Goal: Contribute content: Contribute content

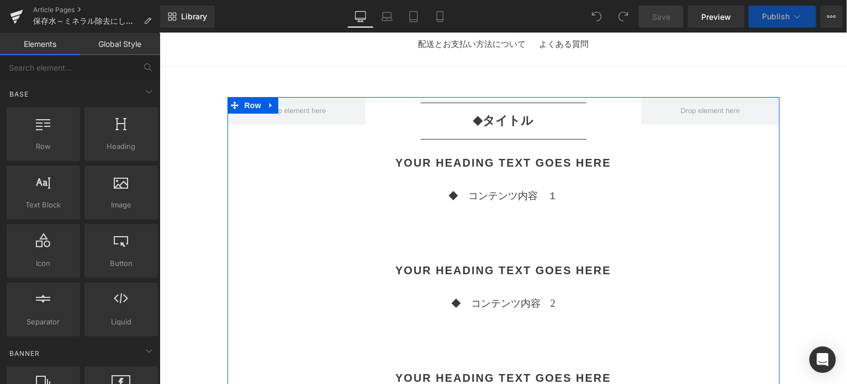
scroll to position [92, 0]
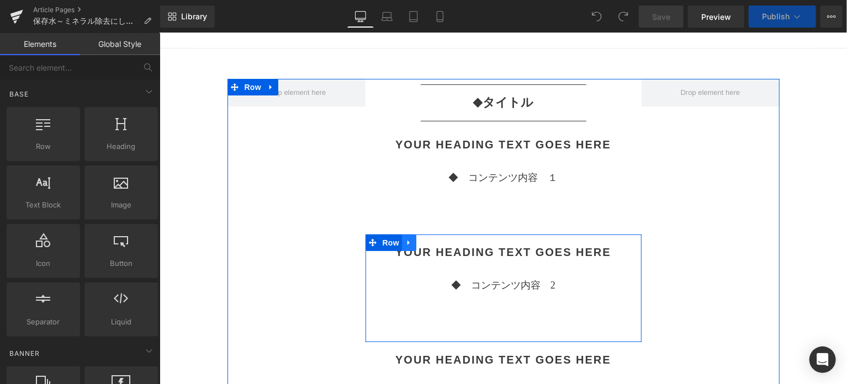
click at [405, 242] on icon at bounding box center [409, 242] width 8 height 8
click at [436, 245] on icon at bounding box center [438, 243] width 8 height 8
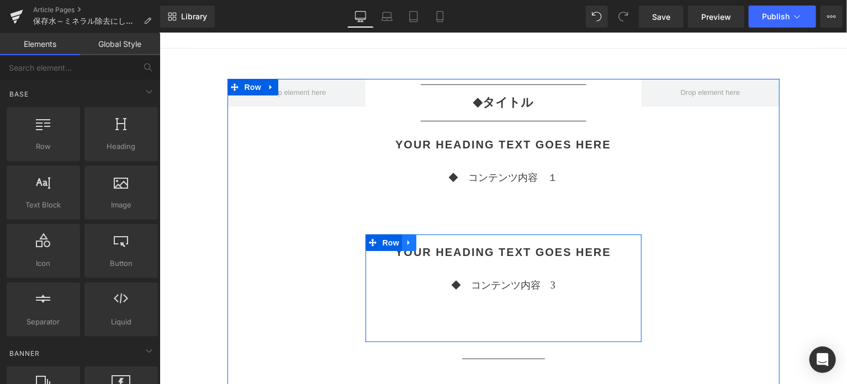
click at [408, 245] on icon at bounding box center [409, 242] width 8 height 8
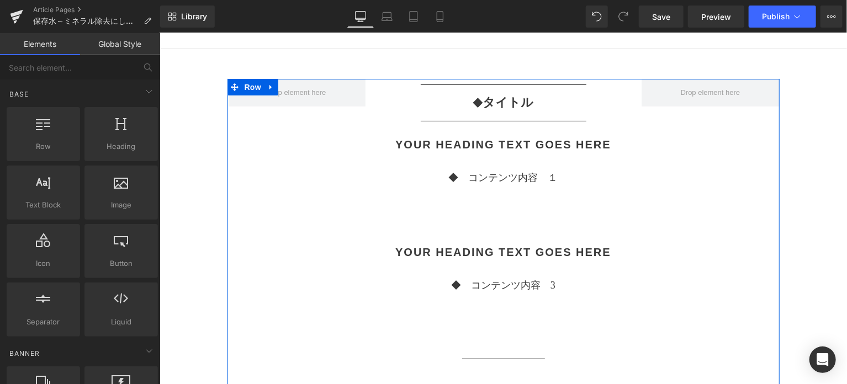
click at [716, 265] on div "Separator ◆　 タイトル Text Block Separator Your heading text goes here Heading ◆　コン…" at bounding box center [503, 306] width 552 height 456
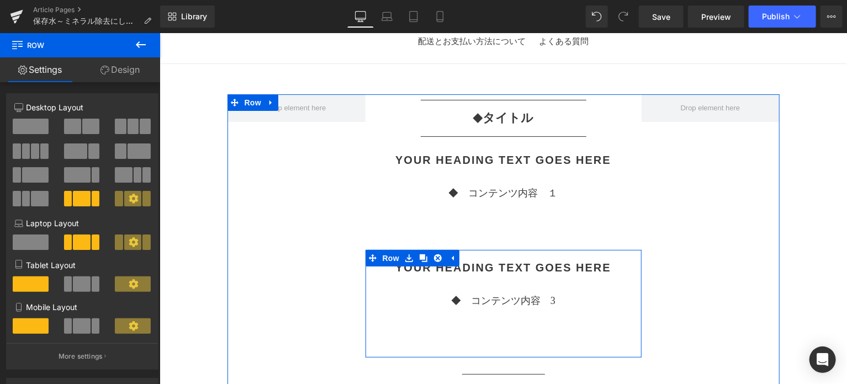
scroll to position [0, 0]
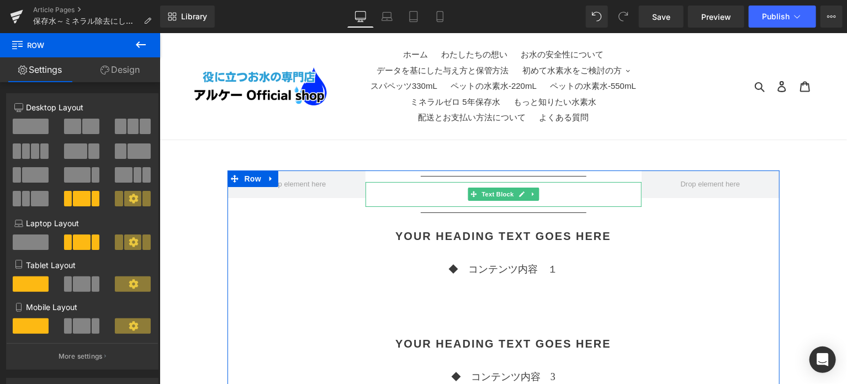
click at [550, 196] on p "◆　 タイトル" at bounding box center [503, 193] width 276 height 19
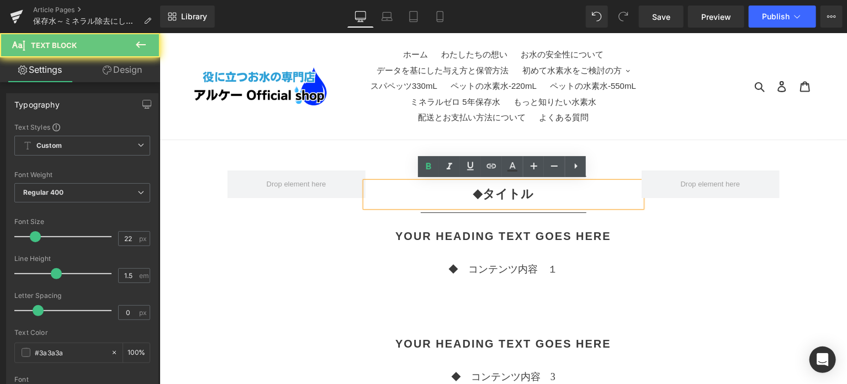
drag, startPoint x: 545, startPoint y: 196, endPoint x: 534, endPoint y: 193, distance: 11.8
click at [534, 193] on p "◆　 タイトル" at bounding box center [503, 193] width 276 height 19
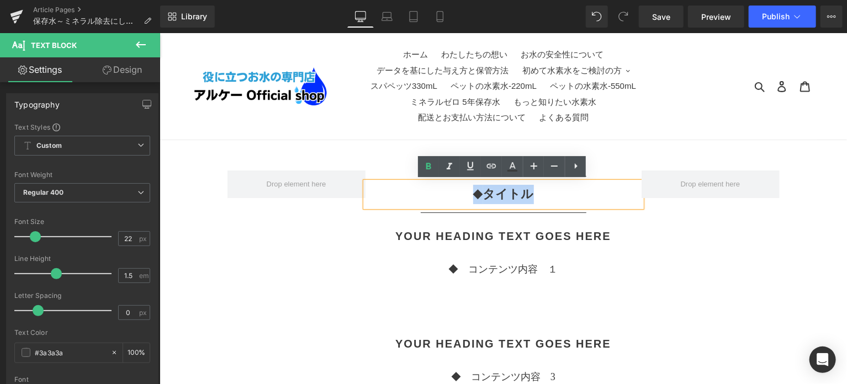
drag, startPoint x: 534, startPoint y: 193, endPoint x: 463, endPoint y: 194, distance: 70.2
click at [463, 194] on p "◆　 タイトル" at bounding box center [503, 193] width 276 height 19
paste div
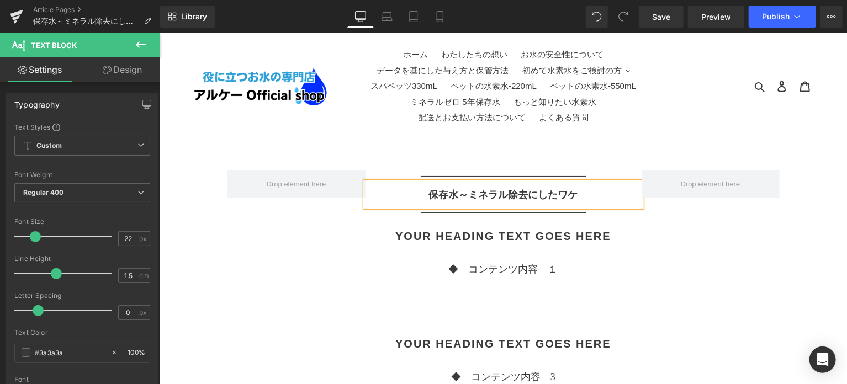
click at [463, 197] on b "保存水～ミネラル除去にしたワケ" at bounding box center [503, 194] width 149 height 11
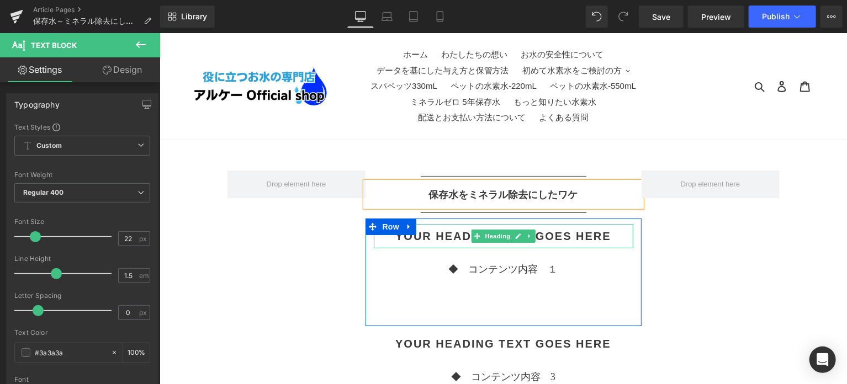
click at [455, 233] on h2 "Your heading text goes here" at bounding box center [503, 235] width 260 height 13
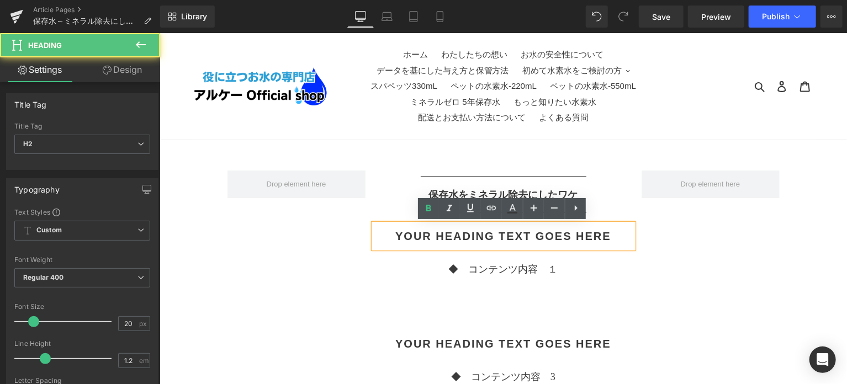
click at [499, 243] on div "Your heading text goes here" at bounding box center [503, 236] width 260 height 24
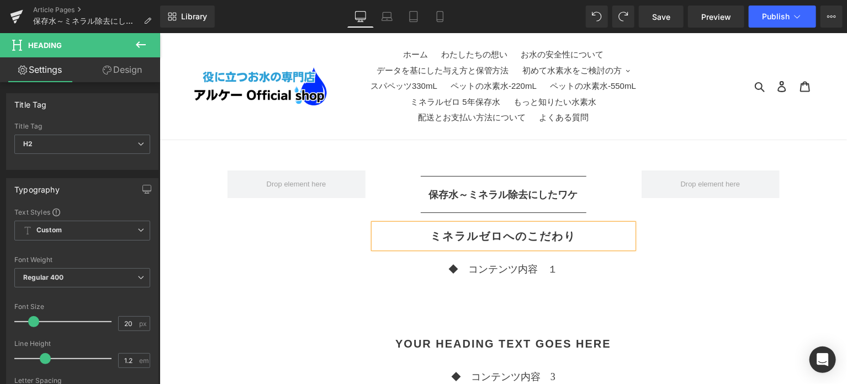
click at [634, 292] on div "ミネラルゼロへのこだわり Heading ◆　コンテンツ内容　１ Text Block" at bounding box center [503, 272] width 276 height 97
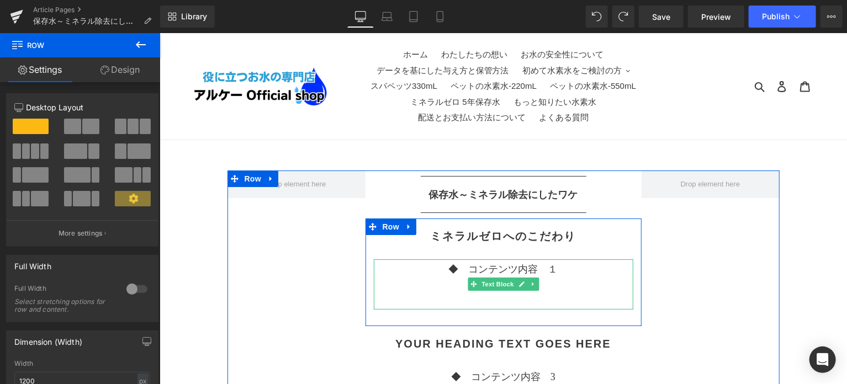
click at [474, 268] on p "◆　コンテンツ内容　１" at bounding box center [503, 269] width 260 height 15
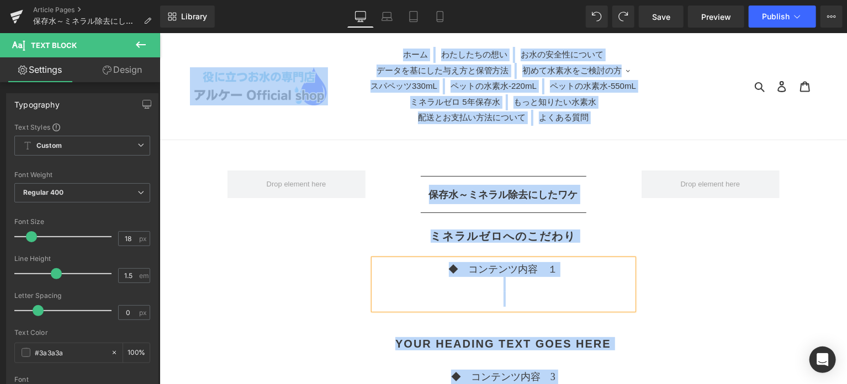
click at [477, 277] on p at bounding box center [503, 284] width 260 height 15
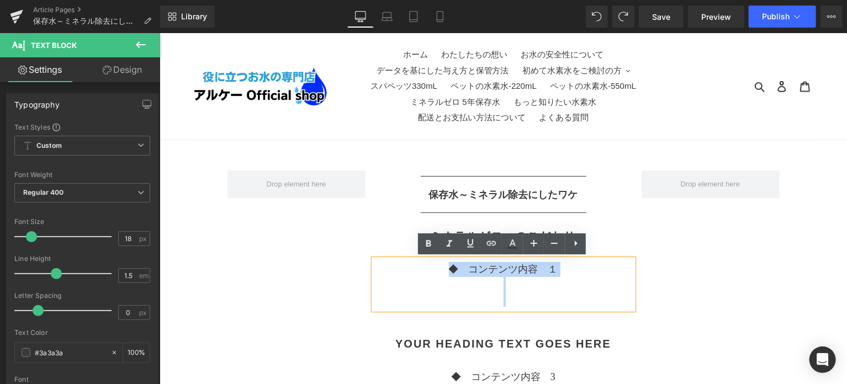
drag, startPoint x: 447, startPoint y: 270, endPoint x: 567, endPoint y: 294, distance: 122.3
click at [567, 294] on div "◆　コンテンツ内容　１" at bounding box center [503, 284] width 260 height 50
paste div
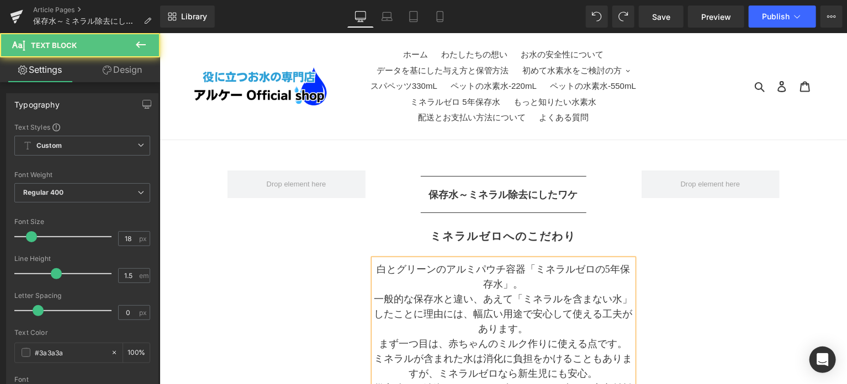
click at [524, 271] on p "白とグリーンのアルミパウチ容器「ミネラルゼロの5年保存水」。" at bounding box center [503, 277] width 260 height 30
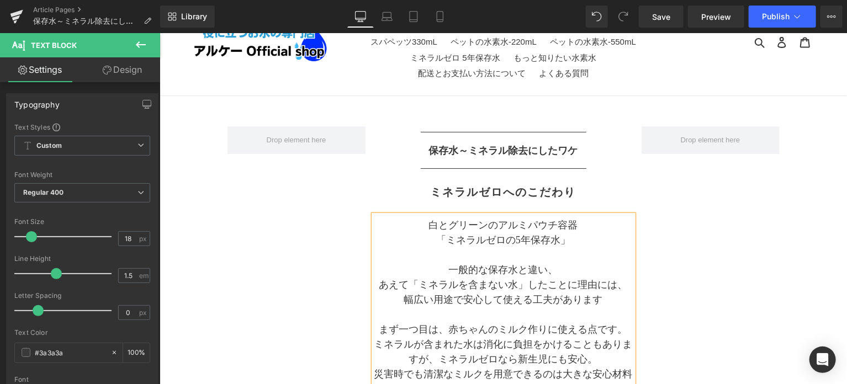
scroll to position [92, 0]
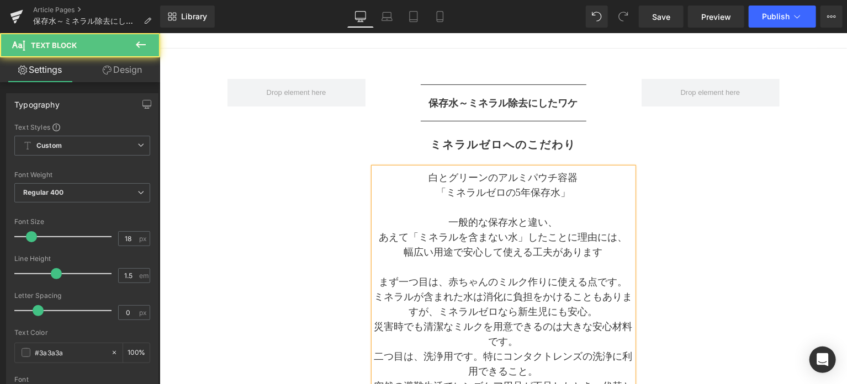
click at [524, 239] on p "あえて「ミネラルを含まない水」したことに理由には、" at bounding box center [503, 237] width 260 height 15
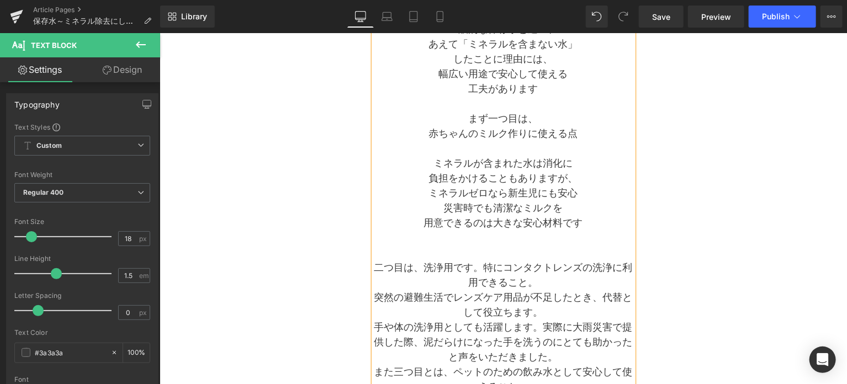
scroll to position [344, 0]
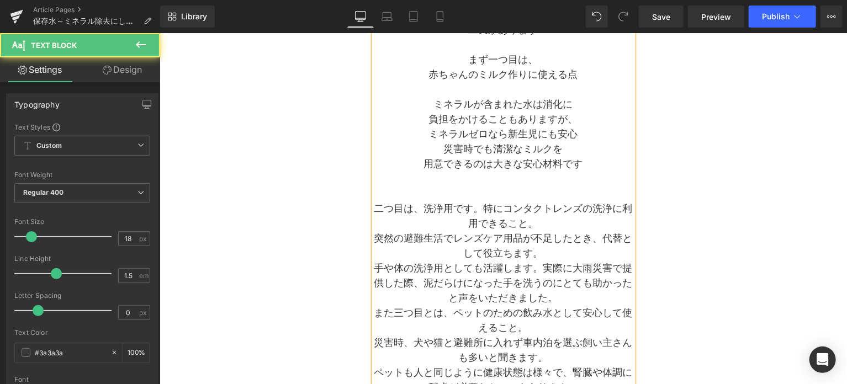
click at [483, 207] on p "二つ目は、洗浄用です。特にコンタクトレンズの洗浄に利用できること。" at bounding box center [503, 216] width 260 height 30
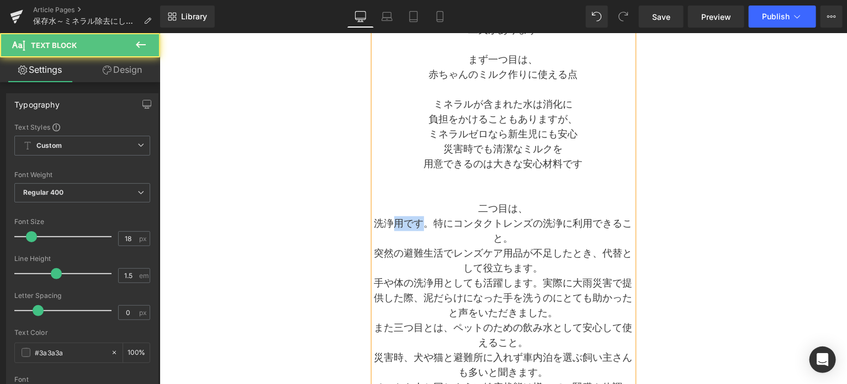
drag, startPoint x: 391, startPoint y: 225, endPoint x: 420, endPoint y: 224, distance: 29.9
click at [420, 224] on p "洗浄用です。特にコンタクトレンズの洗浄に利用できること。" at bounding box center [503, 231] width 260 height 30
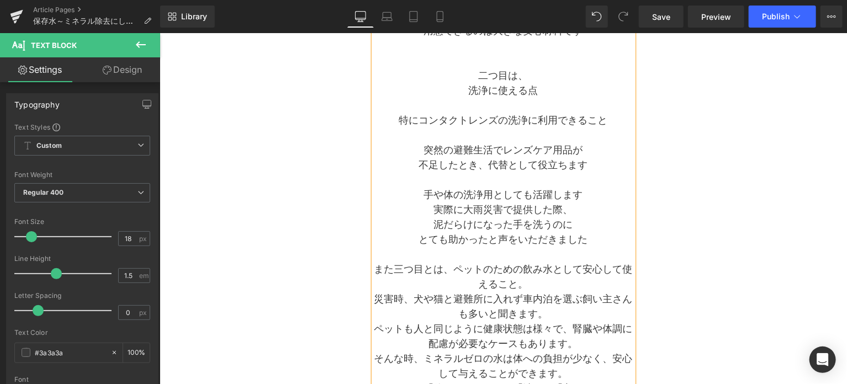
scroll to position [538, 0]
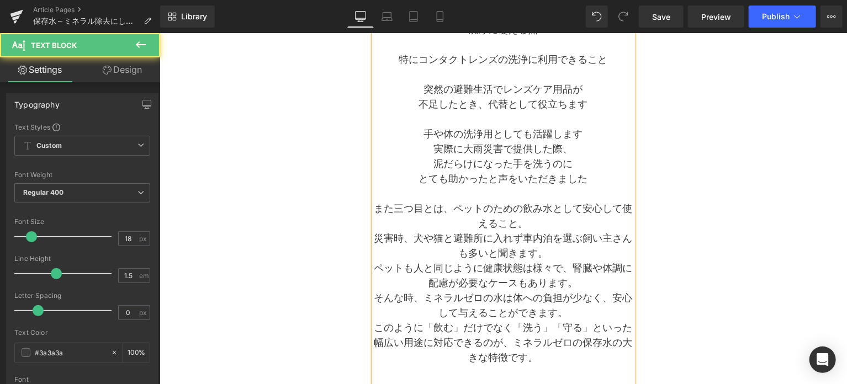
click at [454, 213] on p "また三つ目とは、ペットのための飲み水として安心して使えること。" at bounding box center [503, 216] width 260 height 30
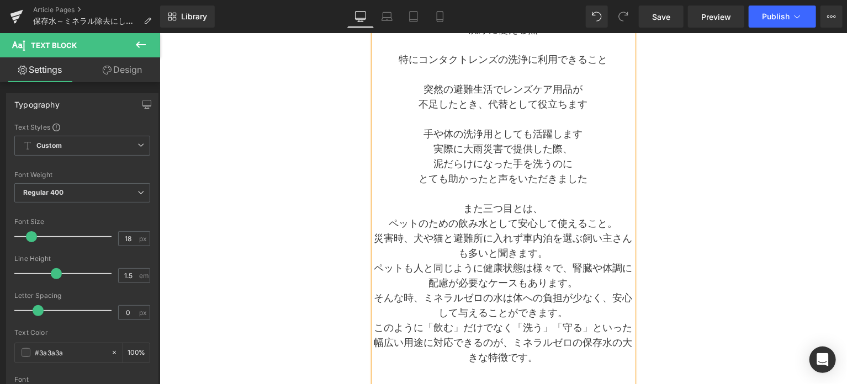
scroll to position [446, 0]
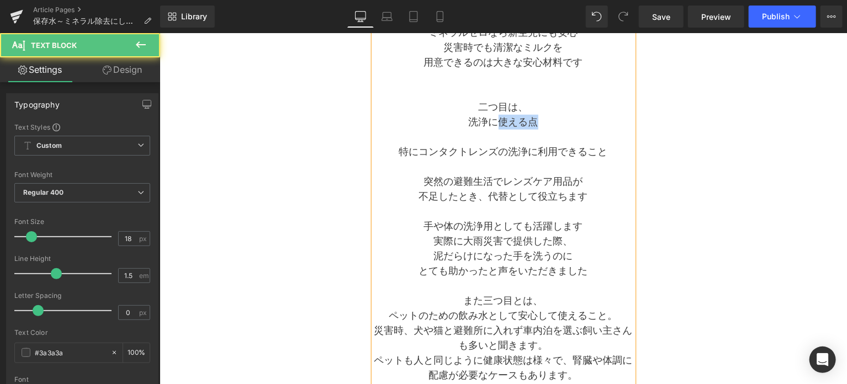
drag, startPoint x: 498, startPoint y: 121, endPoint x: 536, endPoint y: 120, distance: 37.6
click at [536, 120] on p "洗浄に使える点" at bounding box center [503, 121] width 260 height 15
copy p "使える点"
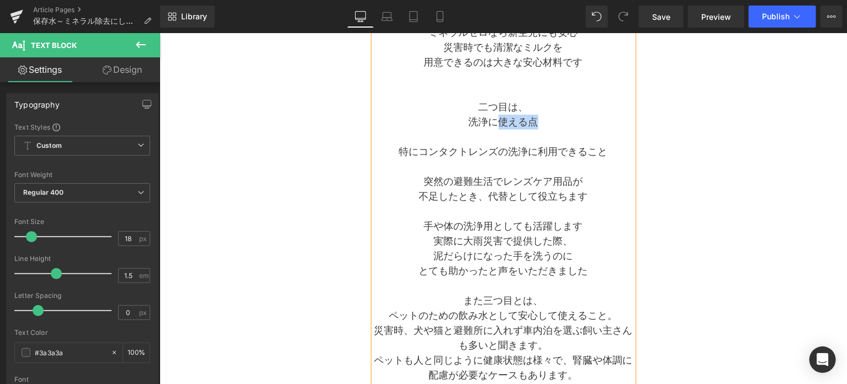
scroll to position [630, 0]
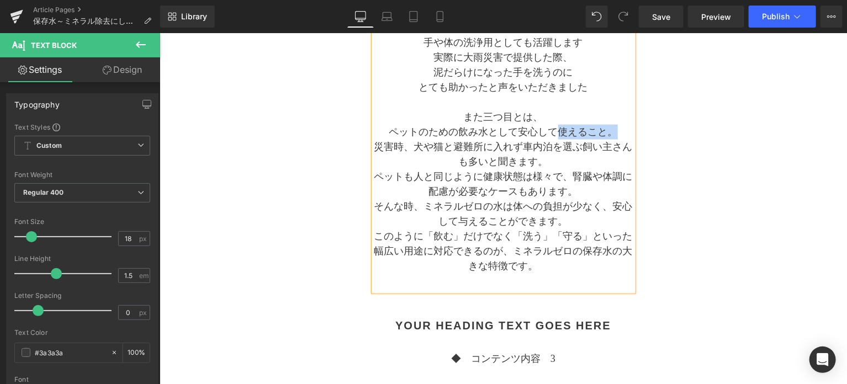
drag, startPoint x: 559, startPoint y: 128, endPoint x: 613, endPoint y: 130, distance: 54.2
click at [613, 130] on p "ペットのための飲み水として安心して使えること。" at bounding box center [503, 131] width 260 height 15
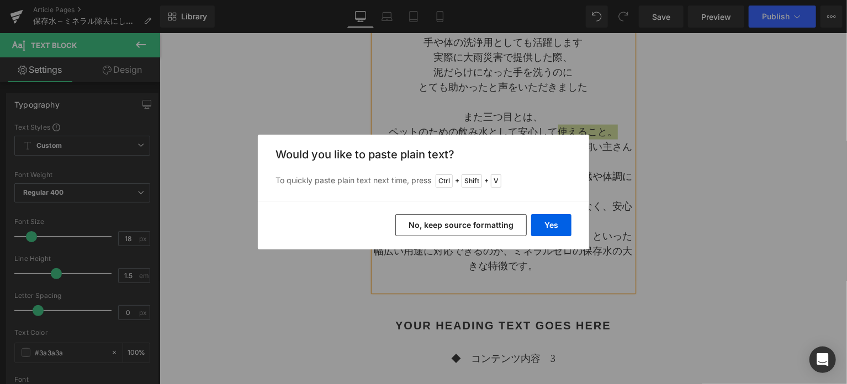
click at [508, 223] on button "No, keep source formatting" at bounding box center [461, 225] width 131 height 22
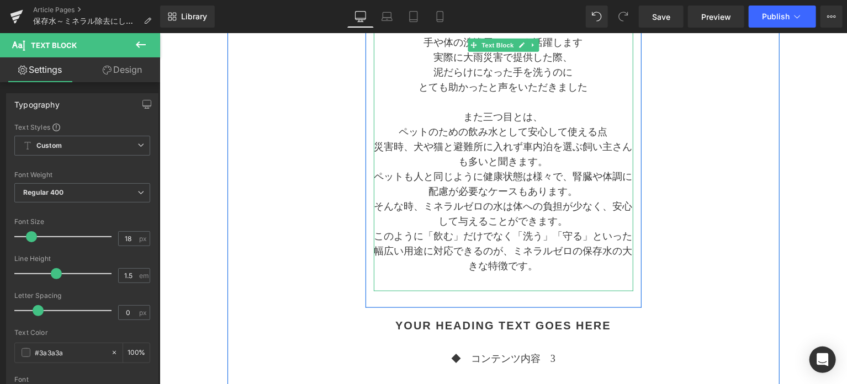
click at [609, 132] on p "ペットのための飲み水として安心して 使える点" at bounding box center [503, 131] width 260 height 15
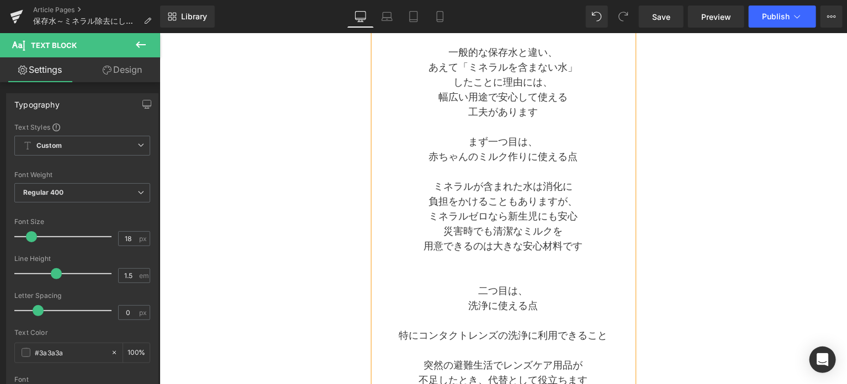
scroll to position [170, 0]
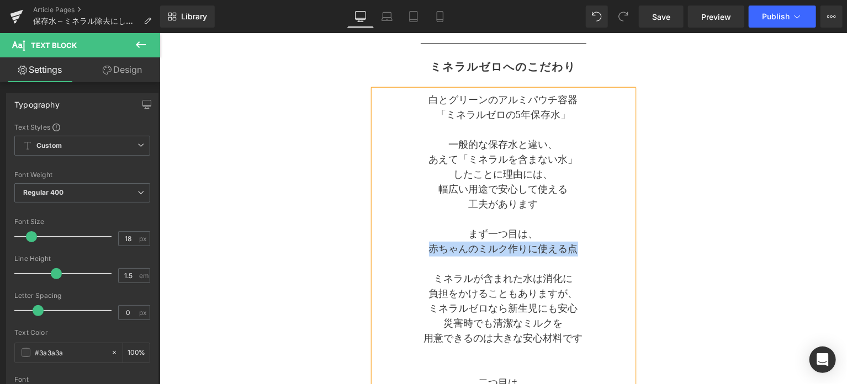
drag, startPoint x: 429, startPoint y: 247, endPoint x: 574, endPoint y: 249, distance: 144.7
click at [574, 249] on p "赤ちゃんのミルク作りに使える点" at bounding box center [503, 248] width 260 height 15
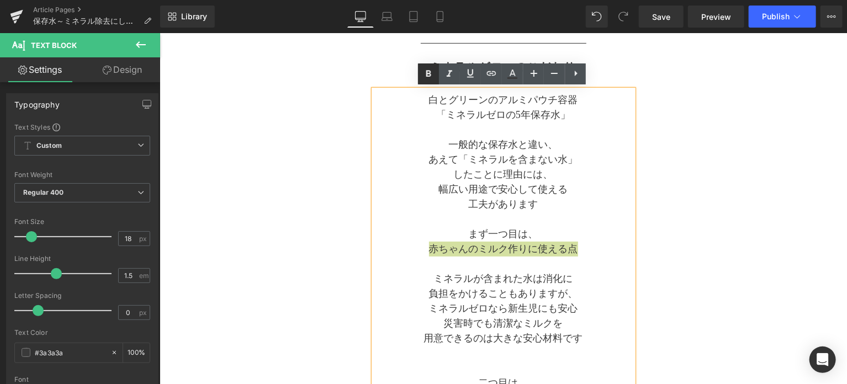
click at [431, 78] on icon at bounding box center [428, 73] width 13 height 13
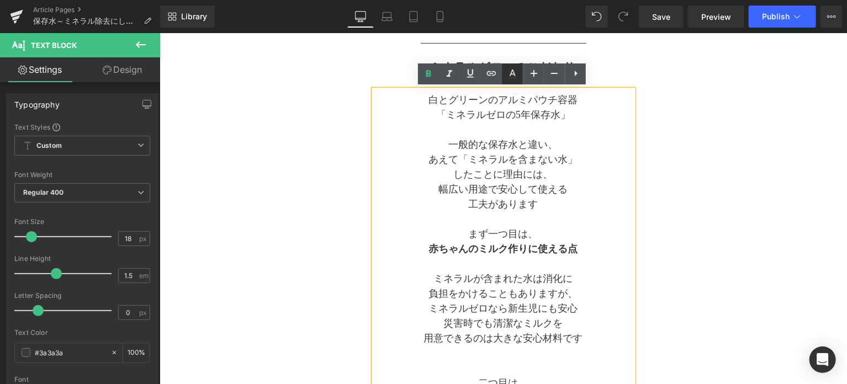
click at [509, 77] on icon at bounding box center [512, 73] width 13 height 13
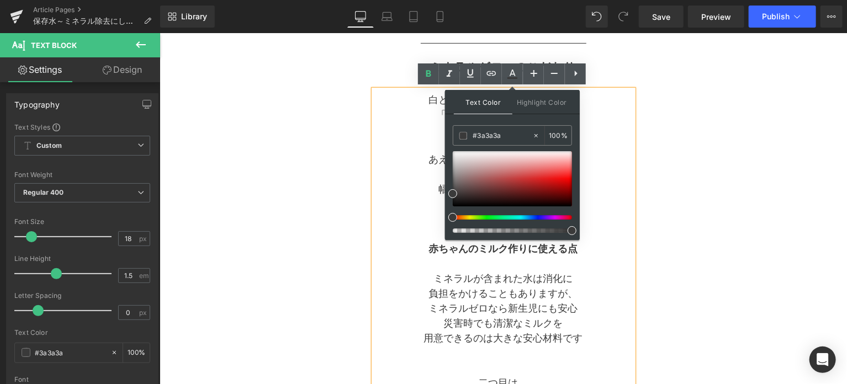
click at [535, 221] on div at bounding box center [512, 192] width 119 height 82
click at [535, 219] on div at bounding box center [508, 217] width 119 height 4
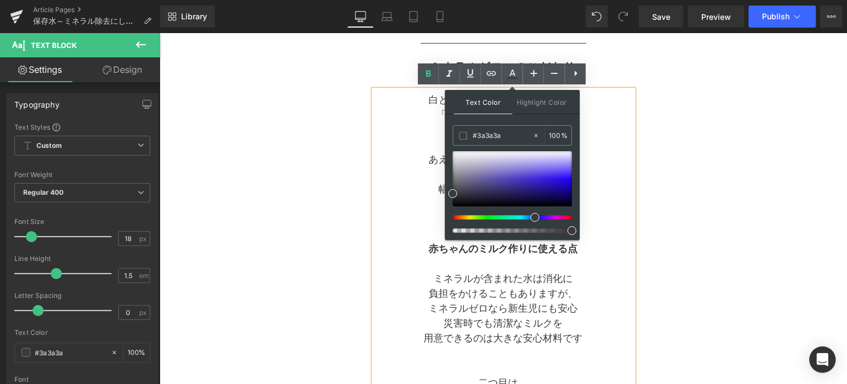
drag, startPoint x: 535, startPoint y: 217, endPoint x: 527, endPoint y: 217, distance: 8.3
click at [527, 217] on div at bounding box center [508, 217] width 119 height 4
drag, startPoint x: 452, startPoint y: 193, endPoint x: 568, endPoint y: 183, distance: 115.9
click at [568, 183] on span at bounding box center [568, 182] width 9 height 9
drag, startPoint x: 509, startPoint y: 138, endPoint x: 470, endPoint y: 140, distance: 39.3
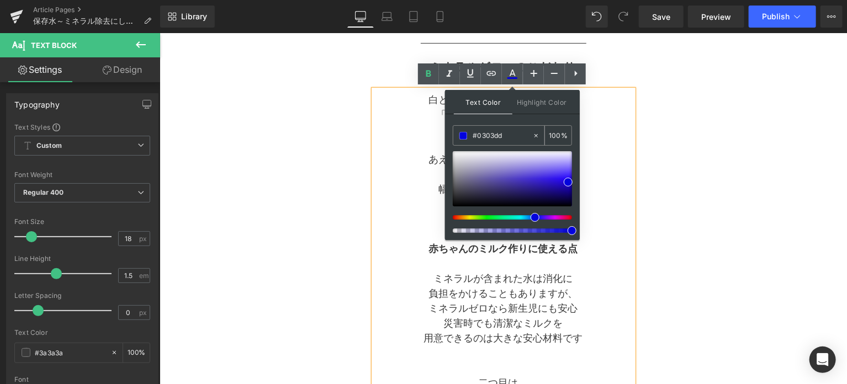
click at [470, 140] on div "#0303dd" at bounding box center [493, 135] width 79 height 19
click at [619, 182] on p "幅広い用途で安心して使える" at bounding box center [503, 189] width 260 height 15
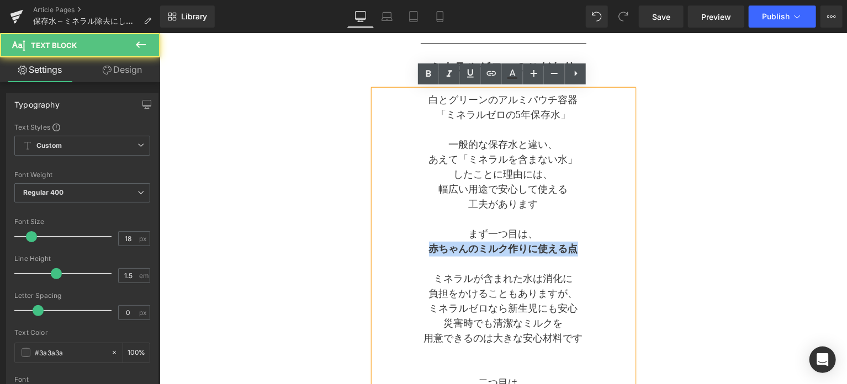
drag, startPoint x: 579, startPoint y: 243, endPoint x: 430, endPoint y: 248, distance: 149.2
click at [430, 248] on p "赤ちゃんのミルク作りに使える点" at bounding box center [503, 248] width 260 height 15
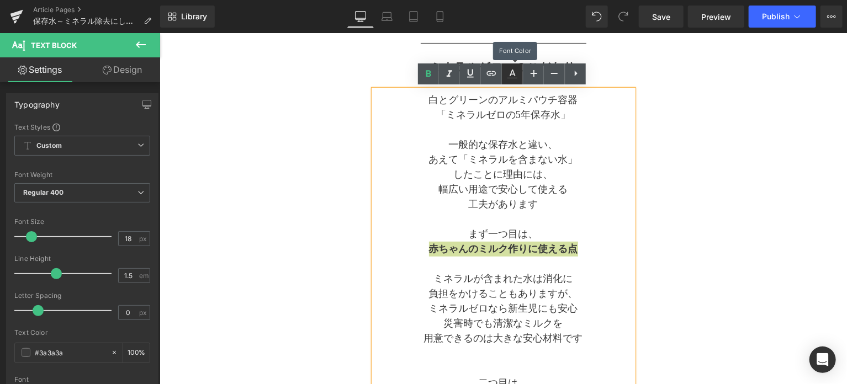
click at [514, 80] on icon at bounding box center [512, 73] width 13 height 13
type input "#3a3a3a"
type input "100"
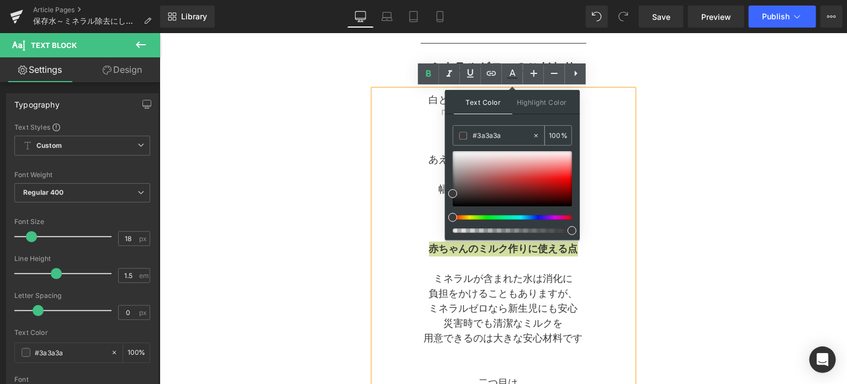
click at [510, 131] on input "#3a3a3a" at bounding box center [503, 136] width 60 height 12
paste input "#0303dd"
type input "#3a3a3a#0303dd"
type input "0"
paste input "text"
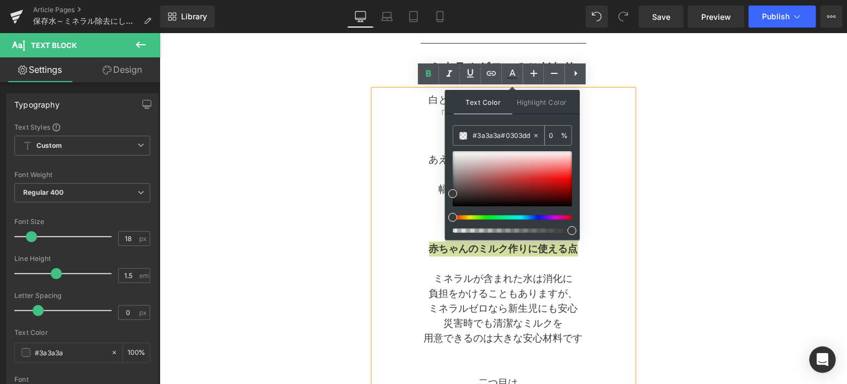
type input "#0303dd"
type input "100"
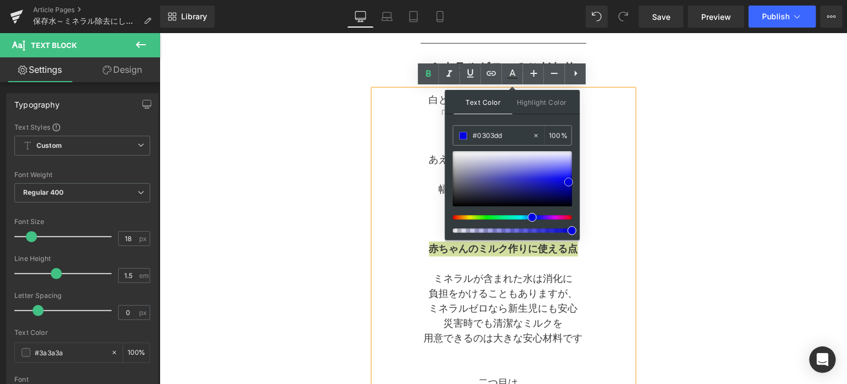
click at [567, 182] on span at bounding box center [569, 182] width 9 height 9
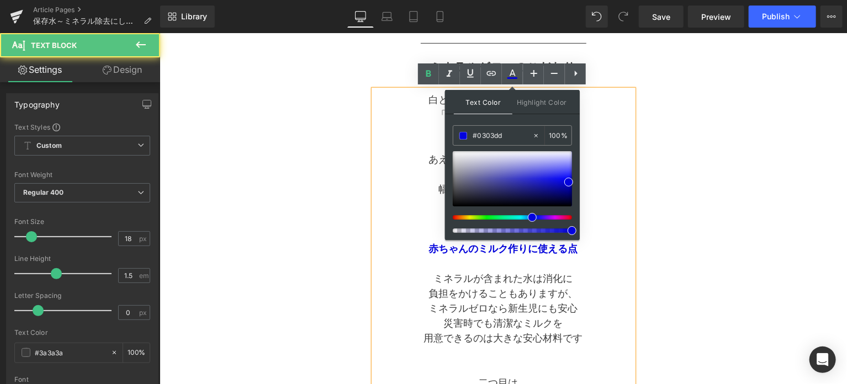
click at [591, 178] on p "したことに理由には、" at bounding box center [503, 174] width 260 height 15
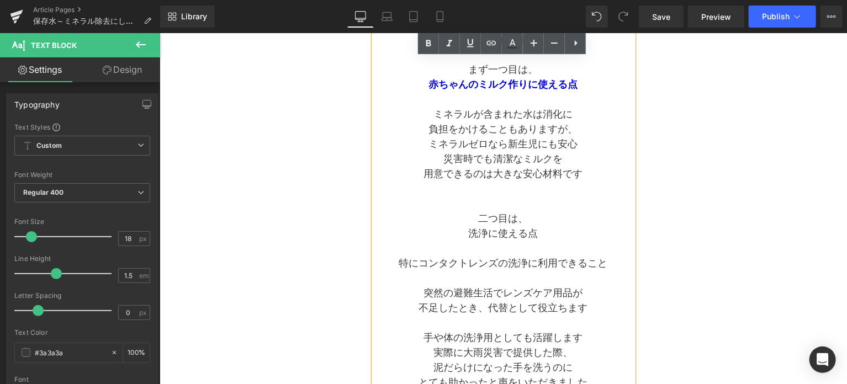
scroll to position [354, 0]
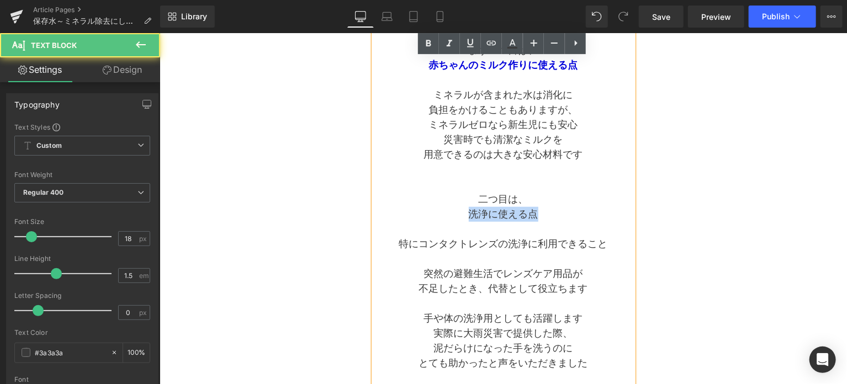
drag, startPoint x: 465, startPoint y: 214, endPoint x: 539, endPoint y: 210, distance: 73.6
click at [539, 210] on p "洗浄に使える点" at bounding box center [503, 214] width 260 height 15
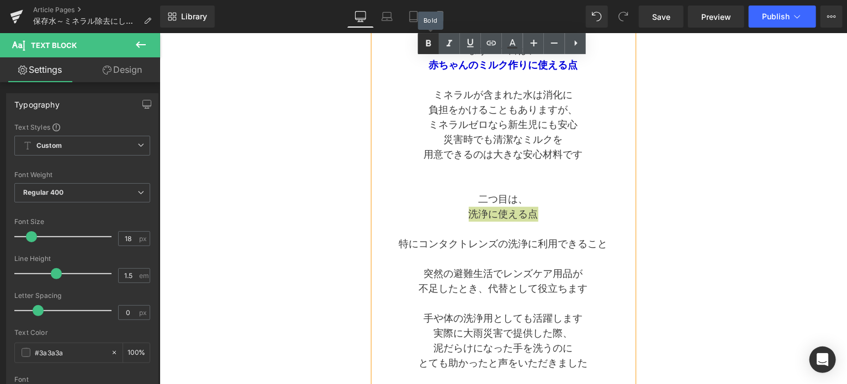
click at [428, 49] on icon at bounding box center [428, 43] width 13 height 13
click at [512, 47] on icon at bounding box center [512, 43] width 13 height 13
type input "#3a3a3a"
type input "100"
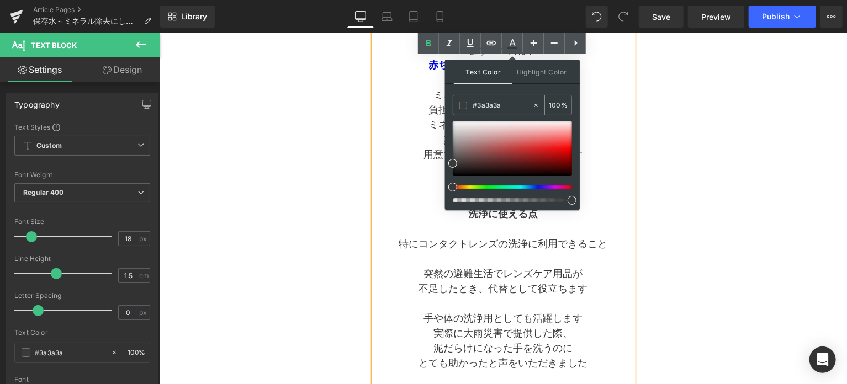
click at [489, 107] on input "#3a3a3a" at bounding box center [503, 105] width 60 height 12
paste input "#0303dd"
type input "#3a3#0303dda3a"
type input "0"
paste input "0303dd"
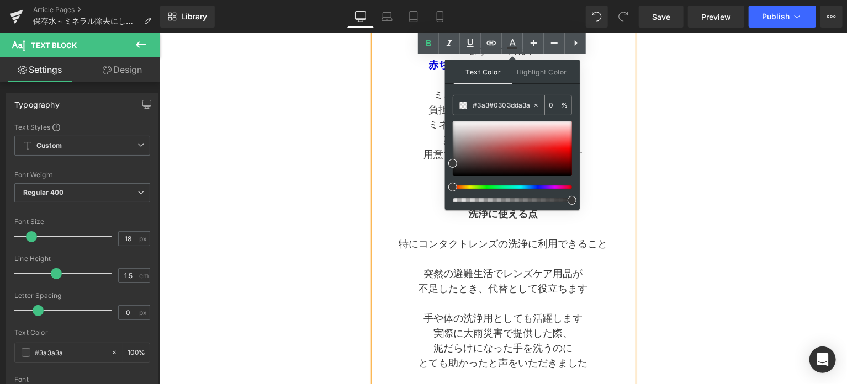
type input "#0303dd"
type input "100"
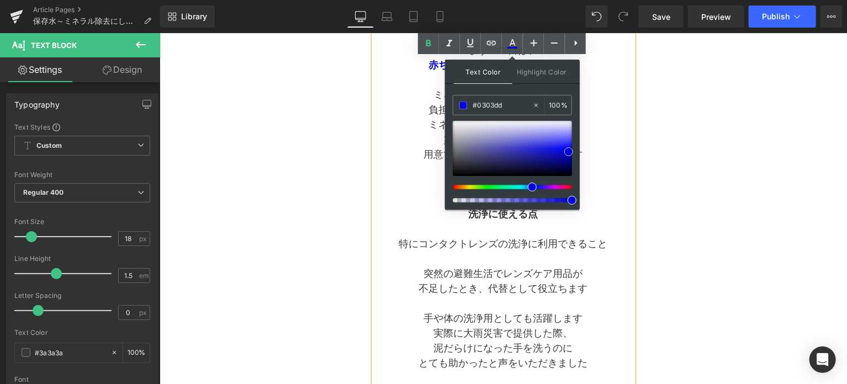
click at [565, 151] on span at bounding box center [569, 151] width 9 height 9
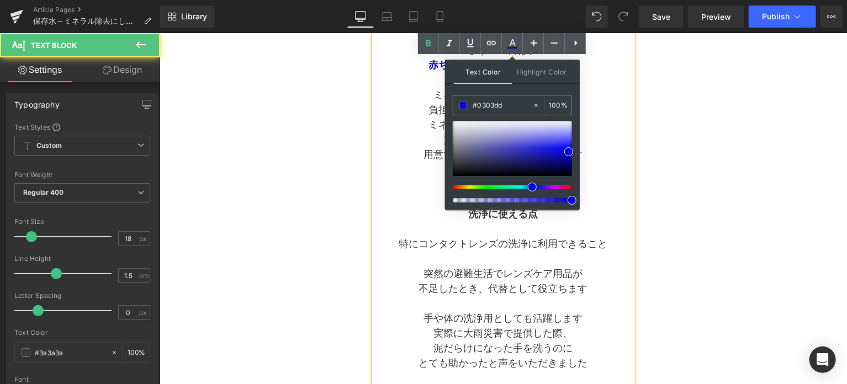
click at [589, 152] on p "用意できるのは大きな安心材料です" at bounding box center [503, 154] width 260 height 15
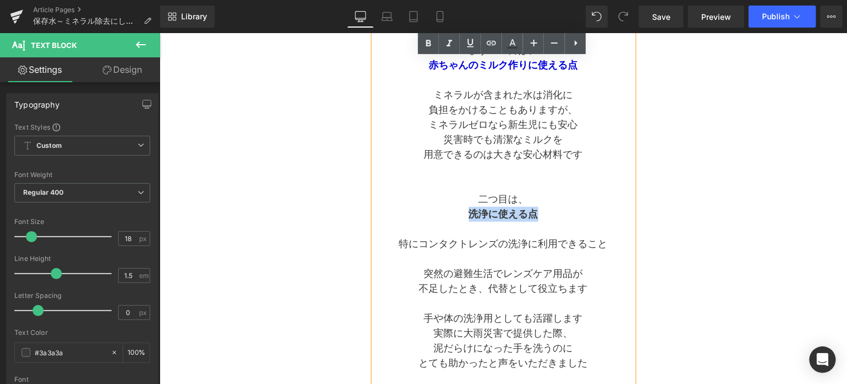
drag, startPoint x: 544, startPoint y: 212, endPoint x: 463, endPoint y: 215, distance: 80.7
click at [463, 215] on p "洗浄に使える点" at bounding box center [503, 214] width 260 height 15
click at [513, 49] on icon at bounding box center [512, 43] width 13 height 13
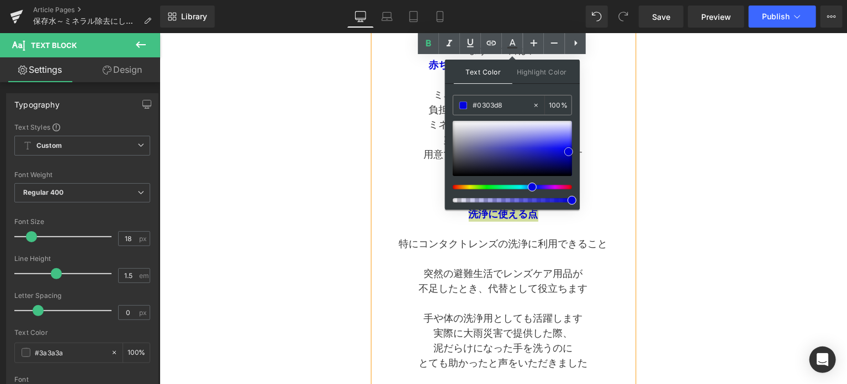
click at [567, 150] on span at bounding box center [569, 151] width 9 height 9
click at [567, 147] on span at bounding box center [568, 150] width 9 height 9
click at [592, 147] on p "用意できるのは大きな安心材料です" at bounding box center [503, 154] width 260 height 15
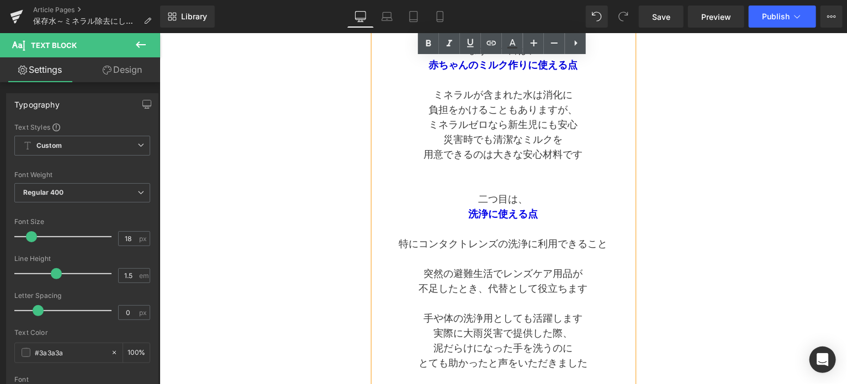
scroll to position [446, 0]
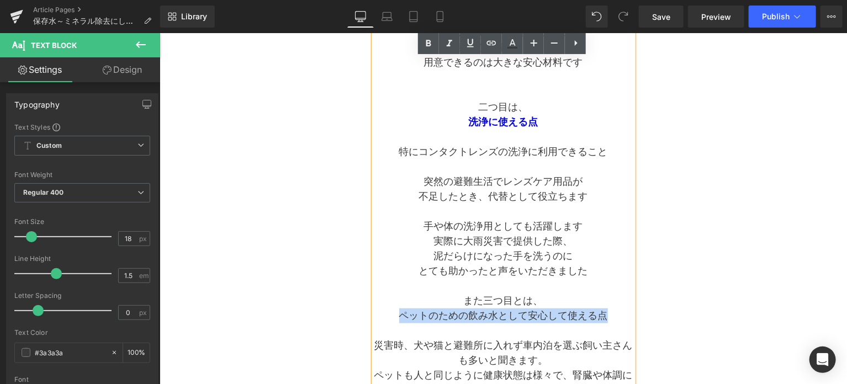
drag, startPoint x: 398, startPoint y: 319, endPoint x: 606, endPoint y: 312, distance: 208.4
click at [606, 312] on p "ペットのための飲み水として安心して 使える点" at bounding box center [503, 315] width 260 height 15
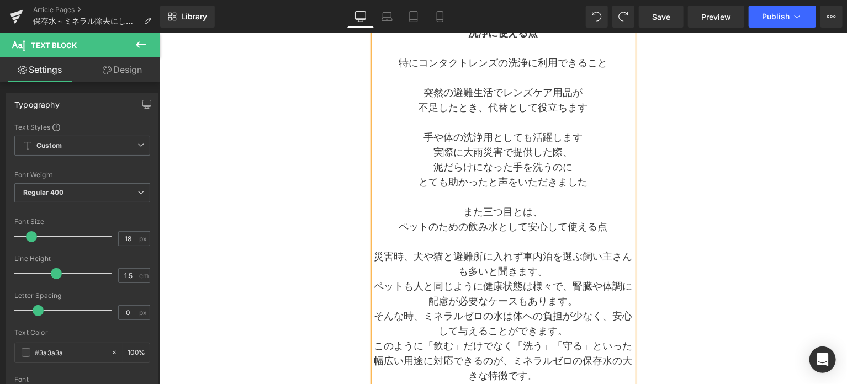
scroll to position [567, 0]
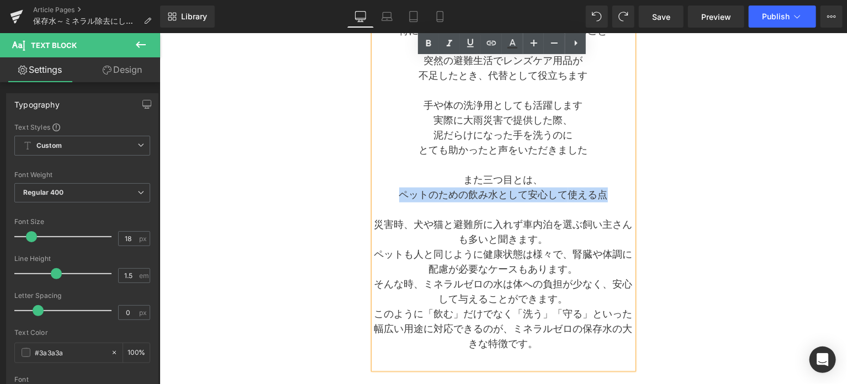
drag, startPoint x: 400, startPoint y: 196, endPoint x: 605, endPoint y: 196, distance: 204.9
click at [605, 196] on p "ペットのための飲み水として安心して 使える点" at bounding box center [503, 194] width 260 height 15
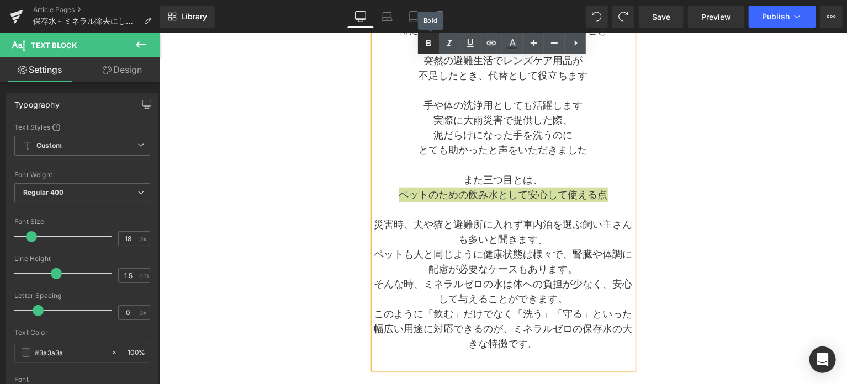
click at [432, 43] on icon at bounding box center [428, 43] width 13 height 13
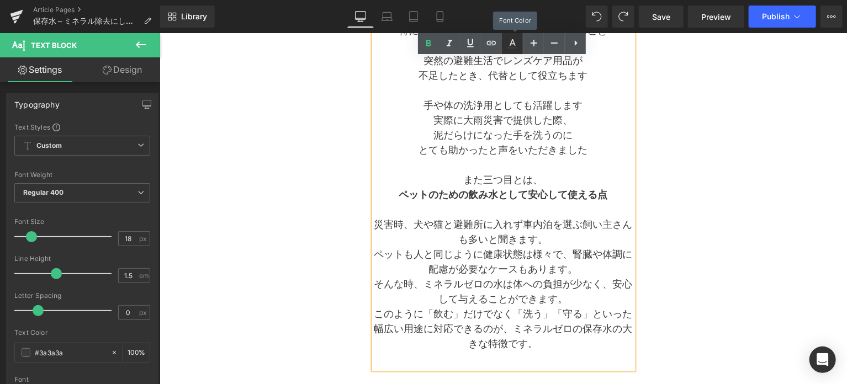
click at [516, 49] on icon at bounding box center [512, 43] width 13 height 13
type input "#3a3a3a"
type input "100"
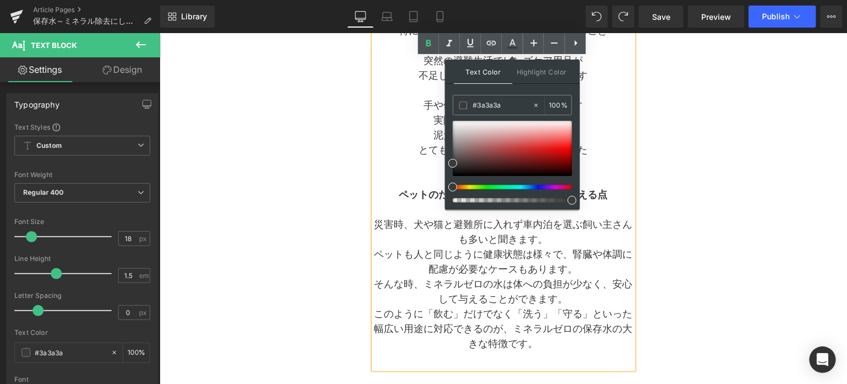
click at [419, 153] on p "とても助かったと声をいただきました" at bounding box center [503, 150] width 260 height 15
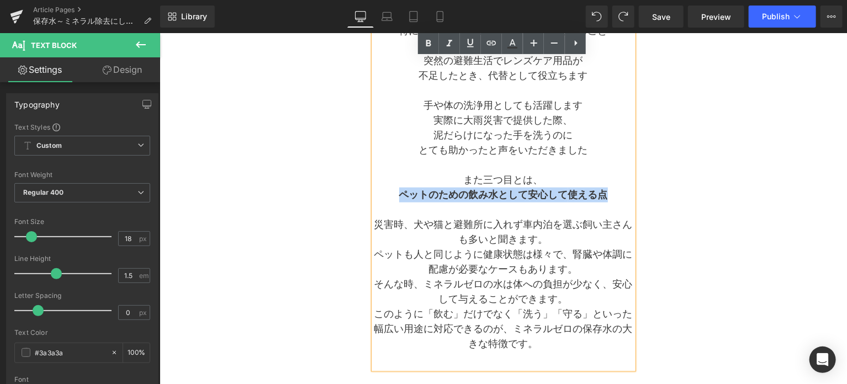
drag, startPoint x: 399, startPoint y: 196, endPoint x: 610, endPoint y: 192, distance: 211.0
click at [610, 192] on p "ペットのための飲み水として安心して 使える点" at bounding box center [503, 194] width 260 height 15
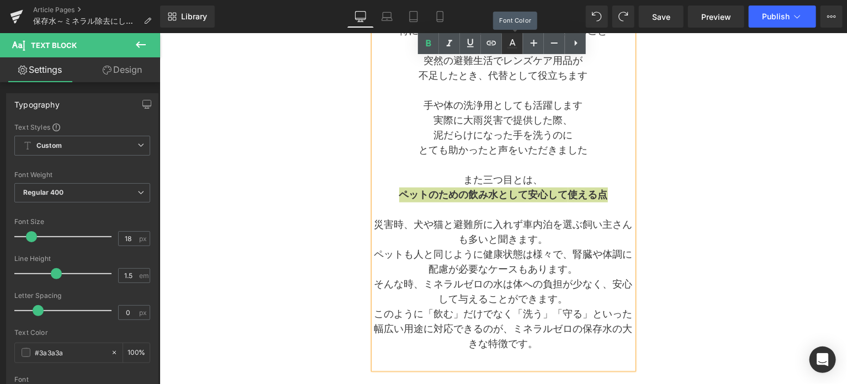
click at [508, 47] on icon at bounding box center [513, 48] width 10 height 2
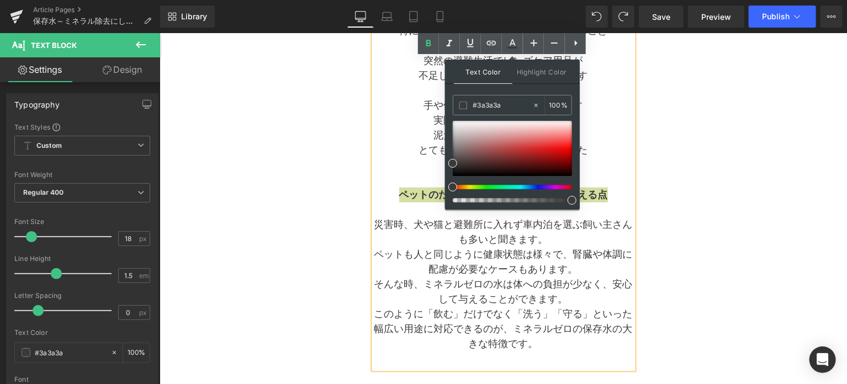
drag, startPoint x: 511, startPoint y: 106, endPoint x: 450, endPoint y: 109, distance: 60.9
click at [450, 109] on div "Text Color Highlight Color rgba(58, 58, 58, 1) #3a3a3a 100 % transparent transp…" at bounding box center [512, 135] width 135 height 150
paste input "0303dd"
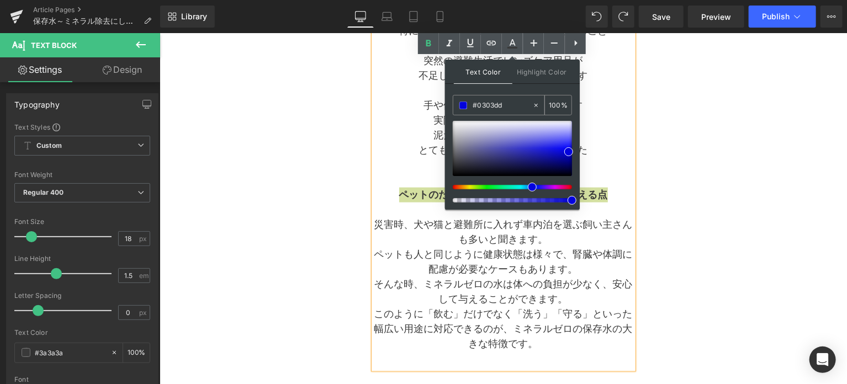
click at [494, 109] on input "#0303dd" at bounding box center [503, 105] width 60 height 12
click at [570, 150] on span at bounding box center [569, 151] width 9 height 9
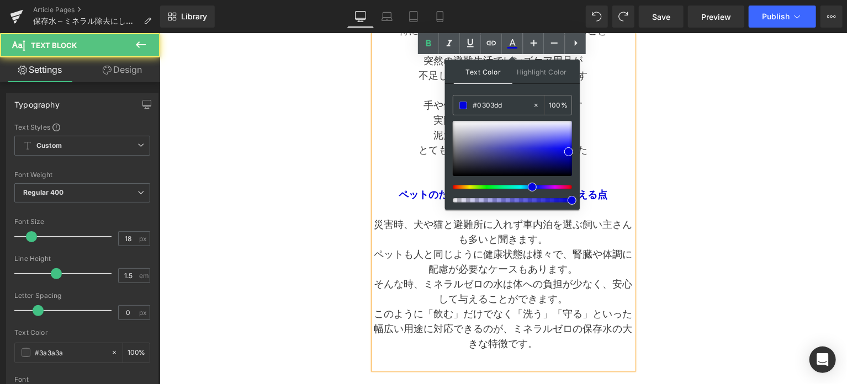
click at [605, 143] on p "とても助かったと声をいただきました" at bounding box center [503, 150] width 260 height 15
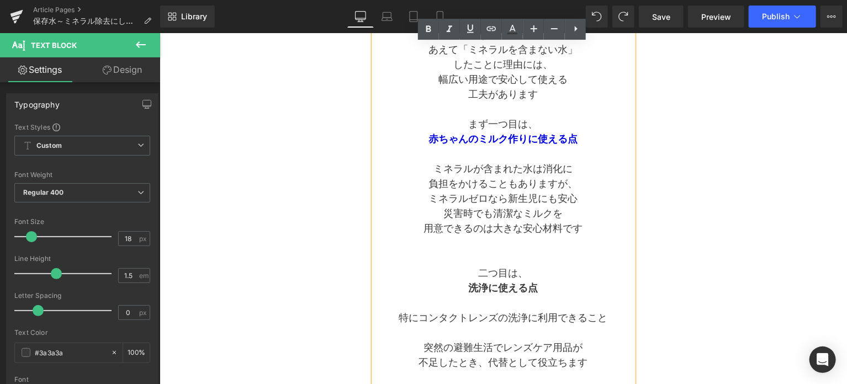
scroll to position [382, 0]
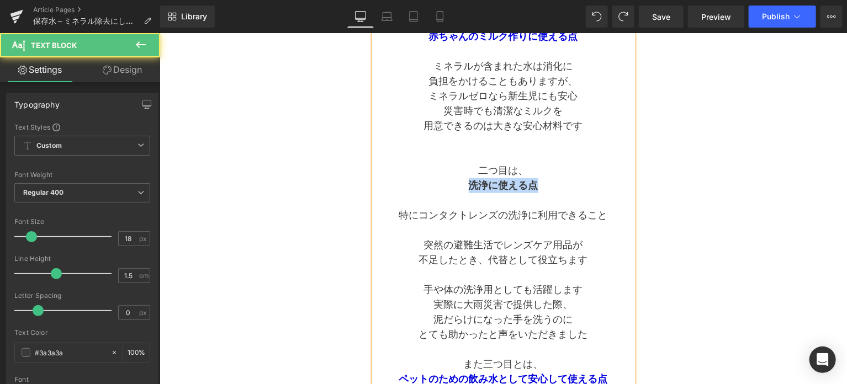
drag, startPoint x: 467, startPoint y: 186, endPoint x: 540, endPoint y: 182, distance: 73.0
click at [540, 182] on p "洗浄に使える点" at bounding box center [503, 185] width 260 height 15
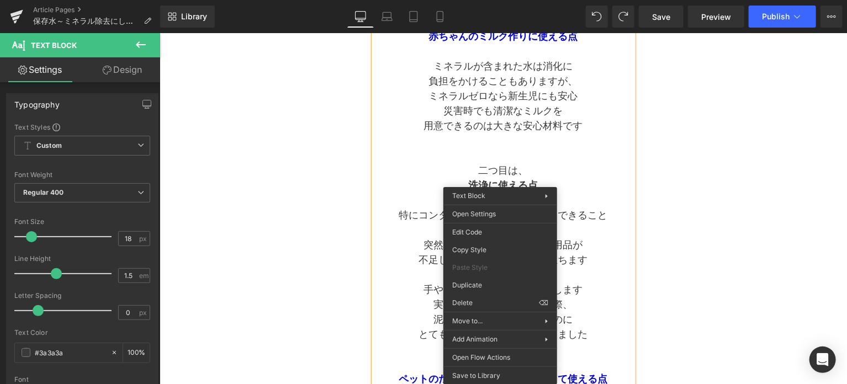
click at [407, 193] on p at bounding box center [503, 200] width 260 height 15
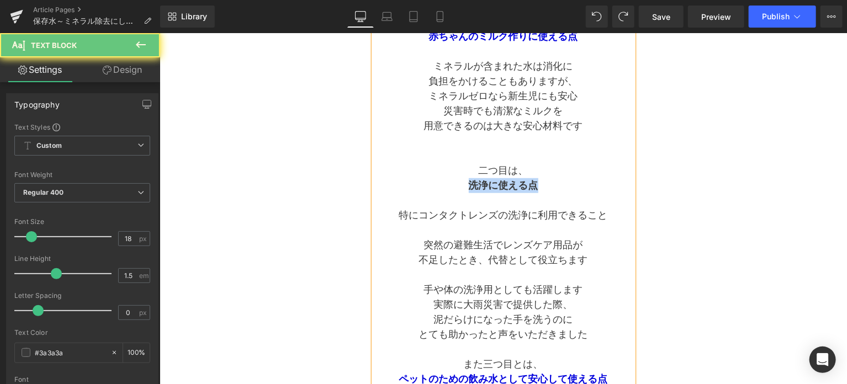
drag, startPoint x: 470, startPoint y: 183, endPoint x: 566, endPoint y: 184, distance: 96.1
click at [566, 184] on p "洗浄に使える点" at bounding box center [503, 185] width 260 height 15
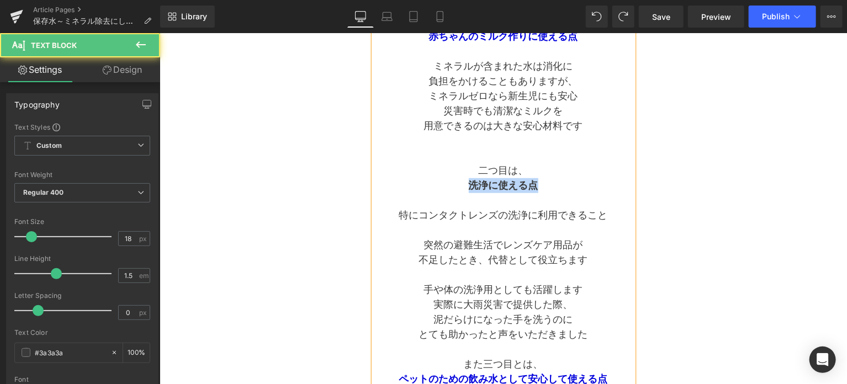
click at [479, 183] on span "洗浄に使える点" at bounding box center [503, 185] width 70 height 11
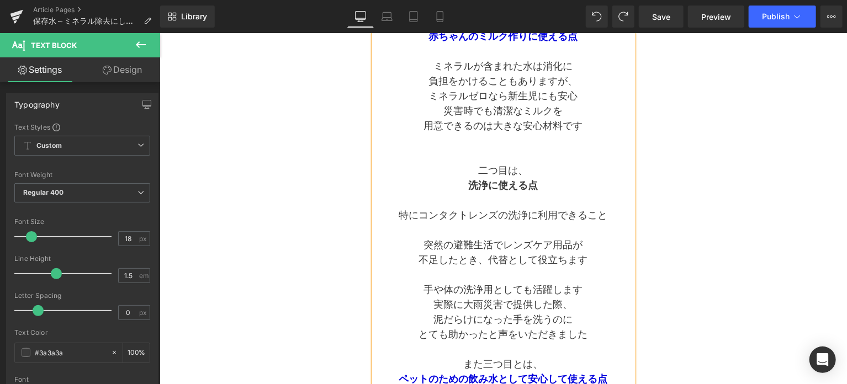
click at [452, 188] on p "洗浄に使える点" at bounding box center [503, 185] width 260 height 15
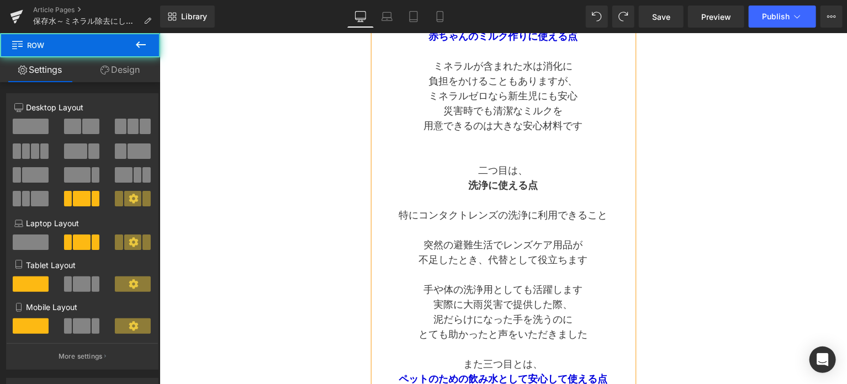
click at [341, 164] on div "Separator 保存水～ミネラル除去にしたワケ Text Block Separator ミネラルゼロへのこだわり Heading 白とグリーンのアルミパ…" at bounding box center [503, 329] width 552 height 1083
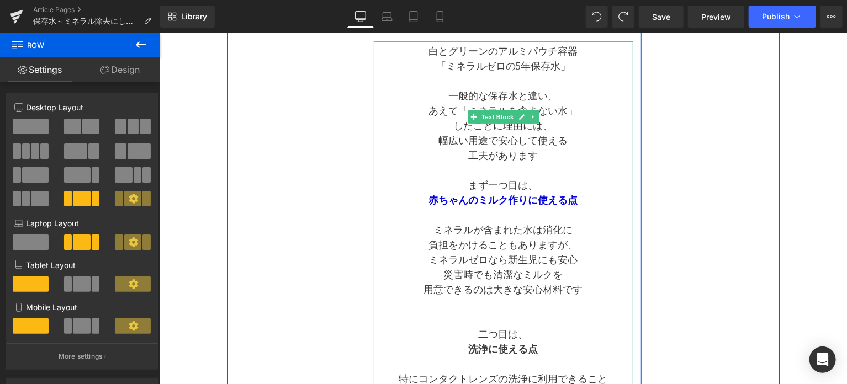
scroll to position [199, 0]
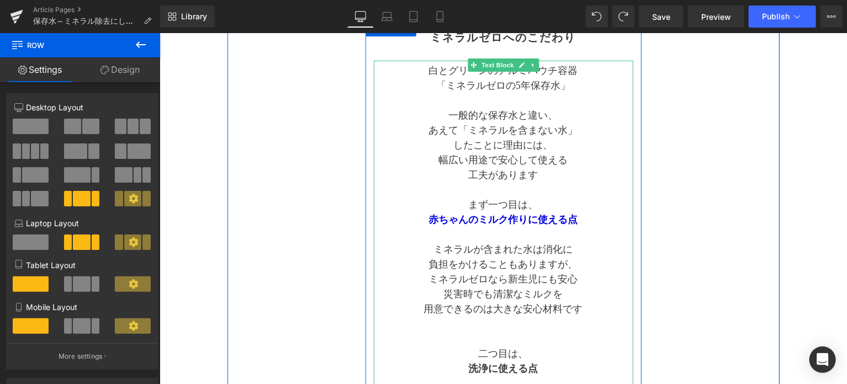
click at [537, 208] on p "まず一つ目は、" at bounding box center [503, 204] width 260 height 15
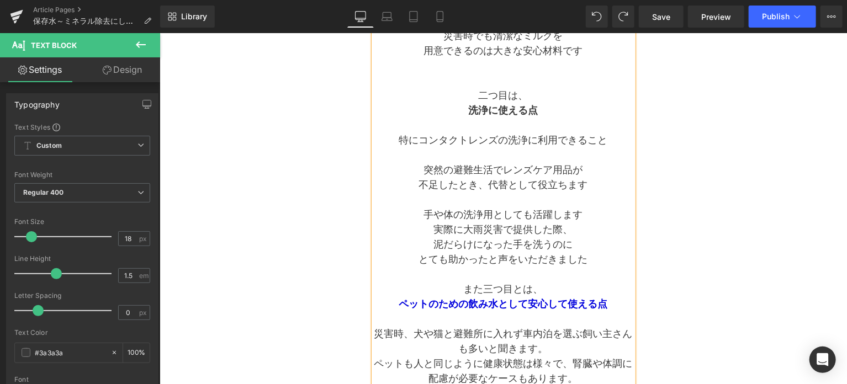
scroll to position [475, 0]
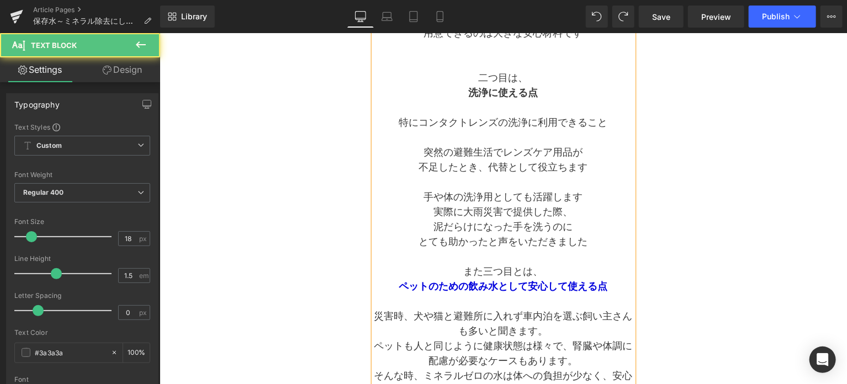
click at [521, 271] on p "また三つ目とは、" at bounding box center [503, 271] width 260 height 15
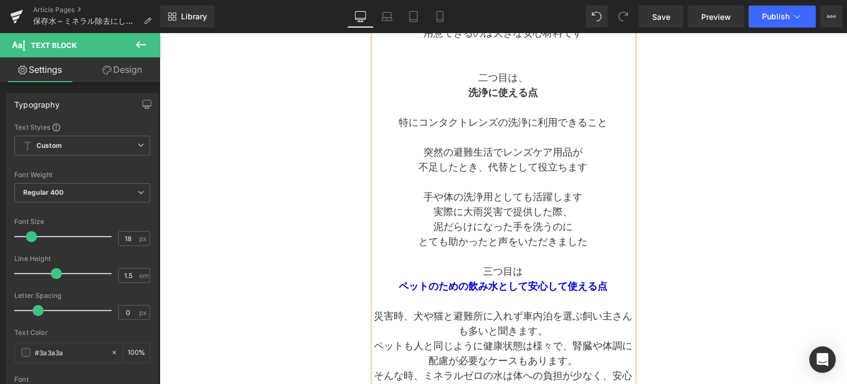
scroll to position [382, 0]
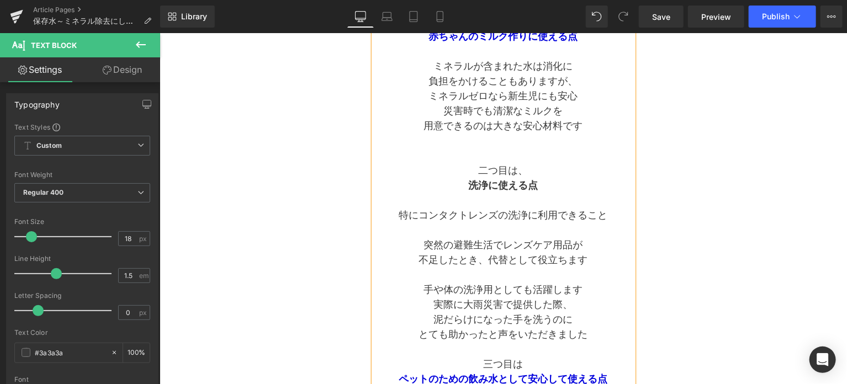
click at [525, 171] on p "二つ目は、" at bounding box center [503, 170] width 260 height 15
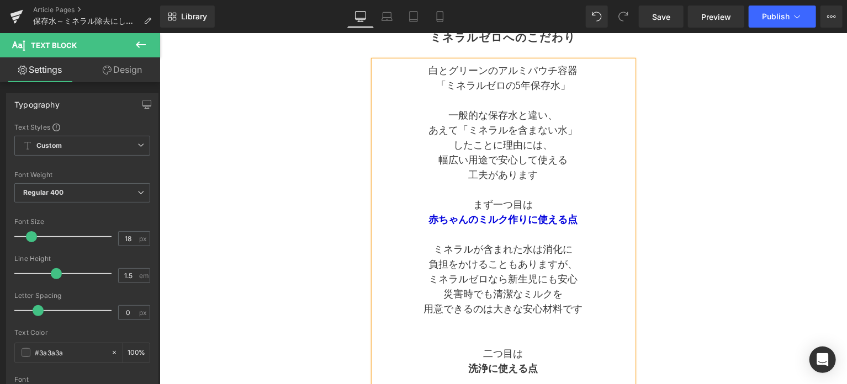
scroll to position [291, 0]
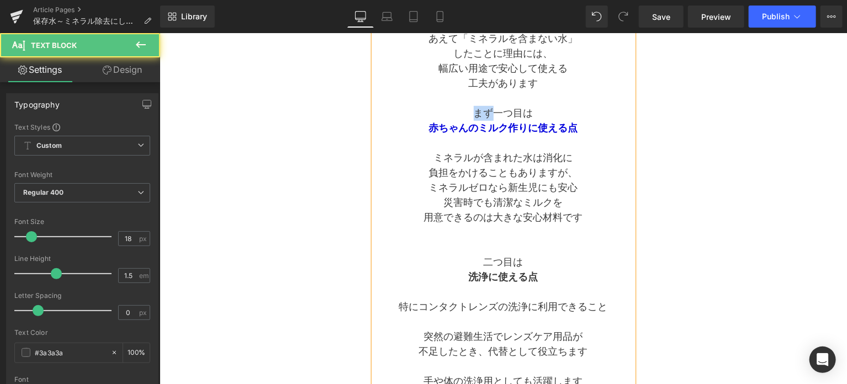
drag, startPoint x: 494, startPoint y: 112, endPoint x: 462, endPoint y: 113, distance: 31.5
click at [462, 113] on p "まず一つ目は" at bounding box center [503, 113] width 260 height 15
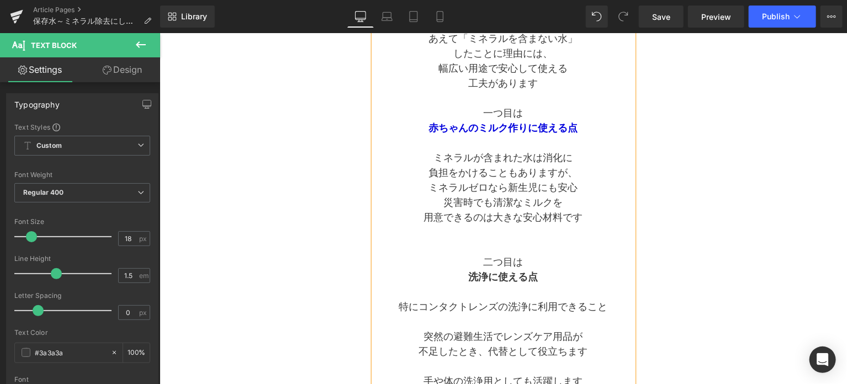
click at [563, 273] on p "洗浄に使える点" at bounding box center [503, 277] width 260 height 15
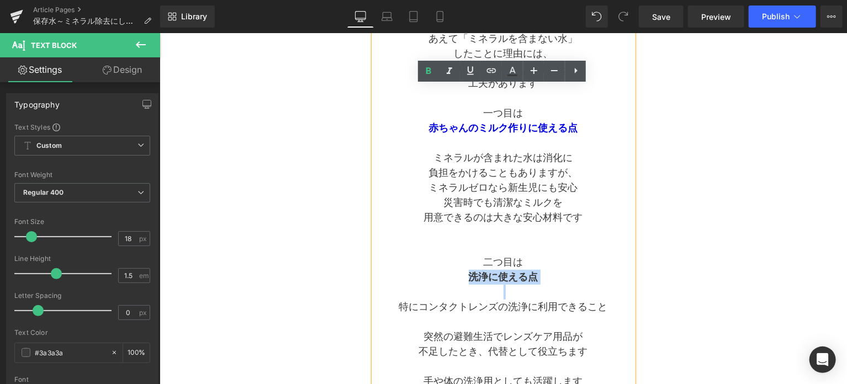
drag, startPoint x: 478, startPoint y: 278, endPoint x: 537, endPoint y: 283, distance: 59.3
click at [537, 283] on div "白とグリーンのアルミパウチ容器 「ミネラルゼロの5年保存水」 一般的な保存水と違い、 あえて「ミネラルを含まない水」 したことに理由には、 幅広い用途で安心し…" at bounding box center [503, 307] width 260 height 677
click at [514, 71] on icon at bounding box center [513, 70] width 6 height 7
type input "#3a3a3a"
type input "100"
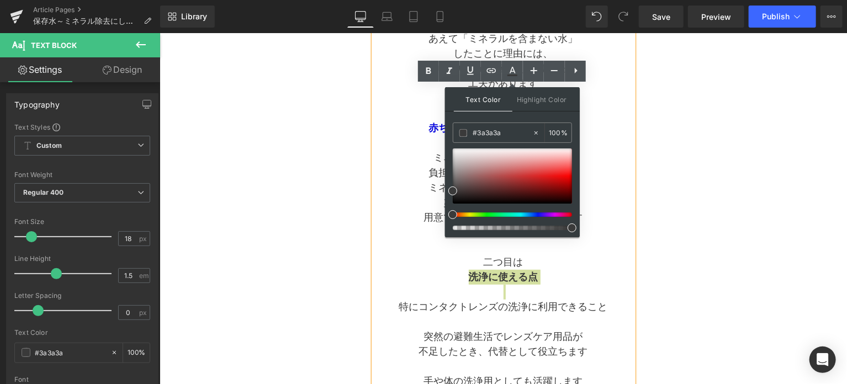
drag, startPoint x: 508, startPoint y: 131, endPoint x: 452, endPoint y: 133, distance: 55.3
click at [452, 133] on div "Text Color Highlight Color rgba(58, 58, 58, 1) #3a3a3a 100 % transparent transp…" at bounding box center [512, 162] width 135 height 150
paste input "0303dd"
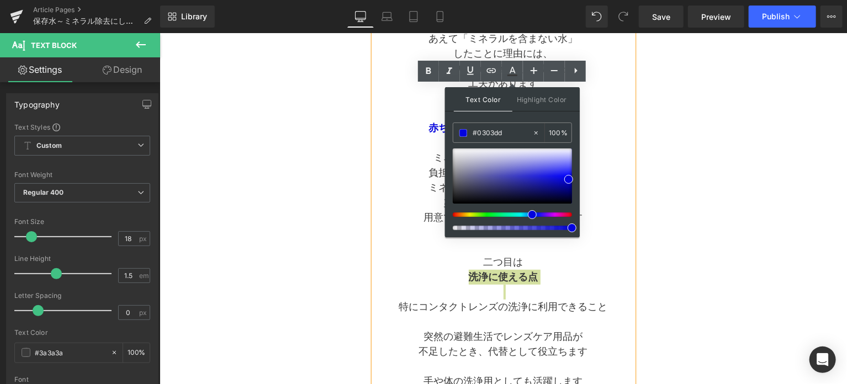
type input "#0303dd"
click at [570, 181] on span at bounding box center [569, 179] width 9 height 9
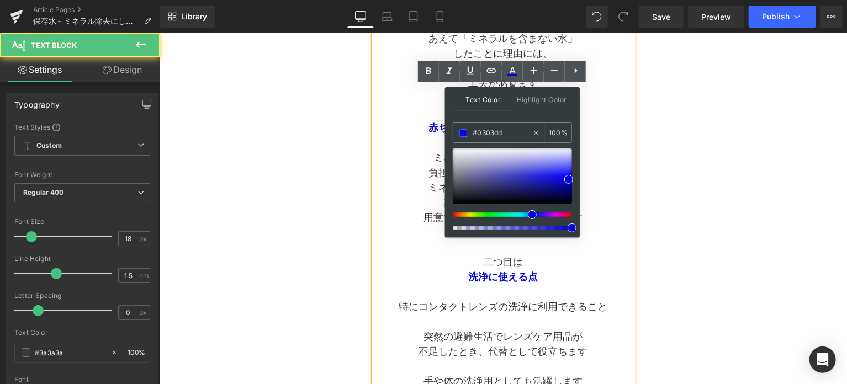
click at [600, 177] on p "負担をかけることもありますが、" at bounding box center [503, 172] width 260 height 15
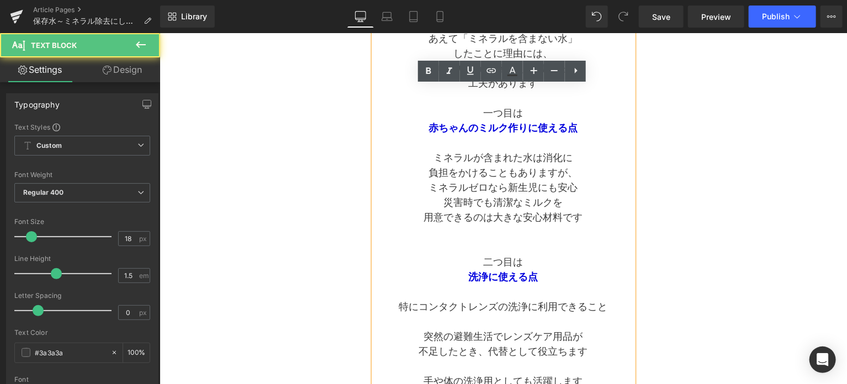
click at [600, 177] on p "負担をかけることもありますが、" at bounding box center [503, 172] width 260 height 15
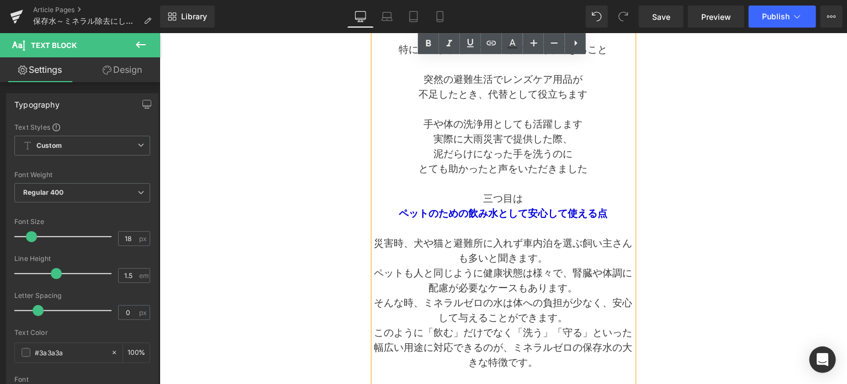
scroll to position [567, 0]
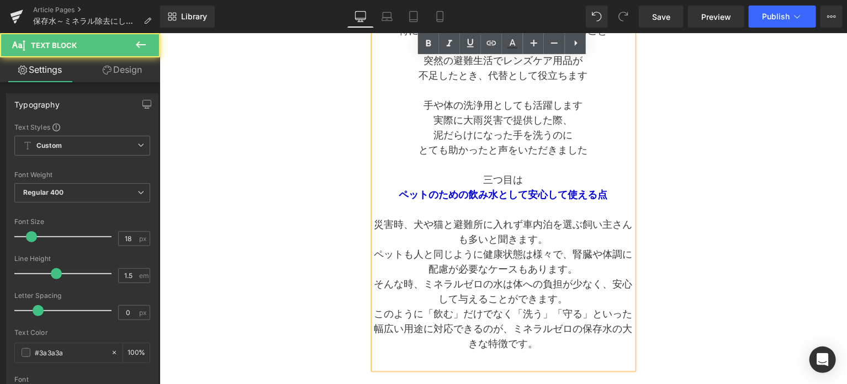
click at [490, 225] on p "災害時、犬や猫と避難所に入れず車内泊を選ぶ飼い主さんも多いと聞きます。" at bounding box center [503, 232] width 260 height 30
click at [520, 224] on p "災害時、犬や猫と避難所に入れず車内泊を選ぶ飼い主さんも多いと聞きます。" at bounding box center [503, 232] width 260 height 30
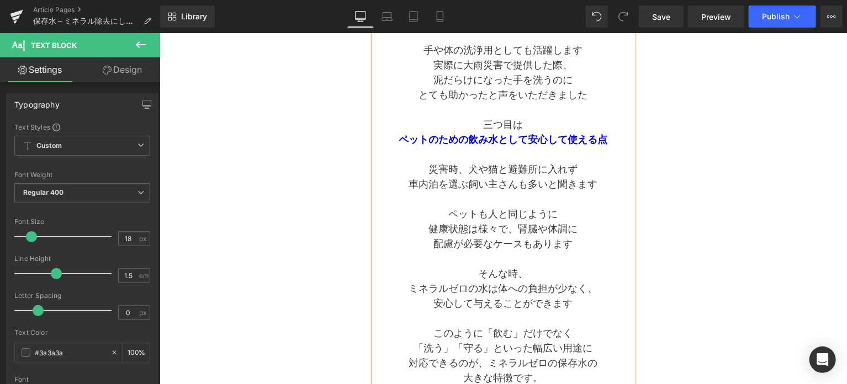
scroll to position [637, 0]
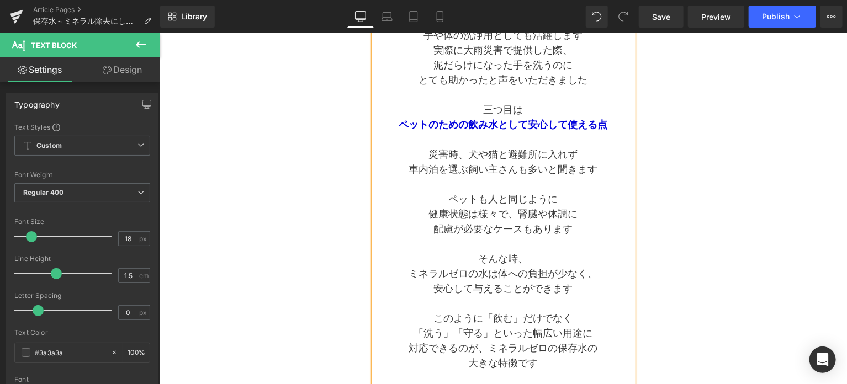
click at [520, 212] on p "健康状態は様々で、腎臓や体調に" at bounding box center [503, 214] width 260 height 15
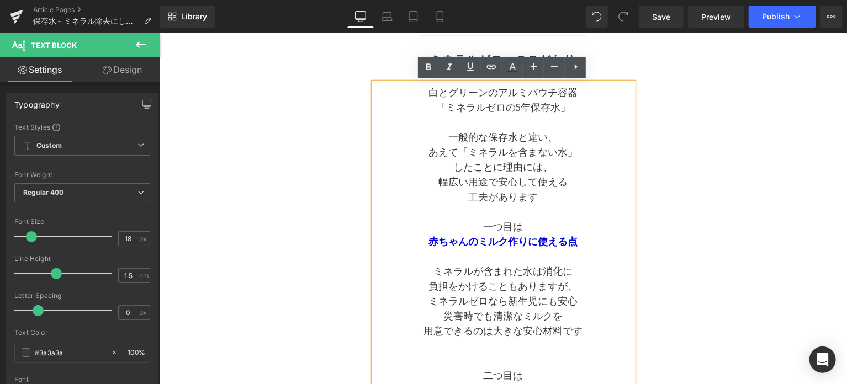
scroll to position [0, 0]
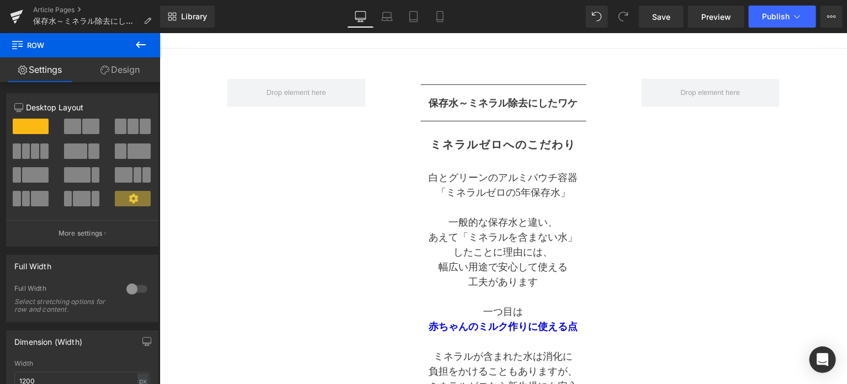
scroll to position [184, 0]
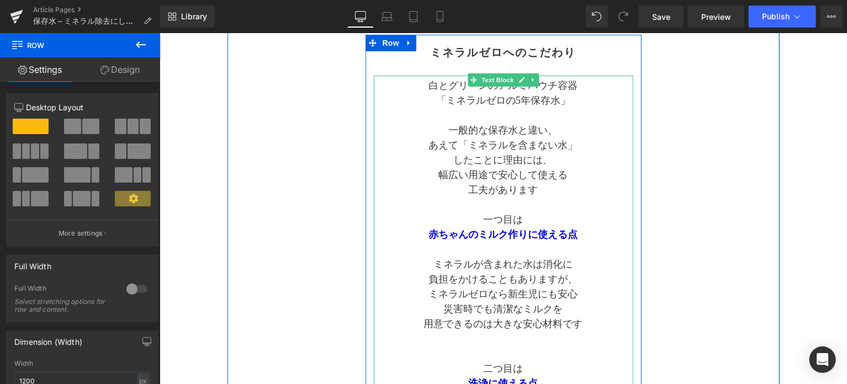
click at [467, 192] on p "工夫があります" at bounding box center [503, 189] width 260 height 15
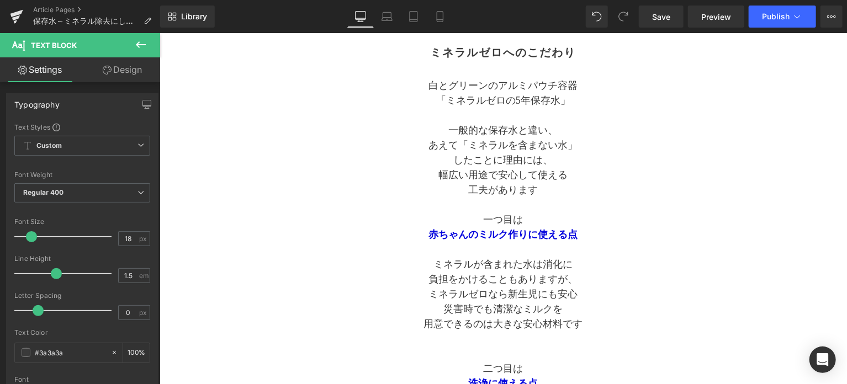
click at [141, 43] on icon at bounding box center [140, 44] width 13 height 13
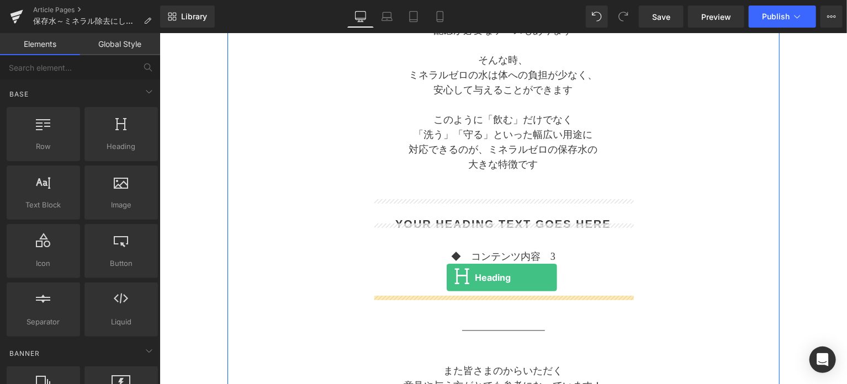
scroll to position [847, 0]
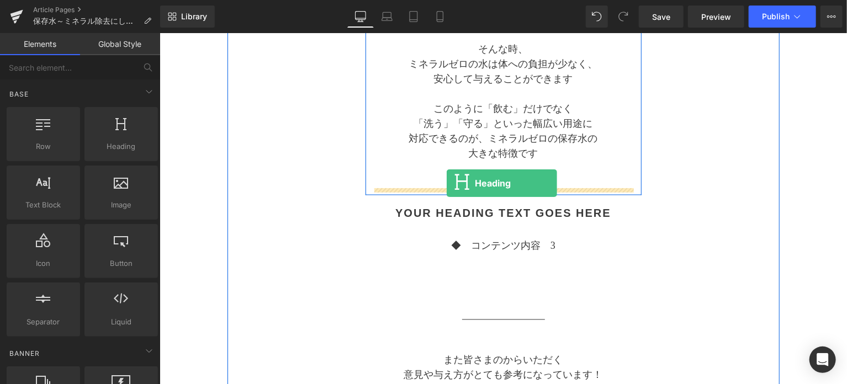
drag, startPoint x: 261, startPoint y: 178, endPoint x: 446, endPoint y: 183, distance: 185.1
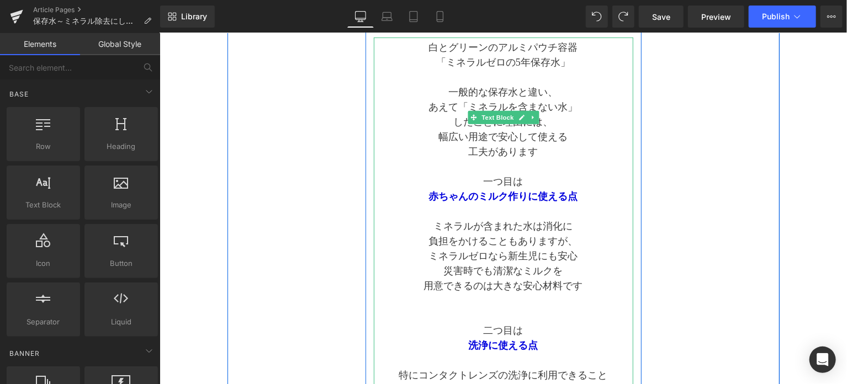
scroll to position [202, 0]
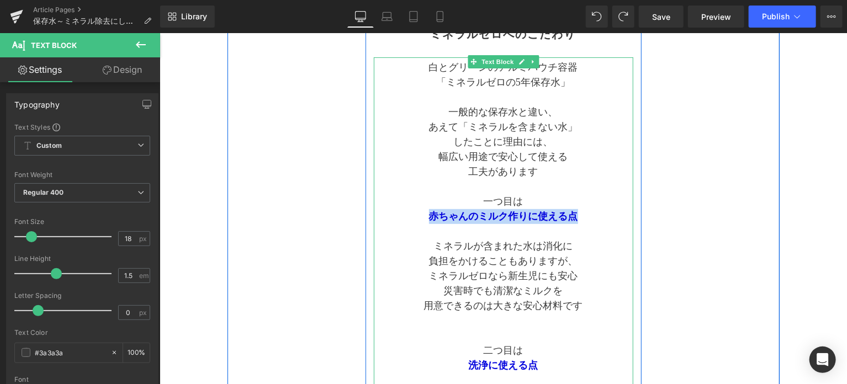
drag, startPoint x: 425, startPoint y: 215, endPoint x: 577, endPoint y: 221, distance: 152.0
click at [577, 221] on p "赤ちゃんのミルク作りに使える点" at bounding box center [503, 216] width 260 height 15
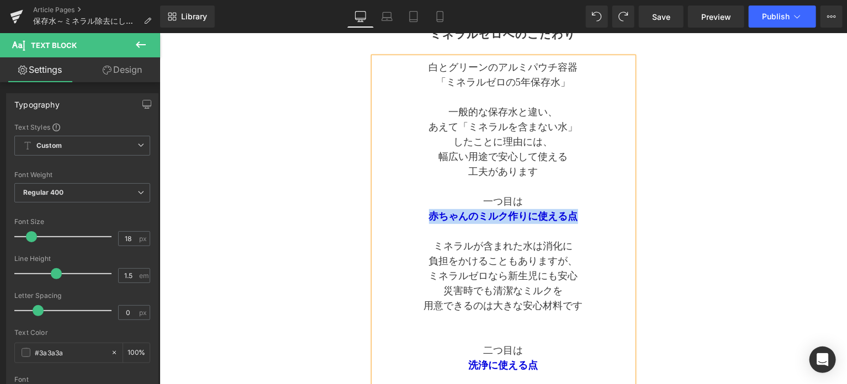
copy strong "赤ちゃんのミルク作りに使える点"
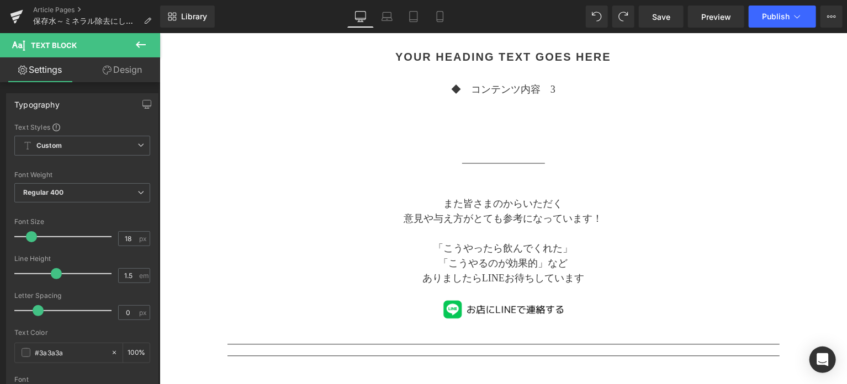
scroll to position [939, 0]
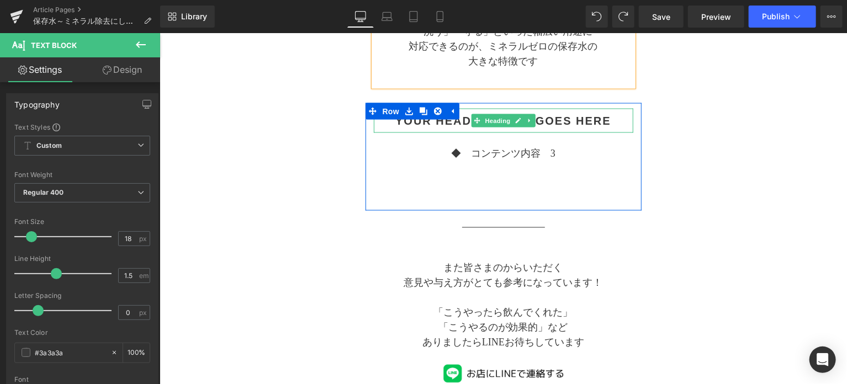
click at [601, 119] on h2 "Your heading text goes here" at bounding box center [503, 120] width 260 height 13
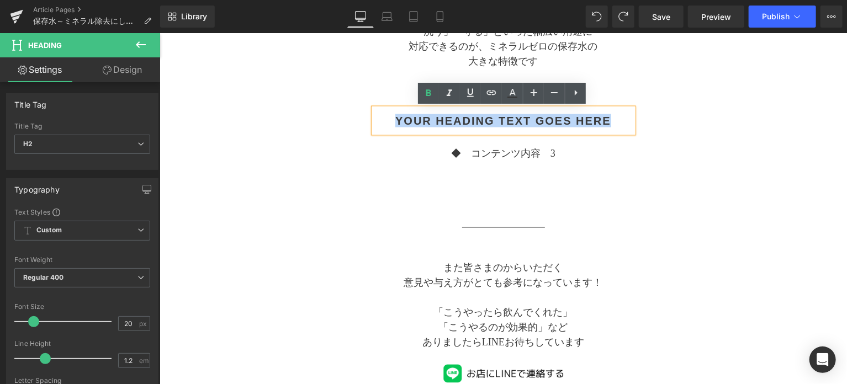
drag, startPoint x: 613, startPoint y: 117, endPoint x: 393, endPoint y: 117, distance: 219.8
click at [393, 117] on h2 "Your heading text goes here" at bounding box center [503, 120] width 260 height 13
paste div
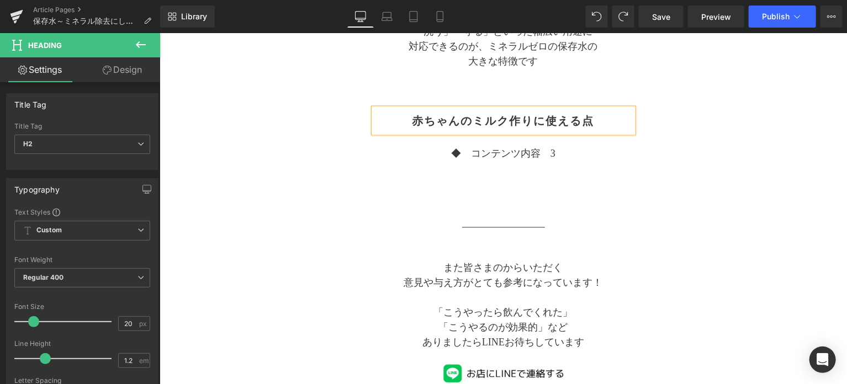
click at [616, 193] on div "赤ちゃんのミルク作りに使える点 Heading ◆　コンテンツ内容　3 Text Block" at bounding box center [503, 156] width 276 height 97
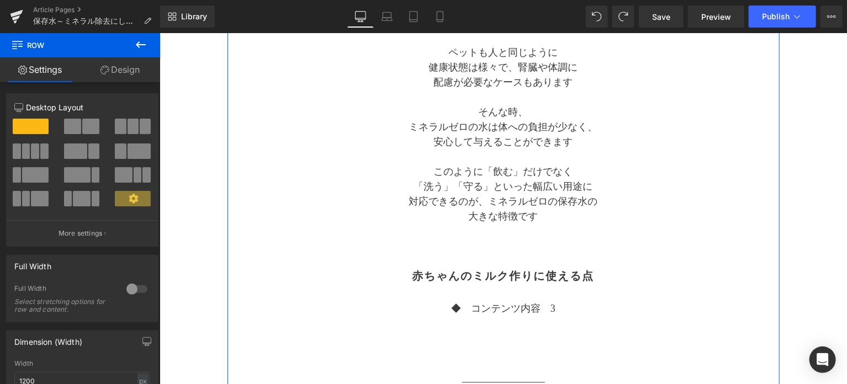
scroll to position [847, 0]
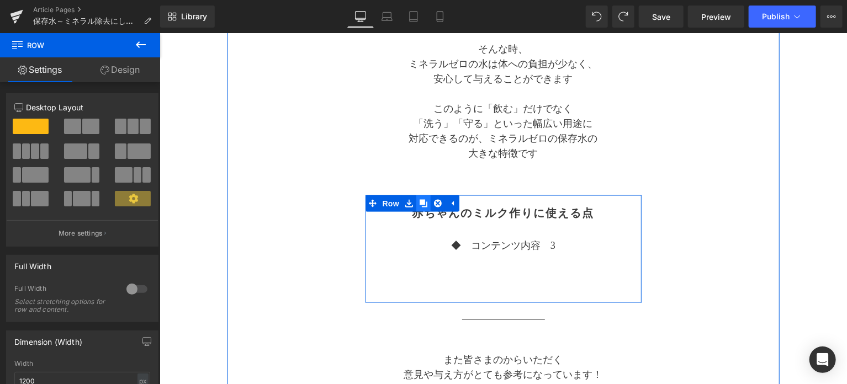
click at [421, 203] on icon at bounding box center [423, 203] width 8 height 8
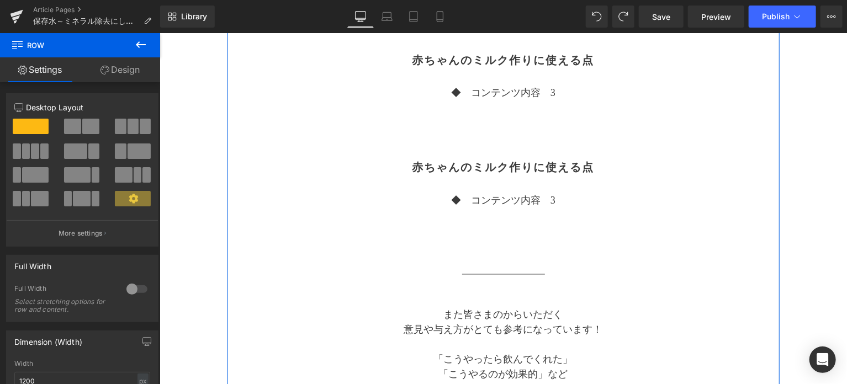
scroll to position [979, 0]
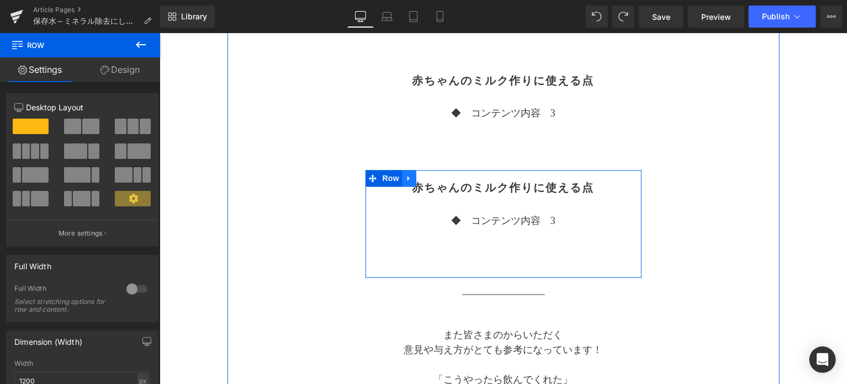
click at [405, 179] on icon at bounding box center [409, 178] width 8 height 8
click at [422, 181] on icon at bounding box center [423, 179] width 8 height 8
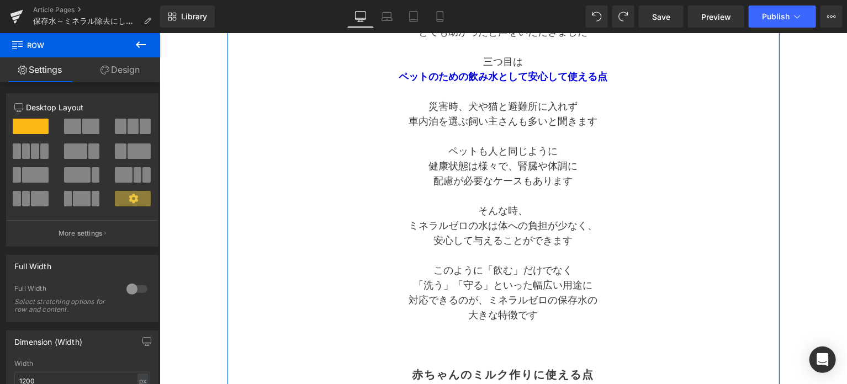
scroll to position [593, 0]
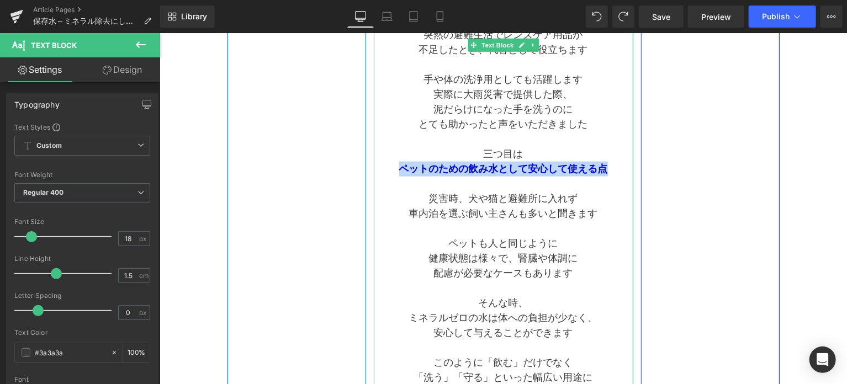
drag, startPoint x: 399, startPoint y: 168, endPoint x: 591, endPoint y: 177, distance: 191.3
click at [591, 177] on div "白とグリーンのアルミパウチ容器 「ミネラルゼロの5年保存水」 一般的な保存水と違い、 あえて「ミネラルを含まない水」 したことに理由には、 幅広い用途で安心し…" at bounding box center [503, 49] width 260 height 766
copy span "ペットのための飲み水として安心して 使える点"
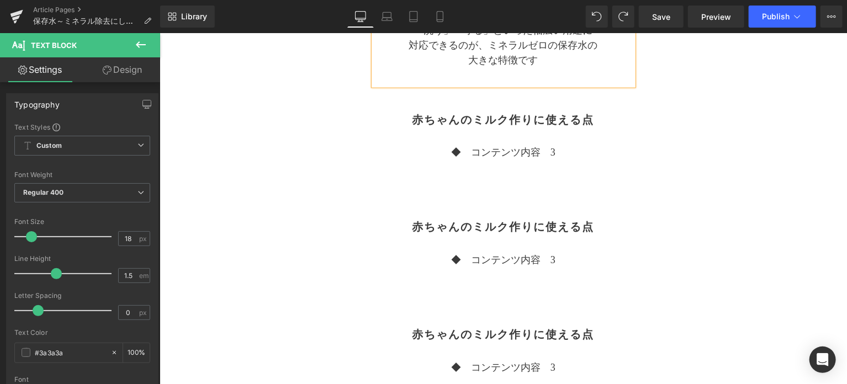
scroll to position [961, 0]
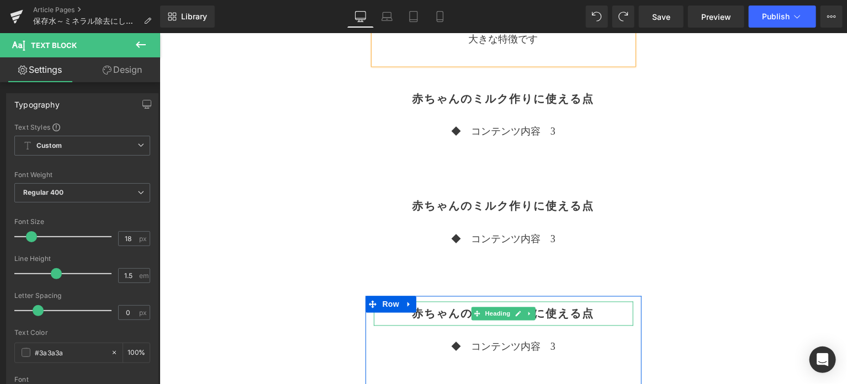
click at [584, 307] on h2 "赤ちゃんのミルク作りに使える点" at bounding box center [503, 313] width 260 height 13
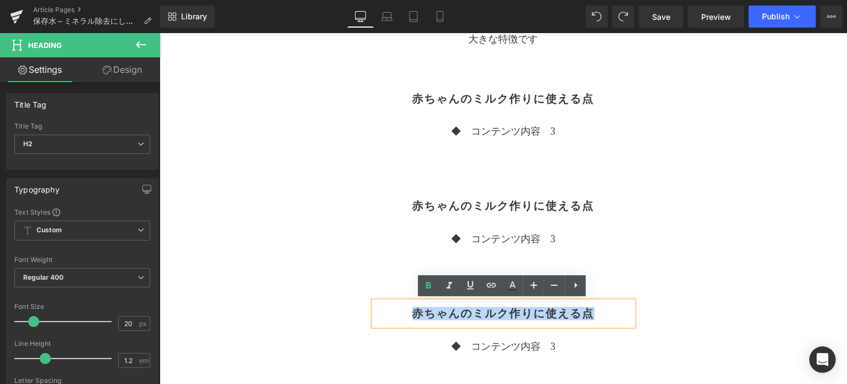
drag, startPoint x: 593, startPoint y: 312, endPoint x: 408, endPoint y: 310, distance: 184.5
click at [408, 310] on h2 "赤ちゃんのミルク作りに使える点" at bounding box center [503, 313] width 260 height 13
paste div
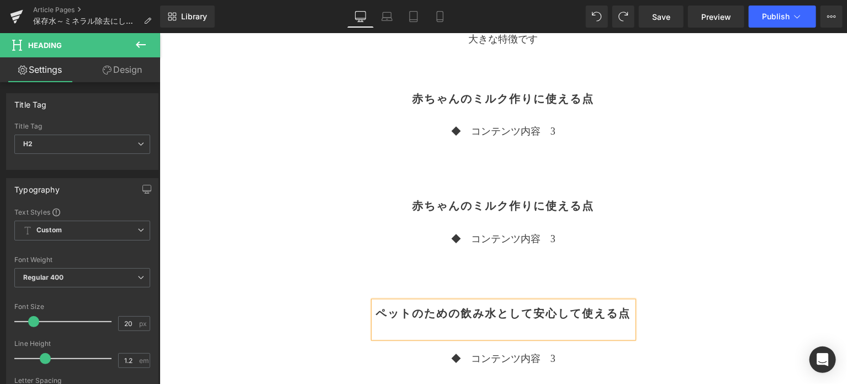
click at [620, 259] on p at bounding box center [503, 254] width 260 height 15
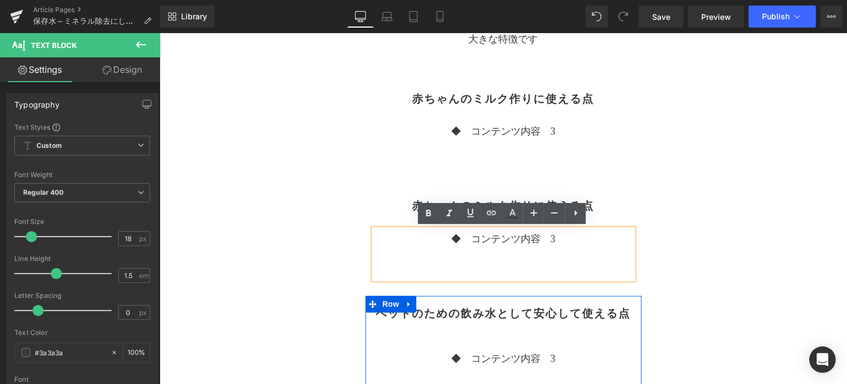
click at [502, 329] on div at bounding box center [503, 326] width 260 height 13
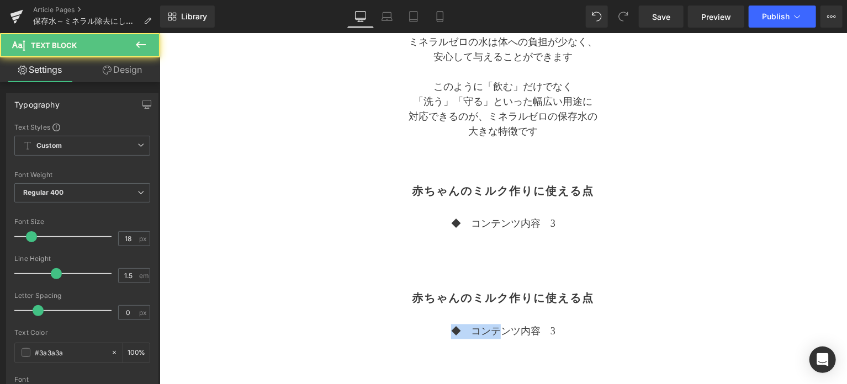
drag, startPoint x: 462, startPoint y: 245, endPoint x: 437, endPoint y: 214, distance: 39.7
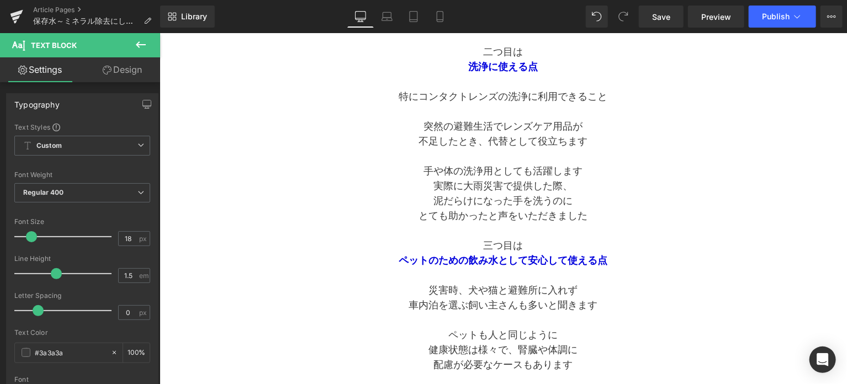
scroll to position [409, 0]
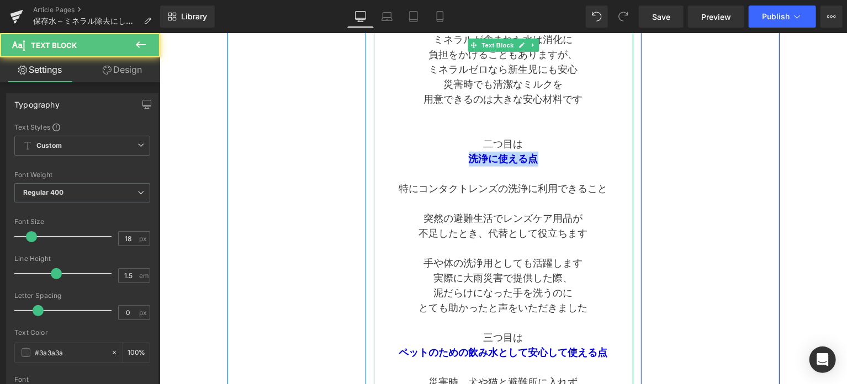
copy span "洗浄に使える点"
drag, startPoint x: 466, startPoint y: 159, endPoint x: 535, endPoint y: 160, distance: 68.5
click at [535, 160] on span "洗浄に使える点" at bounding box center [503, 158] width 70 height 11
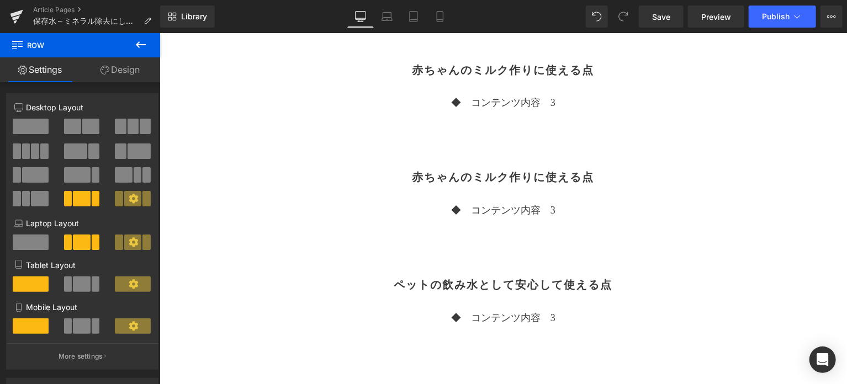
scroll to position [1053, 0]
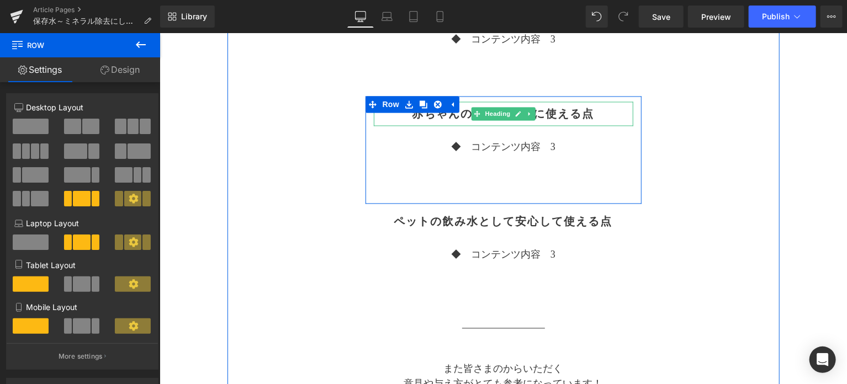
click at [539, 111] on h2 "赤ちゃんのミルク作りに使える点" at bounding box center [503, 113] width 260 height 13
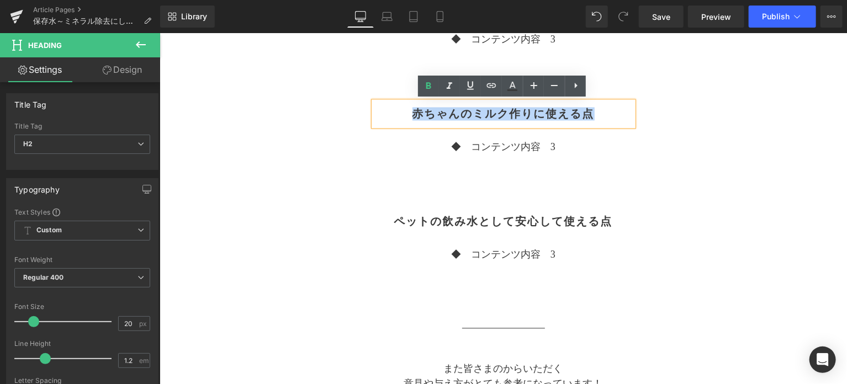
drag, startPoint x: 592, startPoint y: 112, endPoint x: 398, endPoint y: 115, distance: 194.5
click at [398, 115] on h2 "赤ちゃんのミルク作りに使える点" at bounding box center [503, 113] width 260 height 13
paste div
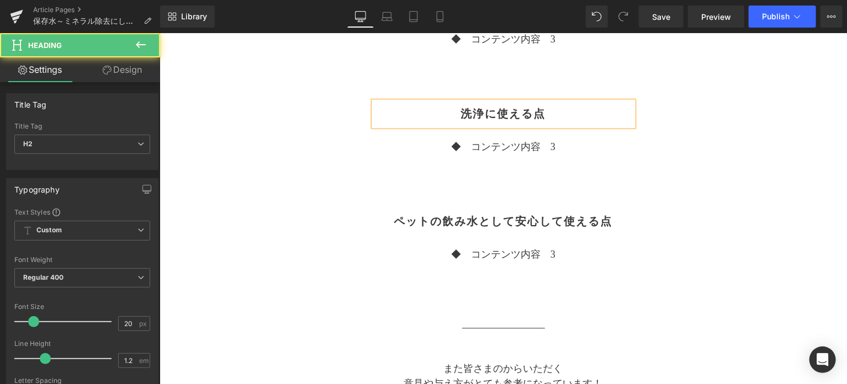
click at [481, 113] on h2 "洗浄に使える点" at bounding box center [503, 113] width 260 height 13
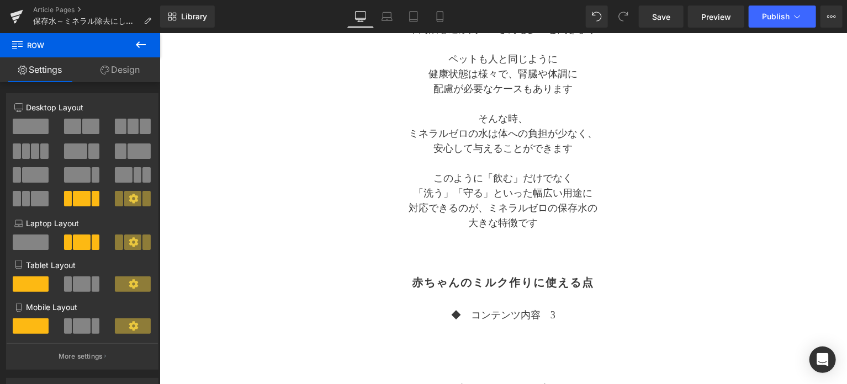
scroll to position [685, 0]
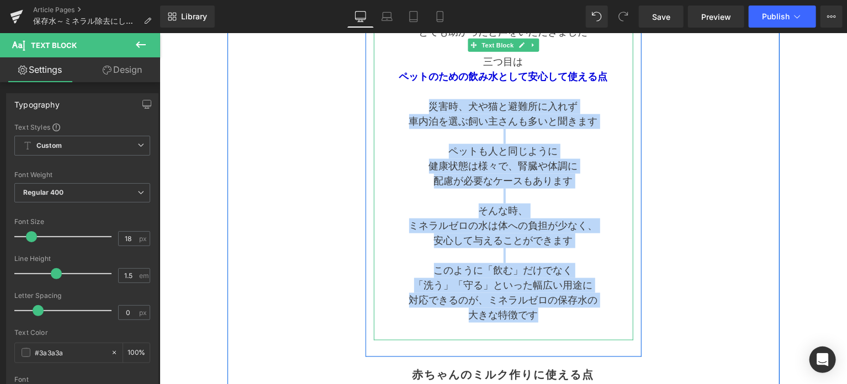
drag, startPoint x: 429, startPoint y: 104, endPoint x: 578, endPoint y: 313, distance: 257.0
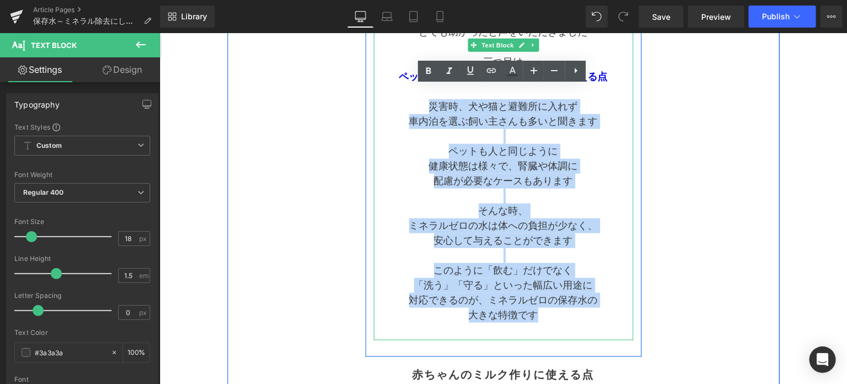
copy div "災害時、犬や猫と避難所に入れず 車内泊を選ぶ飼い主さんも多いと聞きます ペットも人と同じように 健康状態は様々で、腎臓や体調に 配慮が必要なケースもあります …"
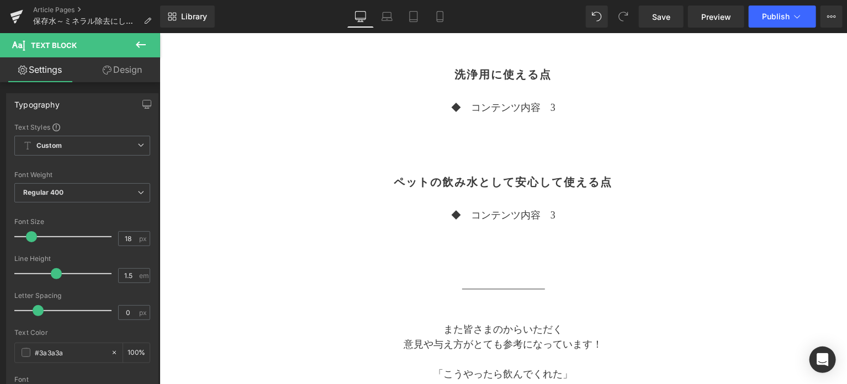
scroll to position [1145, 0]
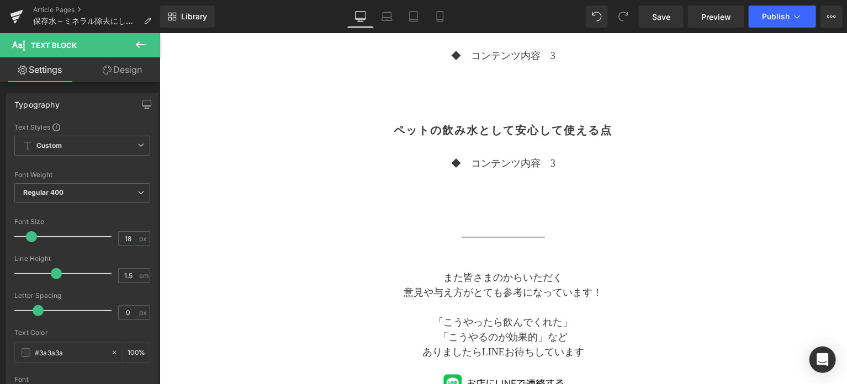
click at [531, 164] on p "◆　コンテンツ内容　3" at bounding box center [503, 163] width 260 height 15
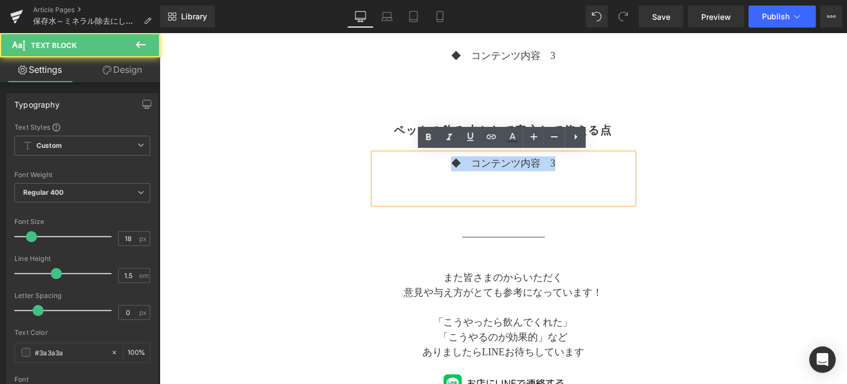
drag, startPoint x: 563, startPoint y: 166, endPoint x: 430, endPoint y: 164, distance: 133.1
click at [430, 164] on p "◆　コンテンツ内容　3" at bounding box center [503, 163] width 260 height 15
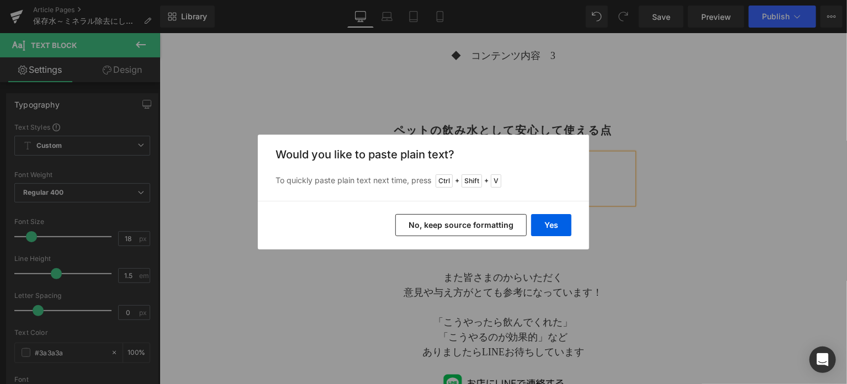
click at [503, 222] on button "No, keep source formatting" at bounding box center [461, 225] width 131 height 22
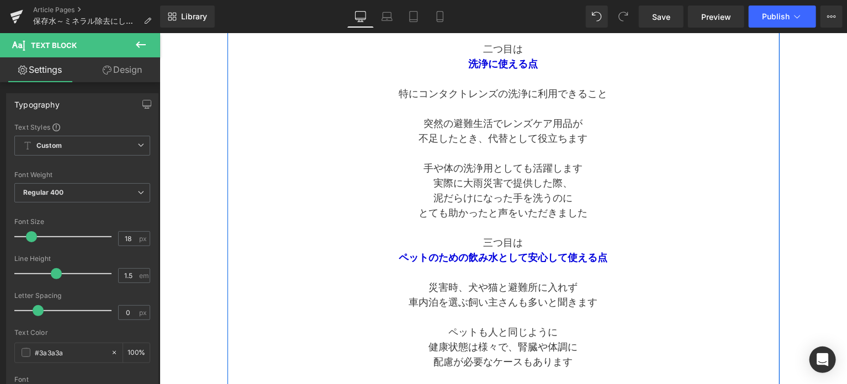
scroll to position [501, 0]
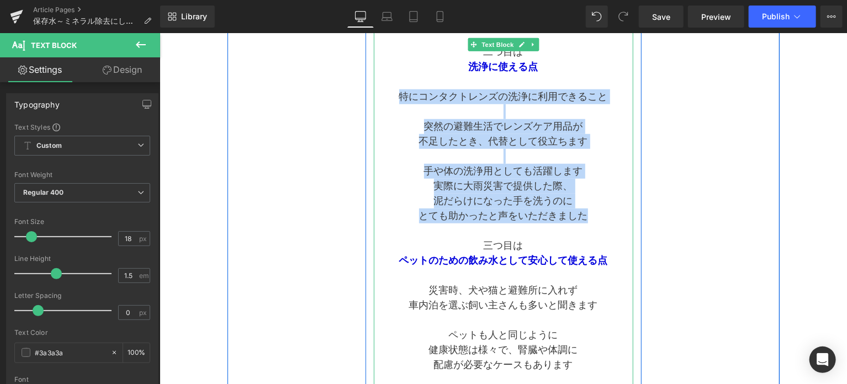
drag, startPoint x: 594, startPoint y: 218, endPoint x: 399, endPoint y: 101, distance: 227.9
click at [399, 101] on div "白とグリーンのアルミパウチ容器 「ミネラルゼロの5年保存水」 一般的な保存水と違い、 あえて「ミネラルを含まない水」 したことに理由には、 幅広い用途で安心し…" at bounding box center [503, 141] width 260 height 766
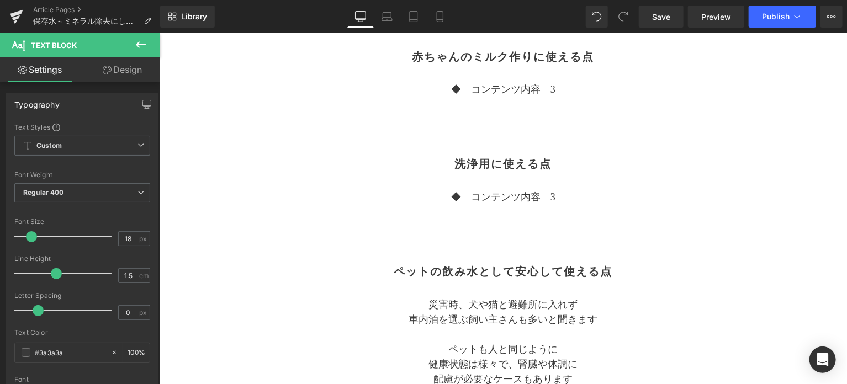
scroll to position [1053, 0]
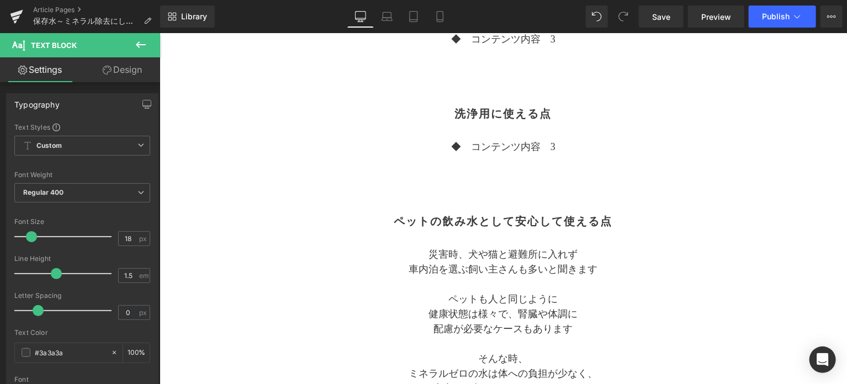
click at [504, 150] on p "◆　コンテンツ内容　3" at bounding box center [503, 147] width 260 height 15
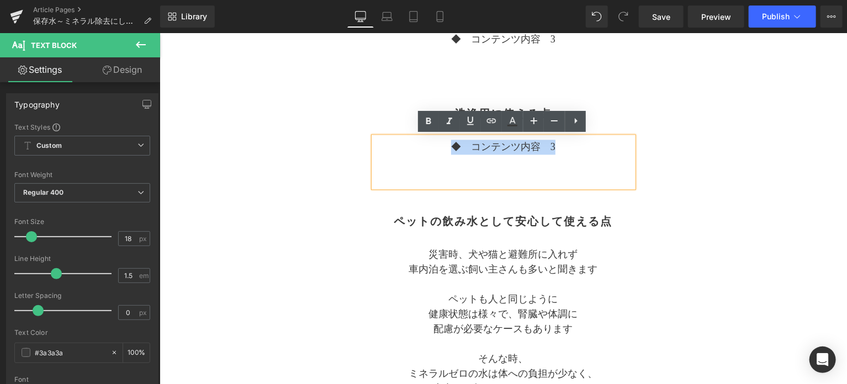
drag, startPoint x: 566, startPoint y: 148, endPoint x: 418, endPoint y: 149, distance: 147.5
click at [418, 149] on p "◆　コンテンツ内容　3" at bounding box center [503, 147] width 260 height 15
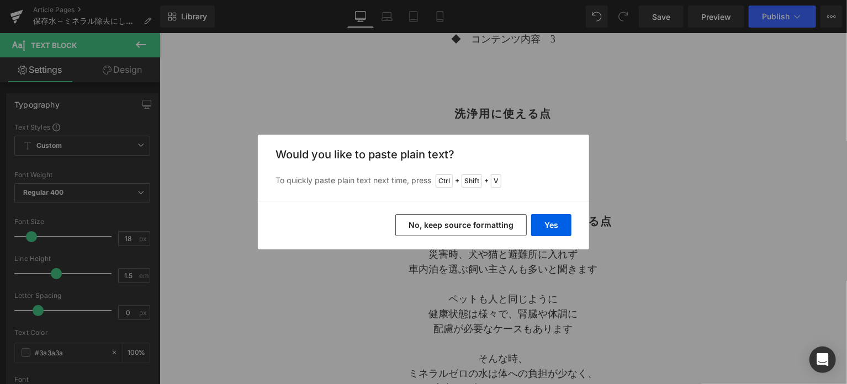
click at [494, 223] on button "No, keep source formatting" at bounding box center [461, 225] width 131 height 22
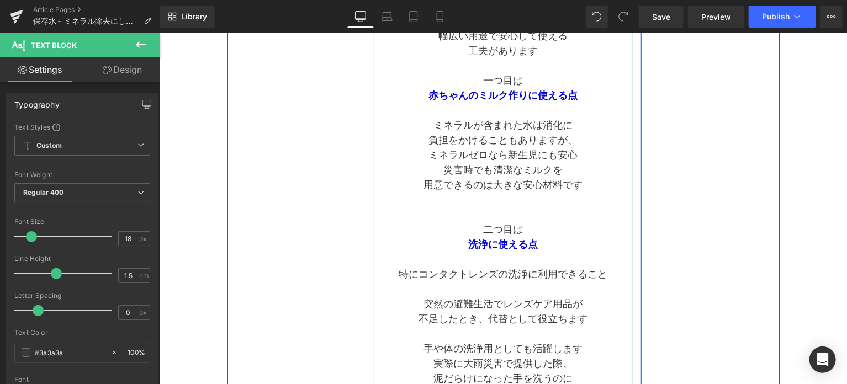
scroll to position [225, 0]
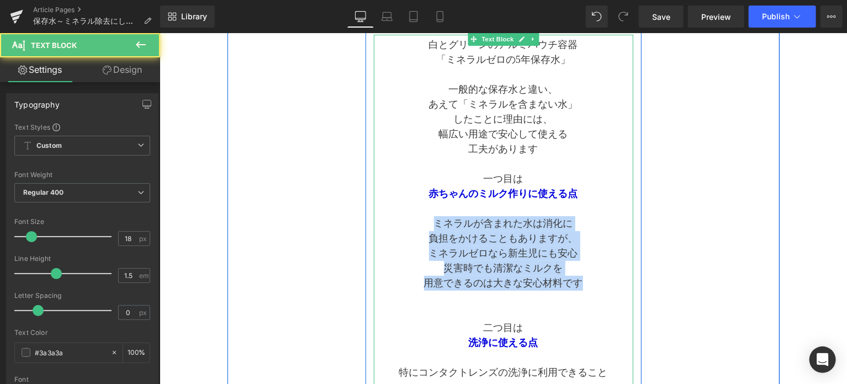
drag, startPoint x: 499, startPoint y: 257, endPoint x: 429, endPoint y: 221, distance: 79.6
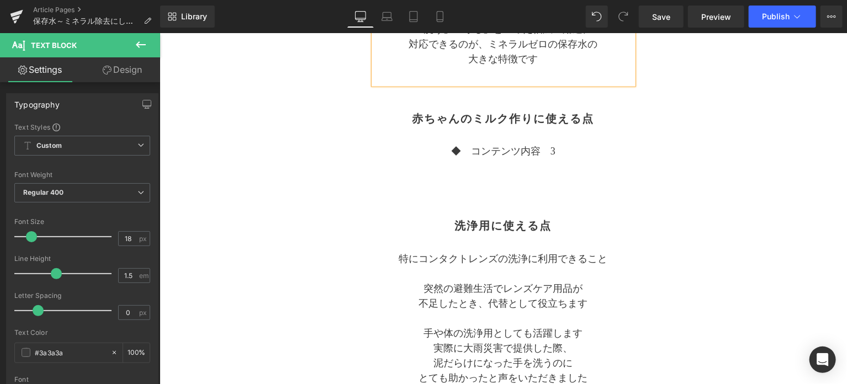
scroll to position [961, 0]
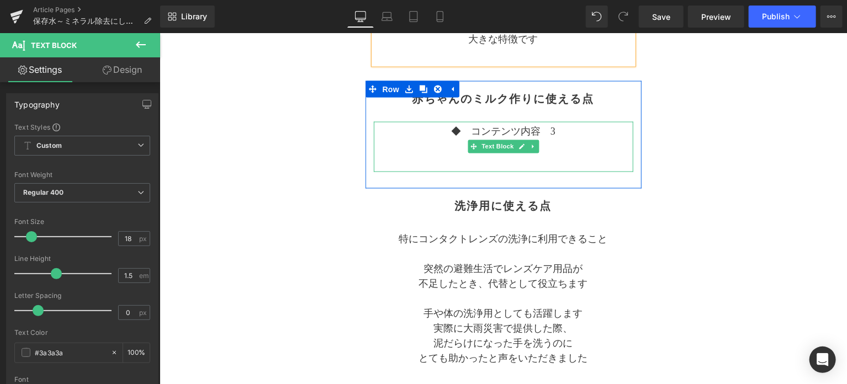
click at [560, 126] on p "◆　コンテンツ内容　3" at bounding box center [503, 131] width 260 height 15
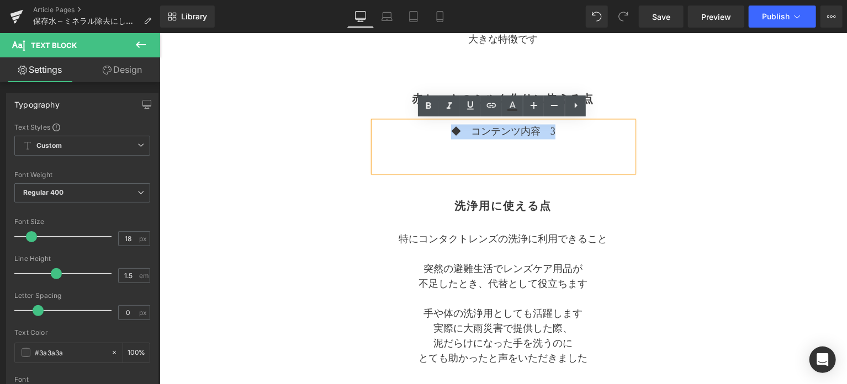
drag, startPoint x: 558, startPoint y: 131, endPoint x: 440, endPoint y: 134, distance: 117.7
click at [440, 134] on p "◆　コンテンツ内容　3" at bounding box center [503, 131] width 260 height 15
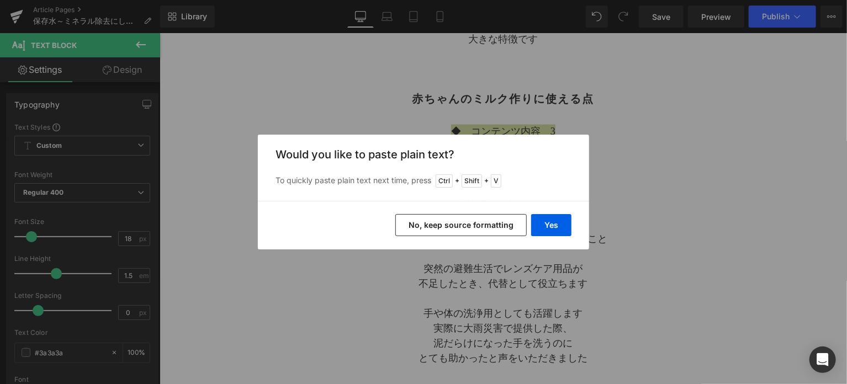
click at [473, 230] on button "No, keep source formatting" at bounding box center [461, 225] width 131 height 22
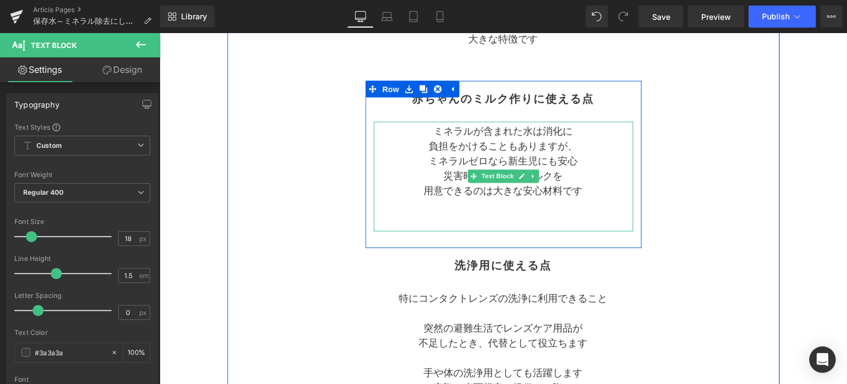
click at [493, 223] on p at bounding box center [503, 221] width 260 height 15
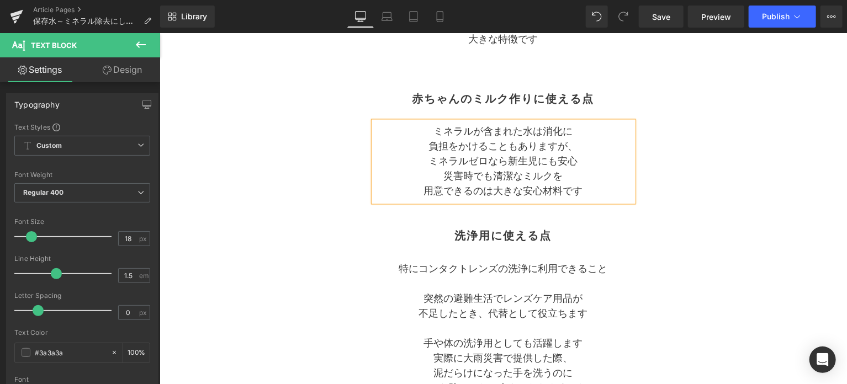
click at [665, 214] on div "Separator 保存水～ミネラル除去にしたワケ Text Block Separator ミネラルゼロへのこだわり Heading 白とグリーンのアルミパ…" at bounding box center [503, 82] width 552 height 1746
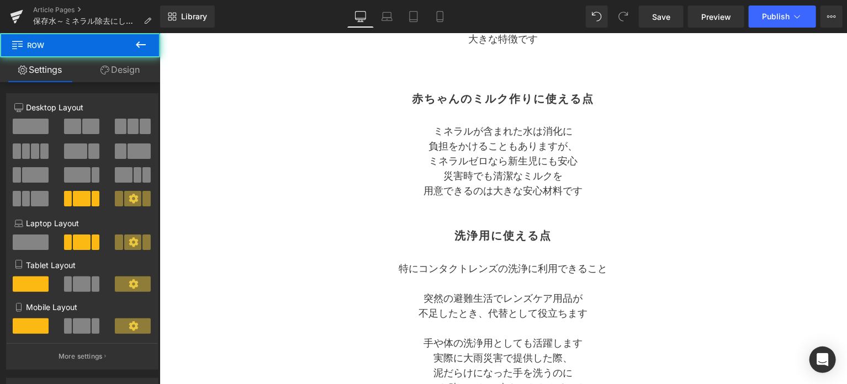
scroll to position [1053, 0]
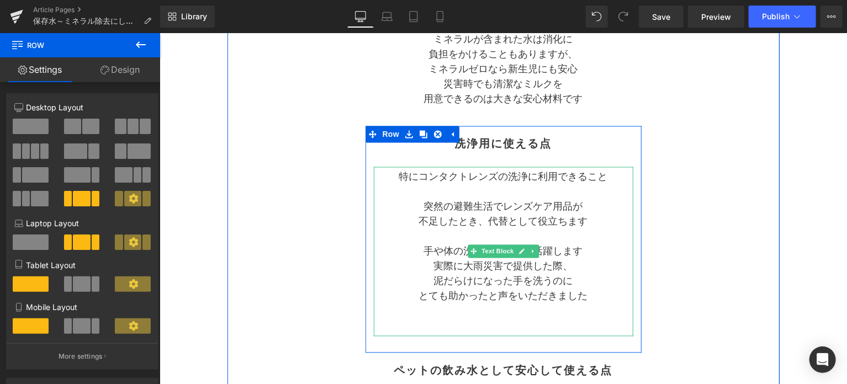
click at [539, 323] on p at bounding box center [503, 326] width 260 height 15
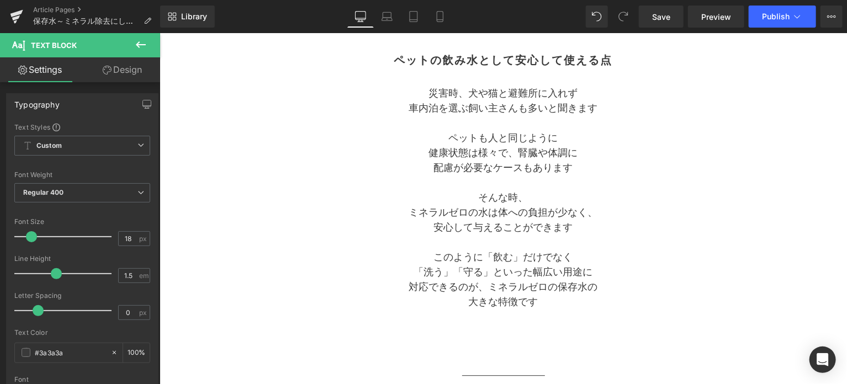
scroll to position [1421, 0]
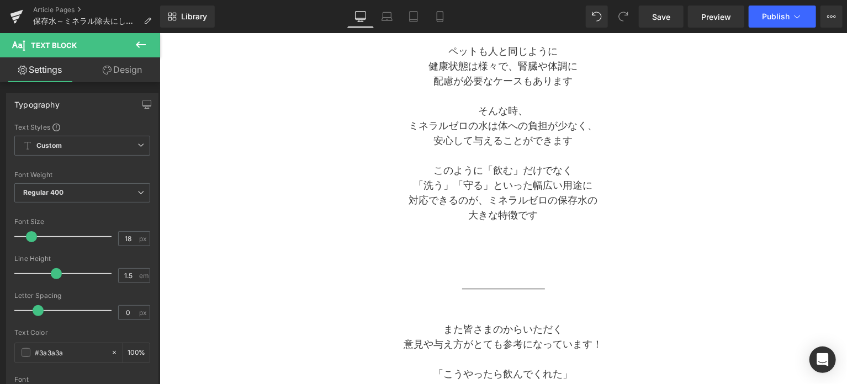
click at [142, 48] on icon at bounding box center [140, 44] width 13 height 13
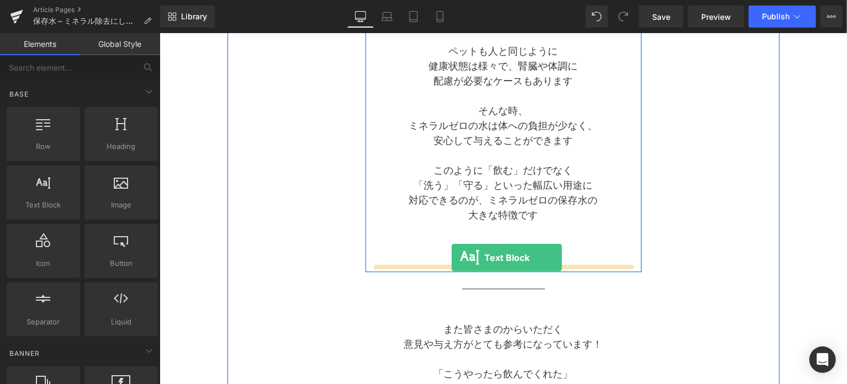
drag, startPoint x: 214, startPoint y: 223, endPoint x: 451, endPoint y: 258, distance: 240.1
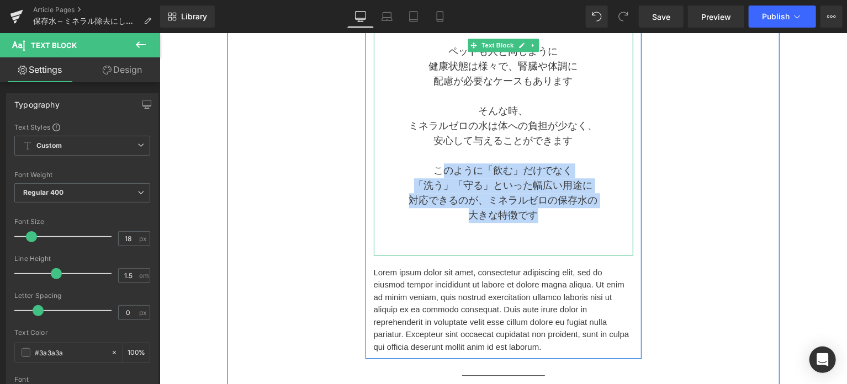
drag, startPoint x: 540, startPoint y: 212, endPoint x: 437, endPoint y: 164, distance: 113.4
click at [437, 164] on div "災害時、犬や猫と避難所に入れず 車内泊を選ぶ飼い主さんも多いと聞きます ペットも人と同じように 健康状態は様々で、腎臓や体調に 配慮が必要なケースもあります …" at bounding box center [503, 125] width 260 height 259
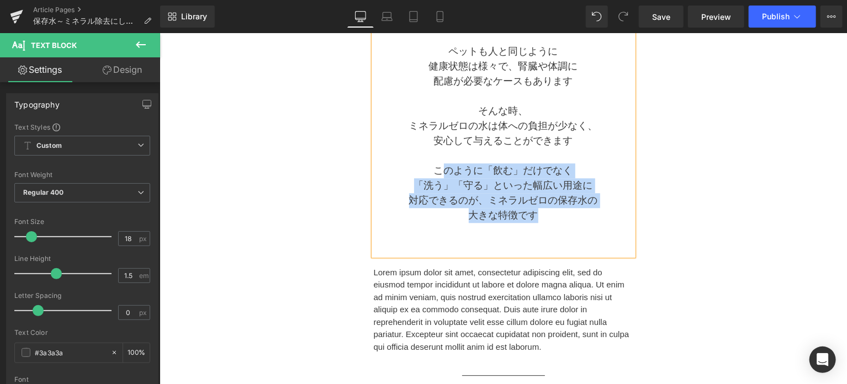
copy div "のように「飲む」だけでなく 「洗う」「守る」といった幅広い用途に 対応できるのが、ミネラルゼロの保存水の 大きな特徴です"
drag, startPoint x: 452, startPoint y: 194, endPoint x: 443, endPoint y: 176, distance: 20.0
click at [452, 193] on p "対応できるのが、ミネラルゼロの保存水の" at bounding box center [503, 200] width 260 height 15
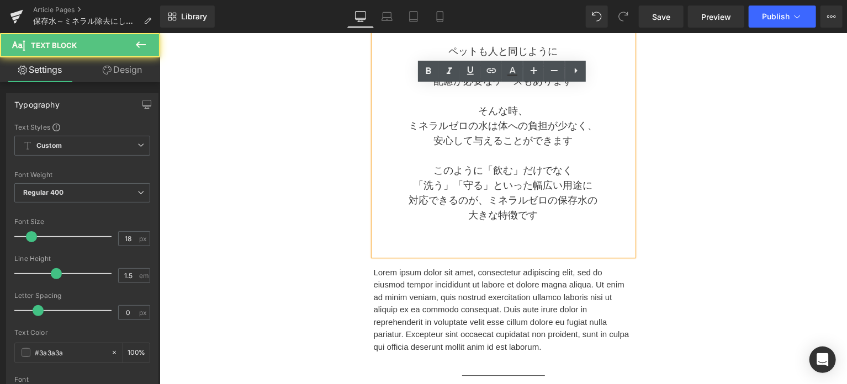
click at [435, 169] on p "このように「飲む」だけでなく" at bounding box center [503, 170] width 260 height 15
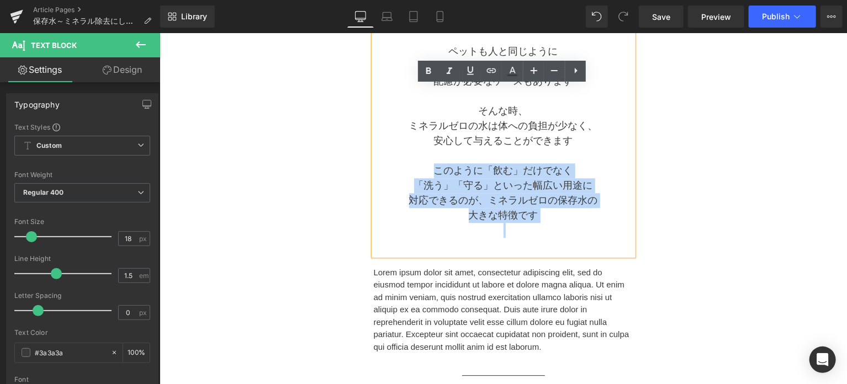
drag, startPoint x: 435, startPoint y: 169, endPoint x: 549, endPoint y: 218, distance: 123.2
click at [549, 218] on div "災害時、犬や猫と避難所に入れず 車内泊を選ぶ飼い主さんも多いと聞きます ペットも人と同じように 健康状態は様々で、腎臓や体調に 配慮が必要なケースもあります …" at bounding box center [503, 125] width 260 height 259
copy div "このように「飲む」だけでなく 「洗う」「守る」といった幅広い用途に 対応できるのが、ミネラルゼロの保存水の 大きな特徴です"
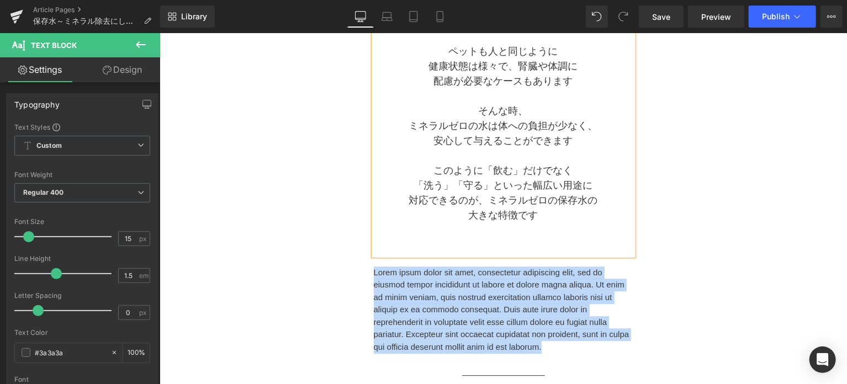
drag, startPoint x: 545, startPoint y: 347, endPoint x: 365, endPoint y: 276, distance: 194.0
click at [365, 276] on div "ペットの飲み水として安心して使える点  Heading 災害時、犬や猫と避難所に入れず 車内泊を選ぶ飼い主さんも多いと聞きます ペットも人と同じように 健康…" at bounding box center [503, 157] width 276 height 393
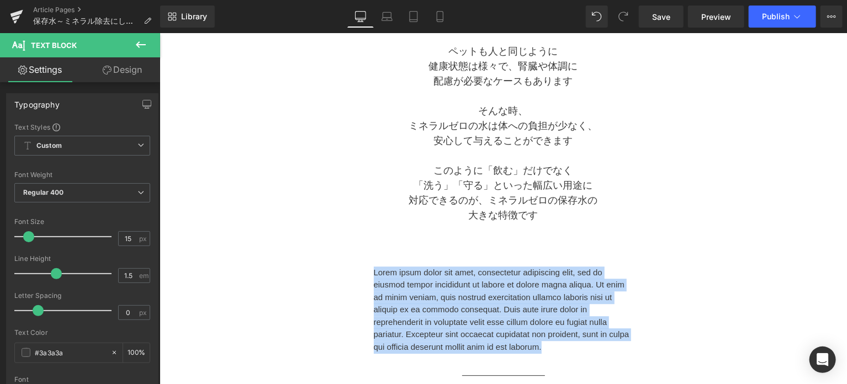
paste div
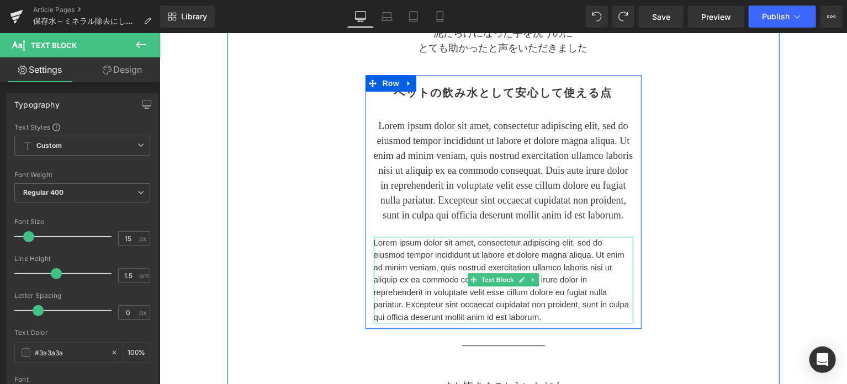
scroll to position [1317, 0]
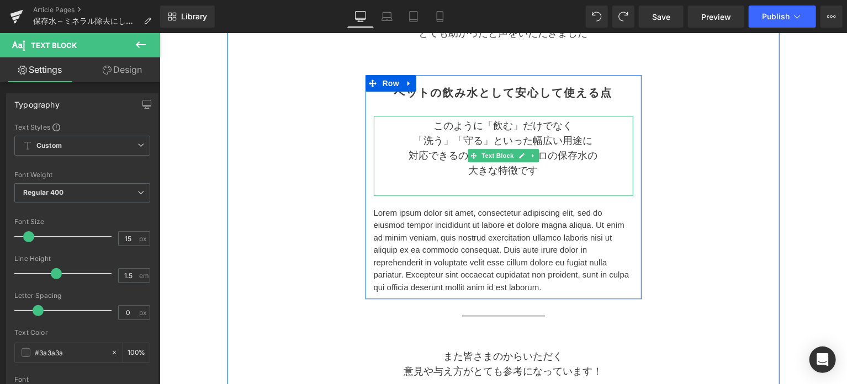
click at [458, 190] on p at bounding box center [503, 185] width 260 height 15
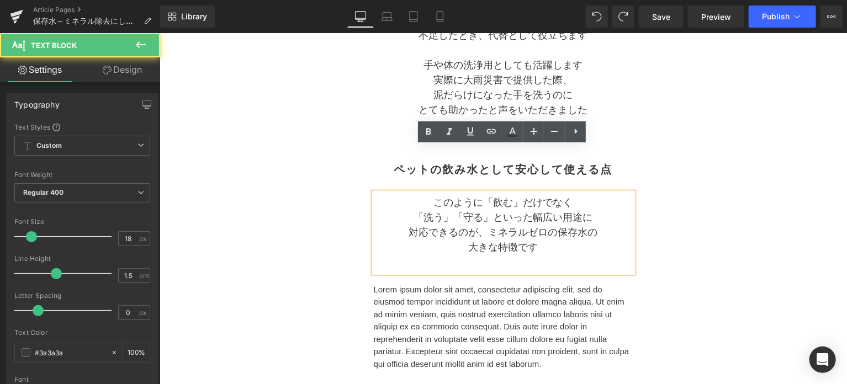
scroll to position [1225, 0]
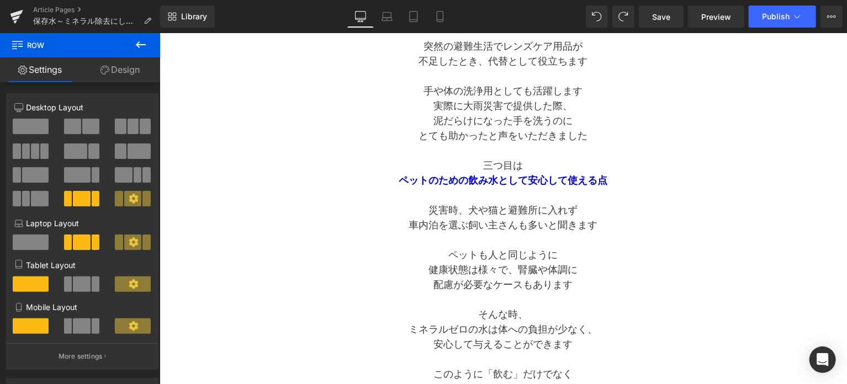
scroll to position [673, 0]
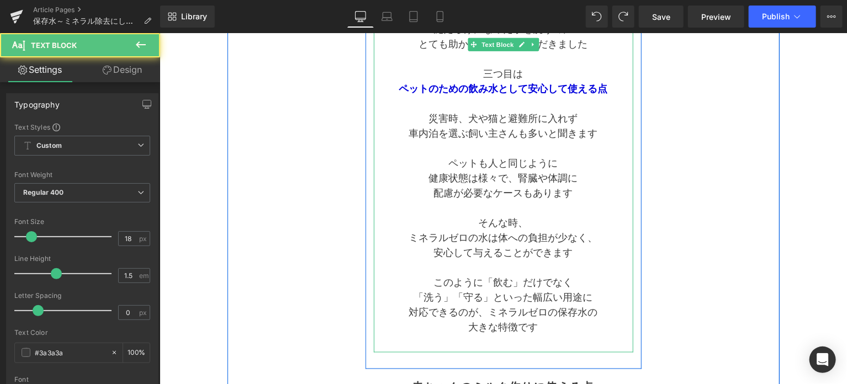
click at [582, 247] on p "安心して与えることができます" at bounding box center [503, 252] width 260 height 15
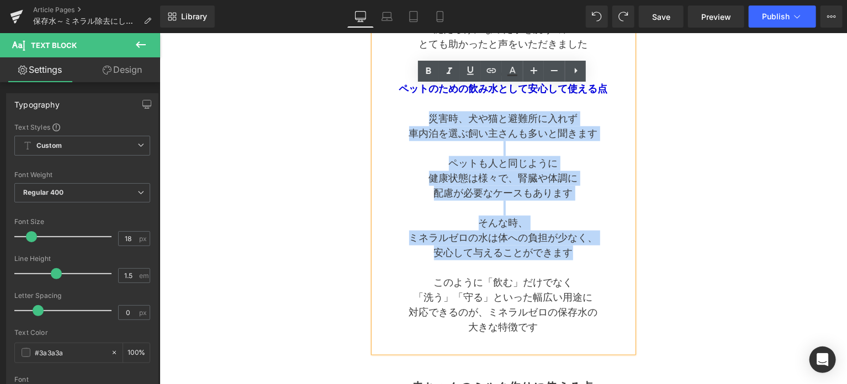
drag, startPoint x: 581, startPoint y: 250, endPoint x: 422, endPoint y: 120, distance: 204.6
copy div "災害時、犬や猫と避難所に入れず 車内泊を選ぶ飼い主さんも多いと聞きます ペットも人と同じように 健康状態は様々で、腎臓や体調に 配慮が必要なケースもあります …"
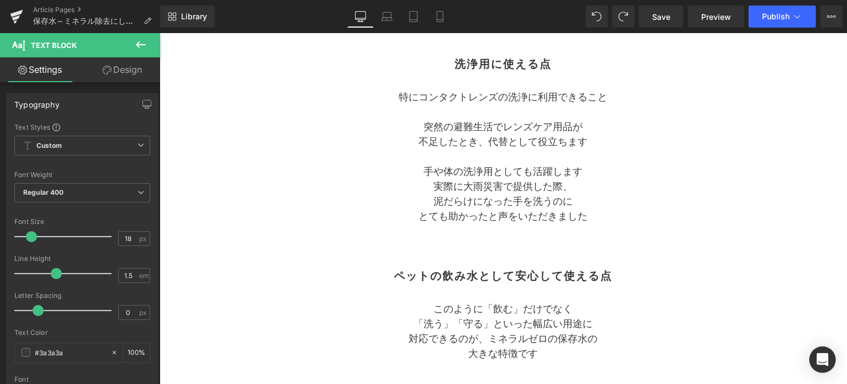
scroll to position [1225, 0]
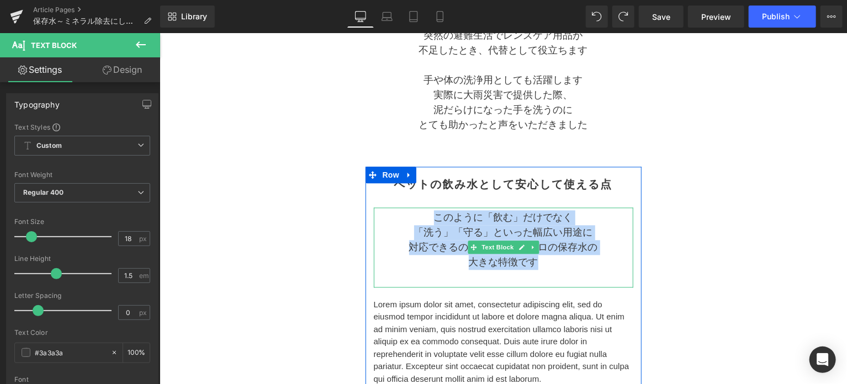
drag, startPoint x: 549, startPoint y: 261, endPoint x: 425, endPoint y: 217, distance: 130.7
click at [425, 217] on div "このように「飲む」だけでなく 「洗う」「守る」といった幅広い用途に 対応できるのが、ミネラルゼロの保存水の 大きな特徴です" at bounding box center [503, 247] width 260 height 80
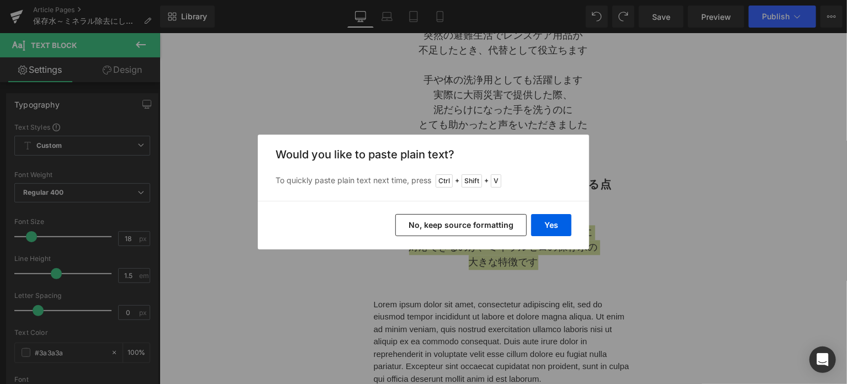
click at [430, 222] on button "No, keep source formatting" at bounding box center [461, 225] width 131 height 22
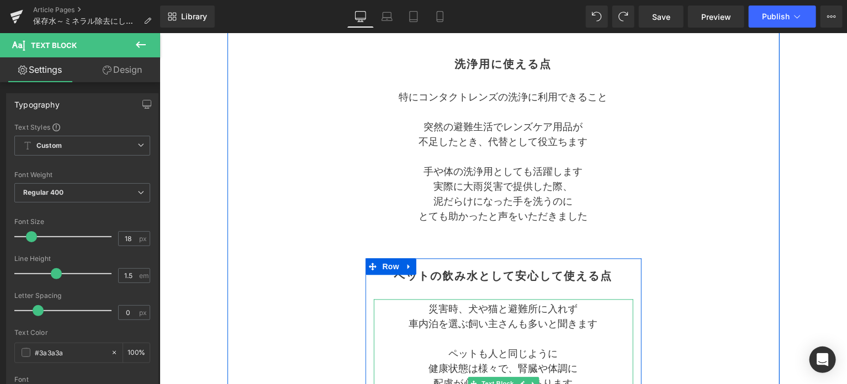
click at [482, 225] on div "特にコンタクトレンズの洗浄に 利用できること 突然の避難生活でレンズケア用品が 不足したとき、代替として役立ちます 手や体の洗浄用としても活躍します 実際に大…" at bounding box center [503, 164] width 260 height 155
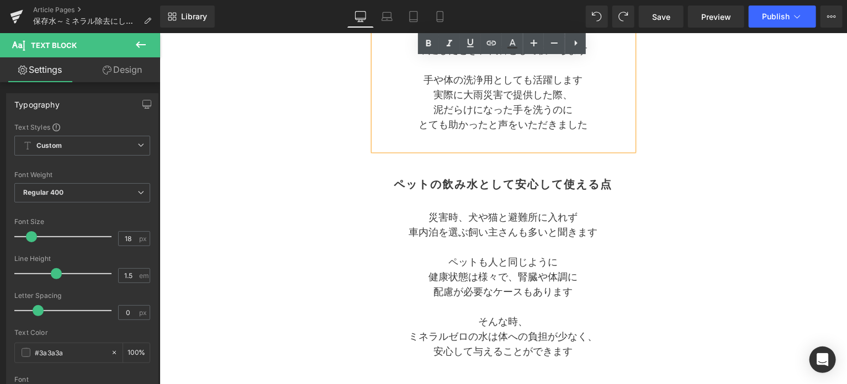
scroll to position [1317, 0]
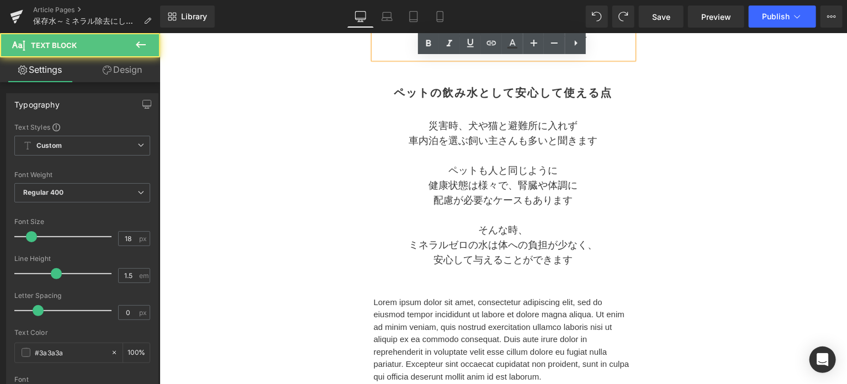
click at [504, 168] on p "ペットも人と同じように" at bounding box center [503, 170] width 260 height 15
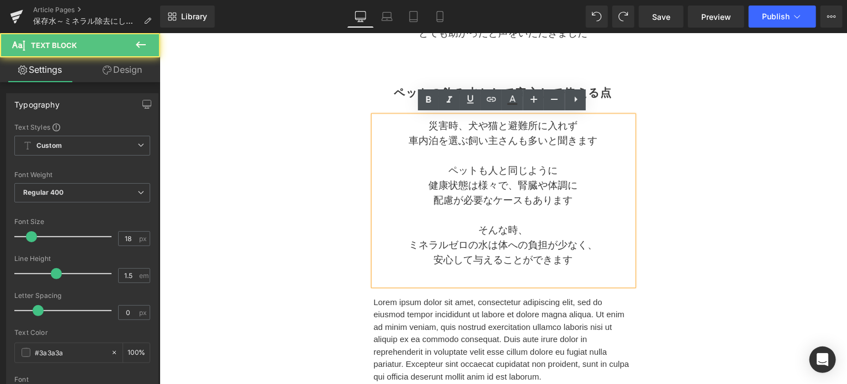
click at [597, 184] on p "健康状態は様々で、腎臓や体調に" at bounding box center [503, 185] width 260 height 15
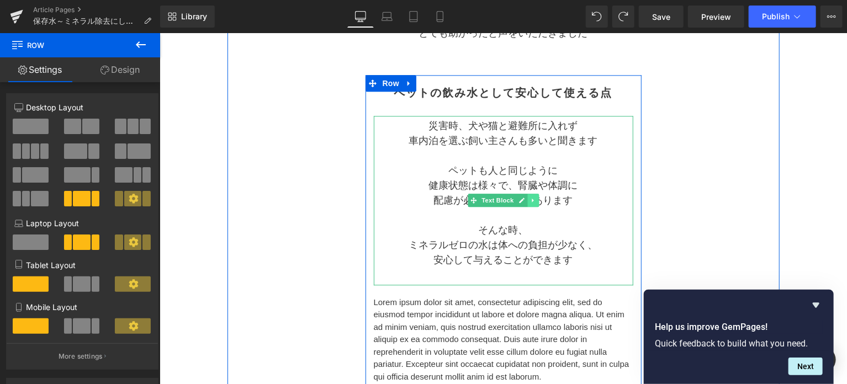
click at [532, 201] on icon at bounding box center [533, 200] width 6 height 7
click at [528, 201] on icon at bounding box center [527, 200] width 6 height 6
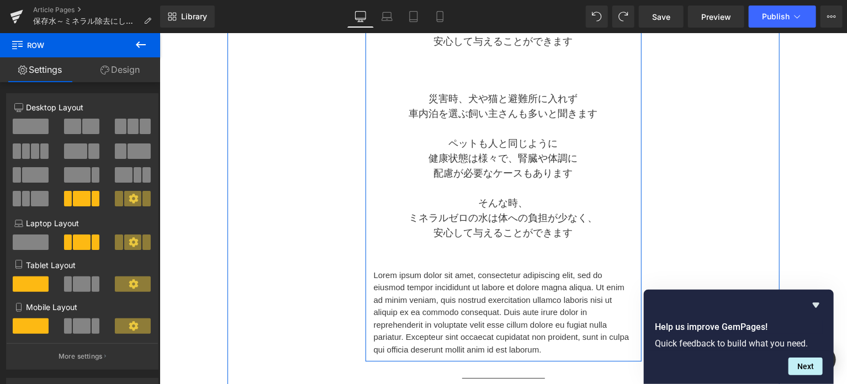
scroll to position [1546, 0]
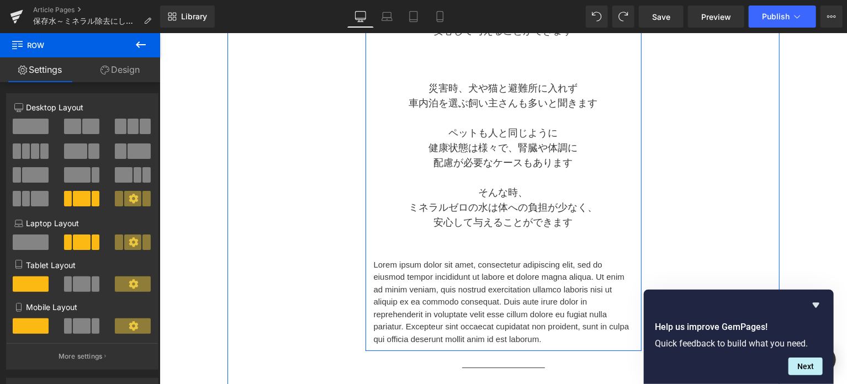
click at [535, 273] on p "Lorem ipsum dolor sit amet, consectetur adipiscing elit, sed do eiusmod tempor …" at bounding box center [503, 302] width 260 height 87
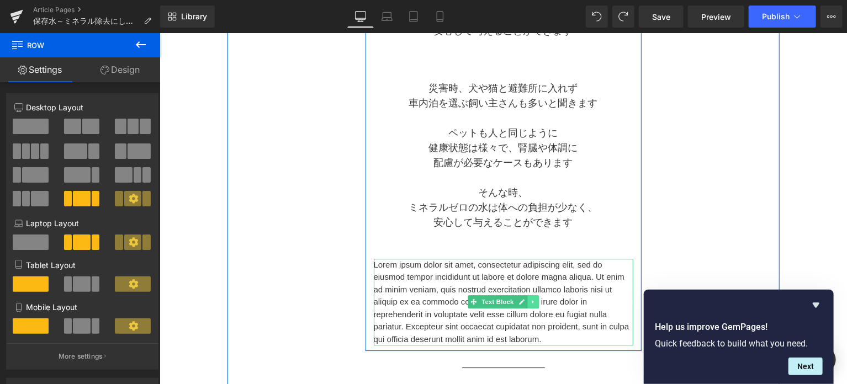
click at [528, 304] on link at bounding box center [533, 301] width 12 height 13
click at [536, 300] on icon at bounding box center [538, 302] width 6 height 6
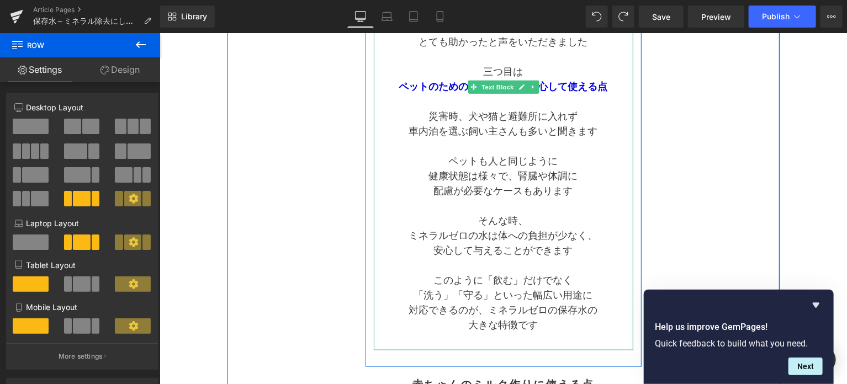
scroll to position [718, 0]
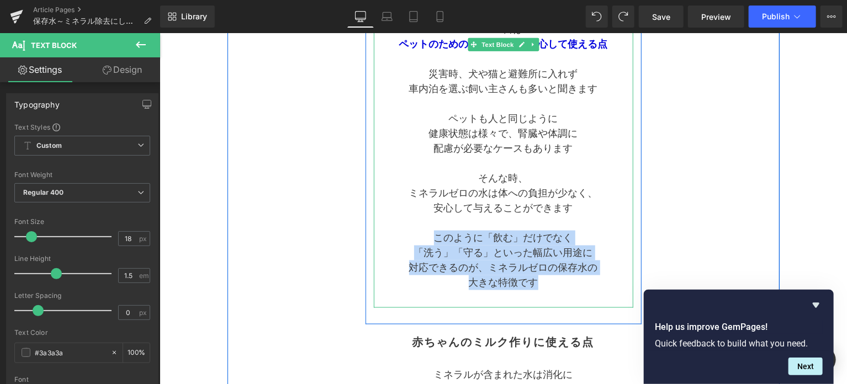
drag, startPoint x: 542, startPoint y: 280, endPoint x: 433, endPoint y: 237, distance: 117.0
copy div "このように「飲む」だけでなく 「洗う」「守る」といった幅広い用途に 対応できるのが、ミネラルゼロの保存水の 大きな特徴です"
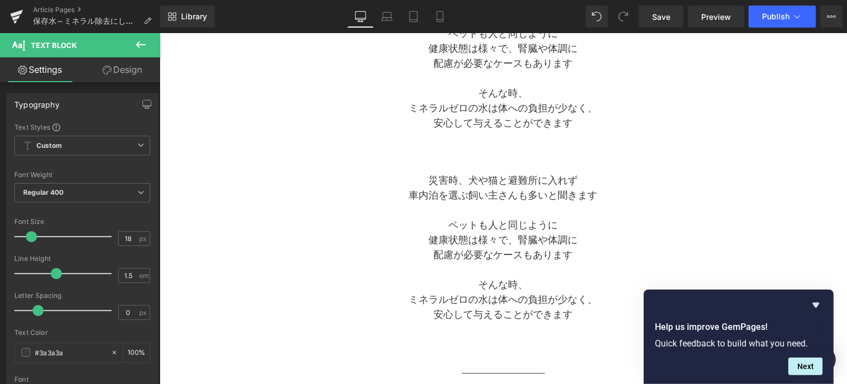
click at [498, 245] on p "健康状態は様々で、腎臓や体調に" at bounding box center [503, 240] width 260 height 15
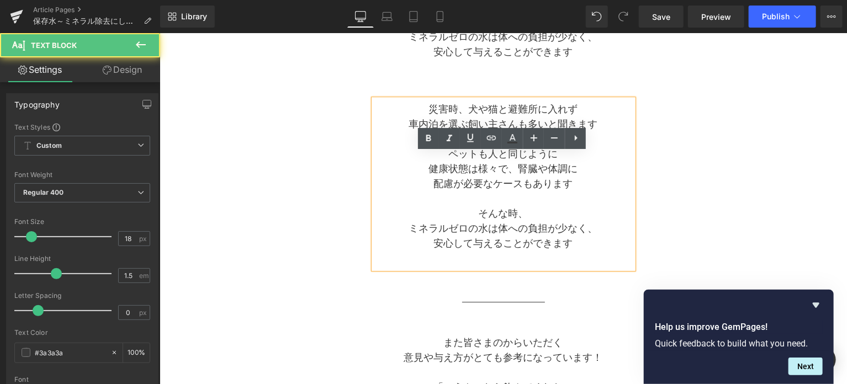
scroll to position [1546, 0]
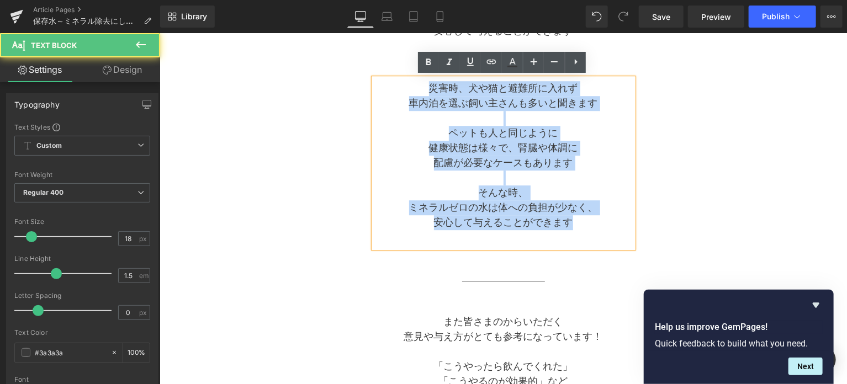
drag, startPoint x: 586, startPoint y: 223, endPoint x: 413, endPoint y: 87, distance: 219.1
click at [413, 87] on div "災害時、犬や猫と避難所に入れず 車内泊を選ぶ飼い主さんも多いと聞きます ペットも人と同じように 健康状態は様々で、腎臓や体調に 配慮が必要なケースもあります …" at bounding box center [503, 163] width 260 height 170
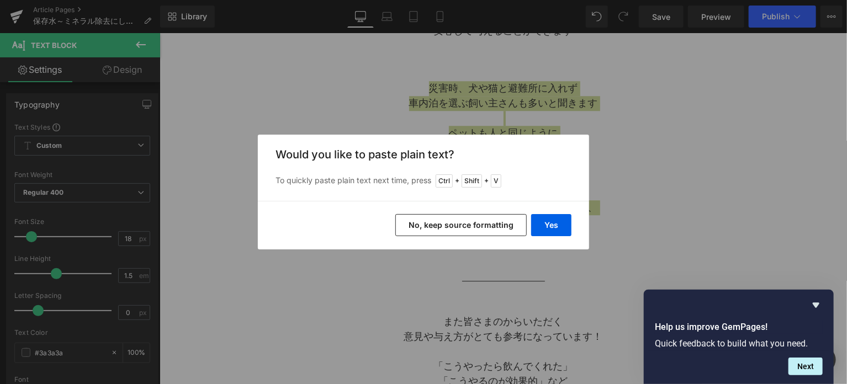
click at [470, 221] on button "No, keep source formatting" at bounding box center [461, 225] width 131 height 22
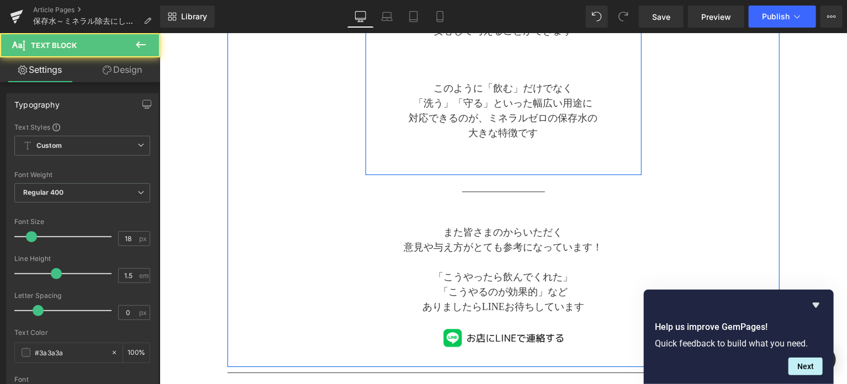
click at [506, 155] on div "このように「飲む」だけでなく 「洗う」「守る」といった幅広い用途に 対応できるのが、ミネラルゼロの保存水の 大きな特徴です Text Block" at bounding box center [503, 118] width 260 height 80
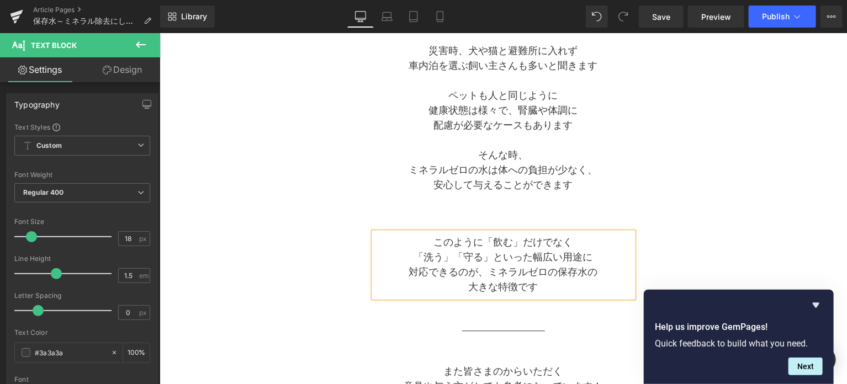
scroll to position [1362, 0]
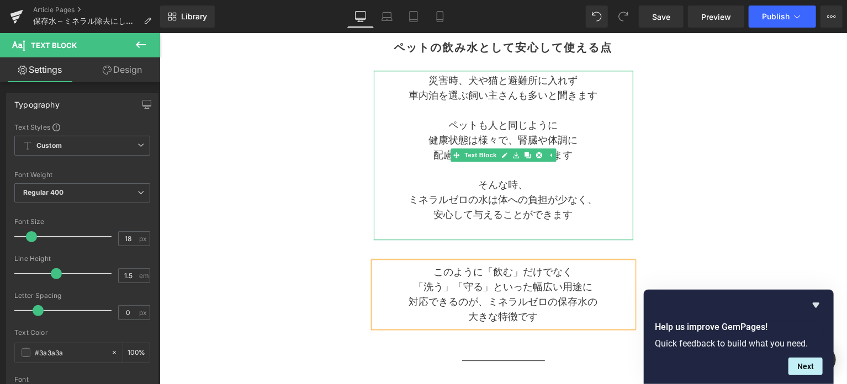
click at [517, 235] on p at bounding box center [503, 229] width 260 height 15
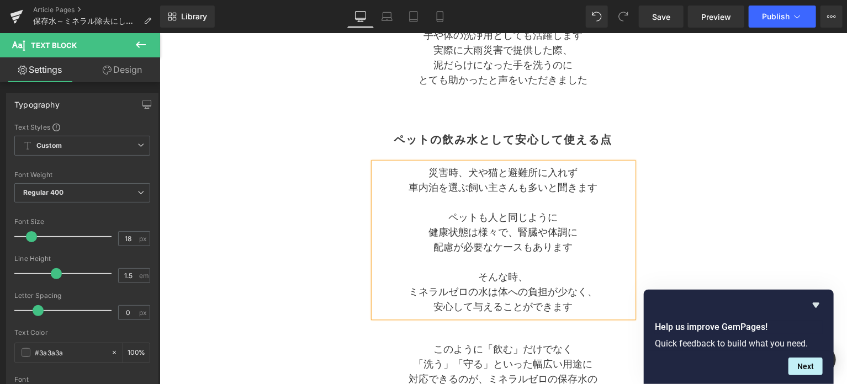
scroll to position [1178, 0]
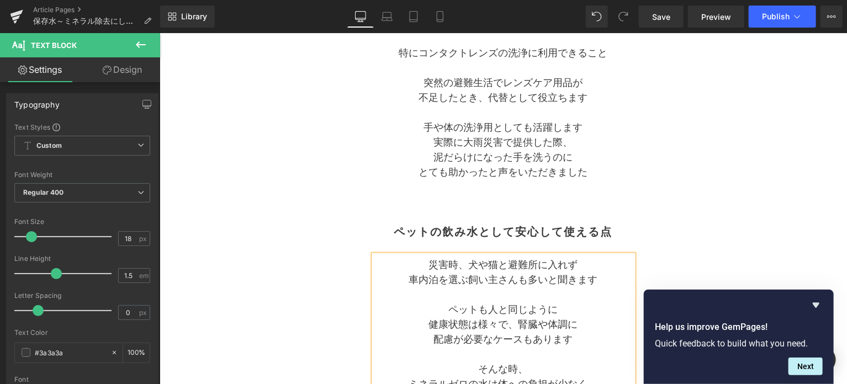
click at [513, 201] on div "洗浄用に使える点 Heading 特にコンタクトレンズの洗浄に 利用できること 突然の避難生活でレンズケア用品が 不足したとき、代替として役立ちます 手や体の…" at bounding box center [503, 107] width 276 height 201
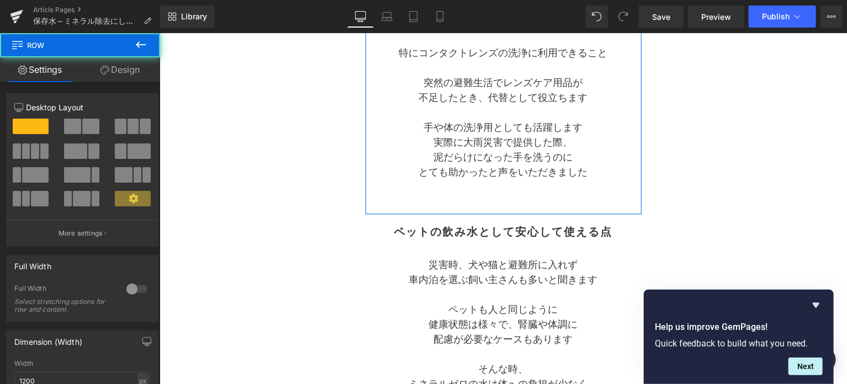
click at [506, 192] on p at bounding box center [503, 187] width 260 height 15
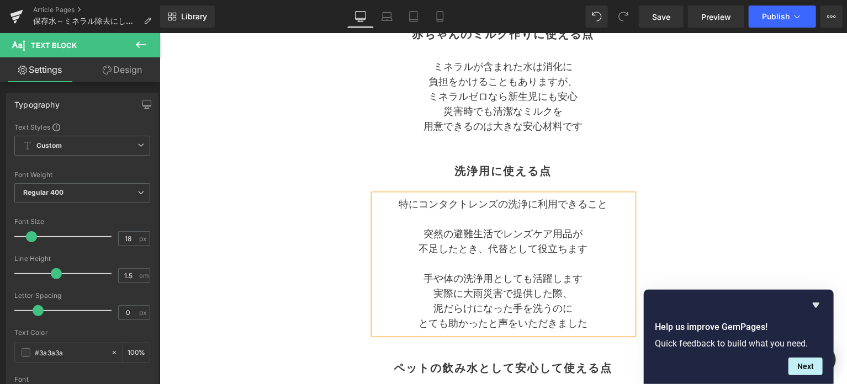
scroll to position [994, 0]
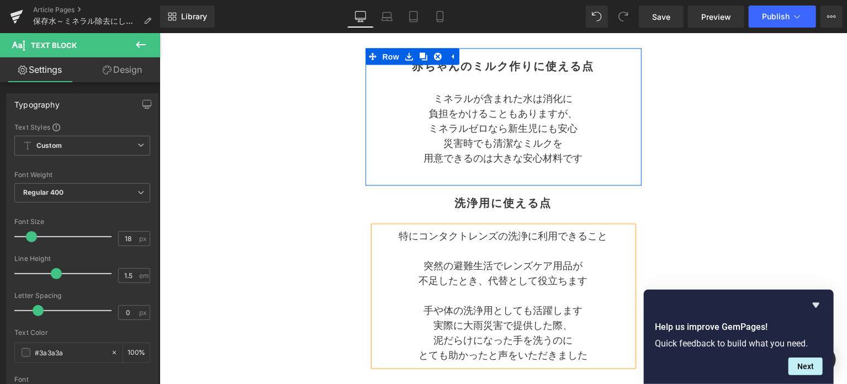
click at [499, 178] on div "赤ちゃんのミルク作りに使える点 Heading ミネラルが含まれた水は消化に 負担をかけることもありますが、 ミネラルゼロなら新生児にも安心 災害時でも清潔な…" at bounding box center [503, 117] width 276 height 126
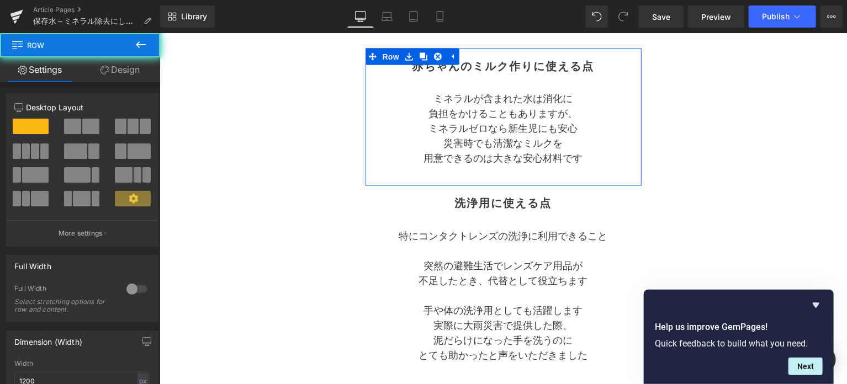
click at [498, 175] on div "赤ちゃんのミルク作りに使える点 Heading ミネラルが含まれた水は消化に 負担をかけることもありますが、 ミネラルゼロなら新生児にも安心 災害時でも清潔な…" at bounding box center [503, 117] width 276 height 126
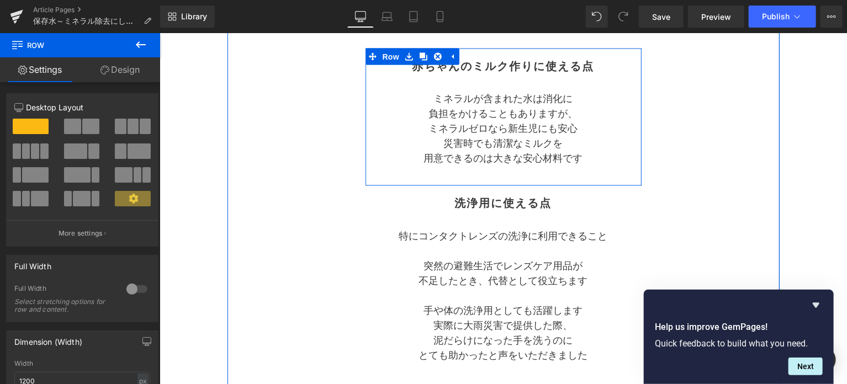
click at [499, 170] on div "赤ちゃんのミルク作りに使える点 Heading ミネラルが含まれた水は消化に 負担をかけることもありますが、 ミネラルゼロなら新生児にも安心 災害時でも清潔な…" at bounding box center [503, 117] width 276 height 126
click at [519, 173] on div "赤ちゃんのミルク作りに使える点 Heading ミネラルが含まれた水は消化に 負担をかけることもありますが、 ミネラルゼロなら新生児にも安心 災害時でも清潔な…" at bounding box center [503, 117] width 276 height 126
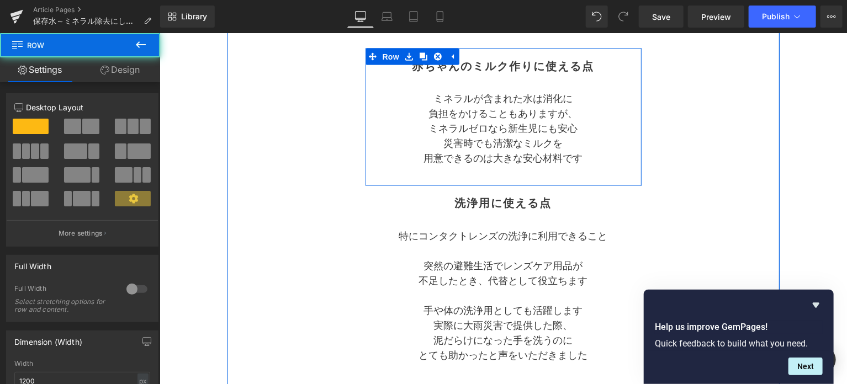
scroll to position [901, 0]
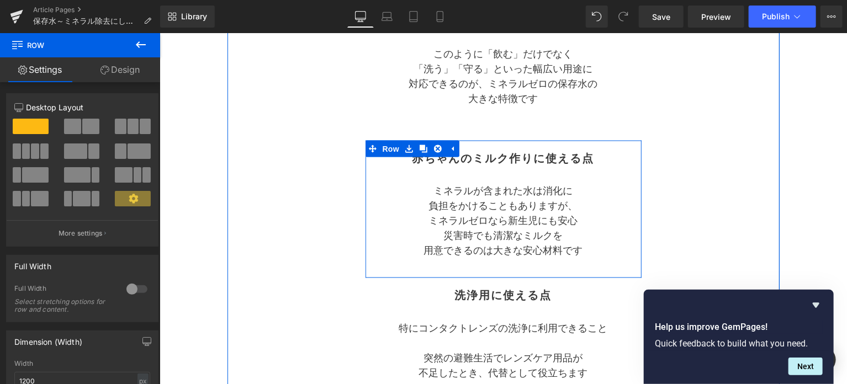
click at [520, 177] on div "赤ちゃんのミルク作りに使える点 Heading ミネラルが含まれた水は消化に 負担をかけることもありますが、 ミネラルゼロなら新生児にも安心 災害時でも清潔な…" at bounding box center [503, 209] width 276 height 126
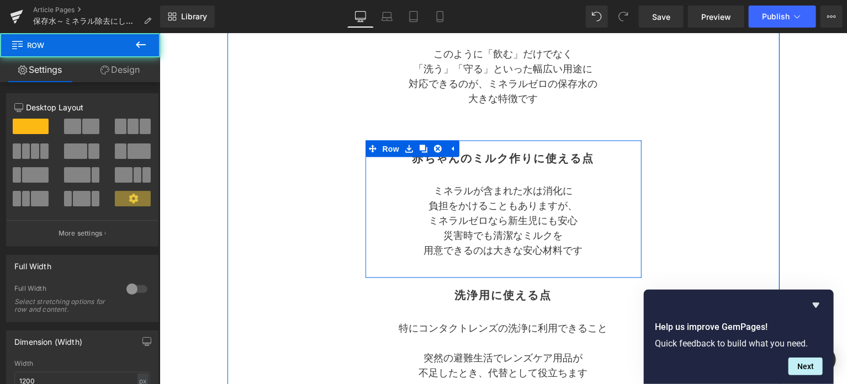
click at [508, 202] on p "負担をかけることもありますが、" at bounding box center [503, 206] width 260 height 15
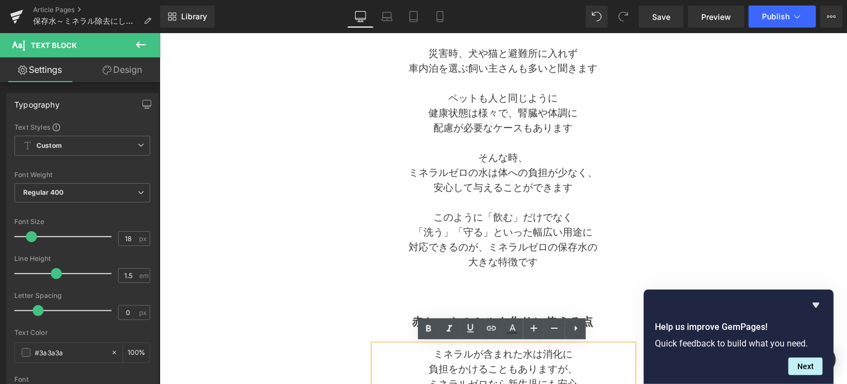
scroll to position [718, 0]
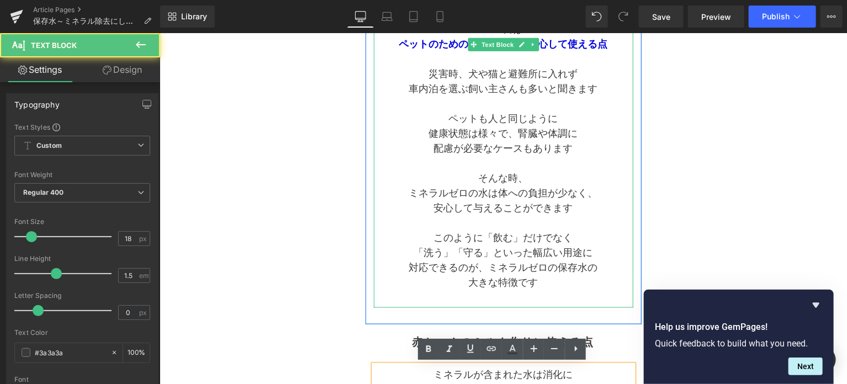
click at [541, 286] on p "大きな特徴です" at bounding box center [503, 282] width 260 height 15
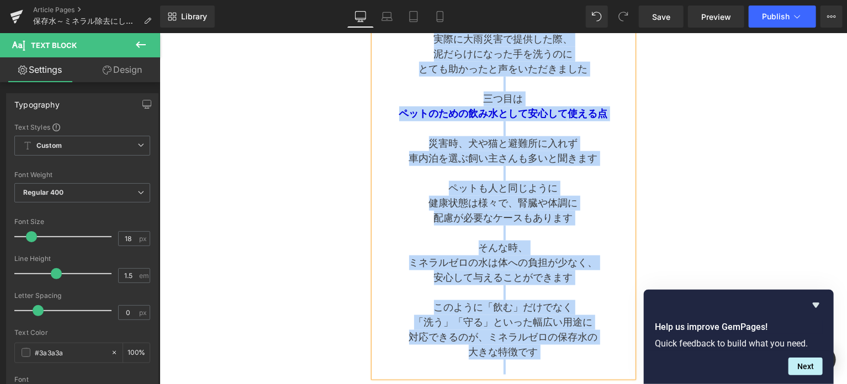
scroll to position [689, 0]
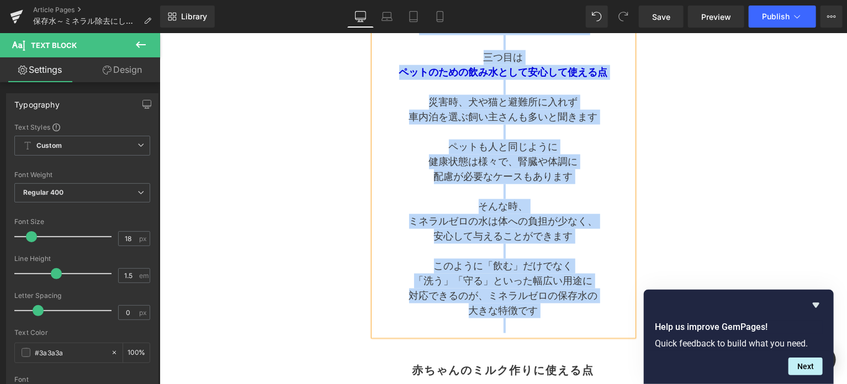
drag, startPoint x: 478, startPoint y: 236, endPoint x: 567, endPoint y: 319, distance: 121.6
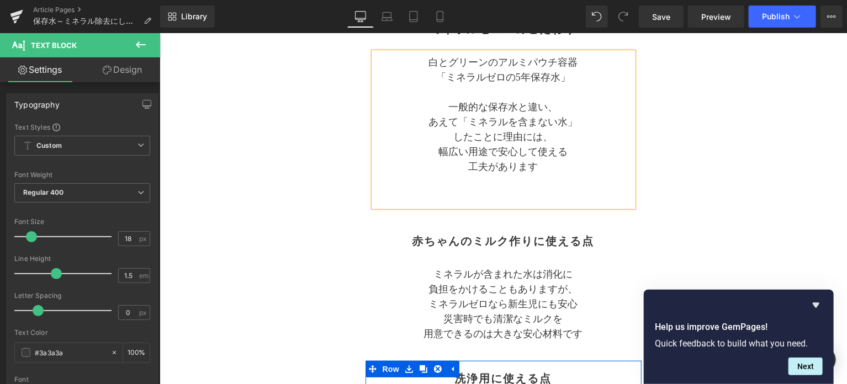
scroll to position [178, 0]
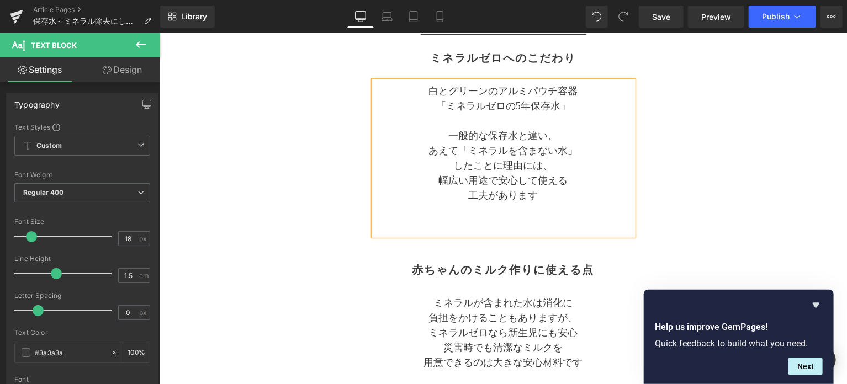
click at [543, 192] on p "工夫があります" at bounding box center [503, 195] width 260 height 15
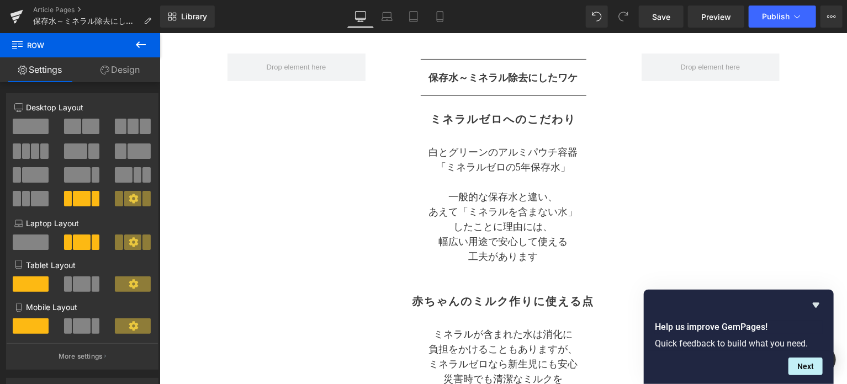
scroll to position [86, 0]
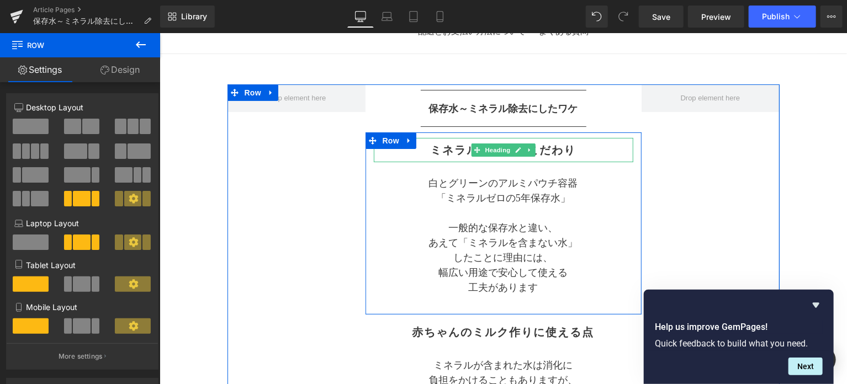
click at [577, 151] on h2 "ミネラルゼロへのこだわり" at bounding box center [503, 149] width 260 height 13
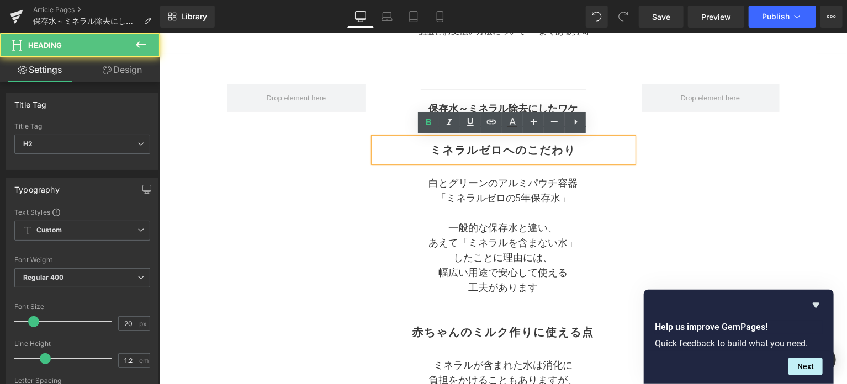
click at [482, 147] on h2 "ミネラルゼロへのこだわり" at bounding box center [503, 149] width 260 height 13
click at [631, 196] on div "ミネラルゼロへのこだわり Heading 白とグリーンのアルミパウチ容器 「ミネラルゼロの5年保存水」 一般的な保存水と違い、 あえて「ミネラルを含まない水」…" at bounding box center [503, 223] width 276 height 171
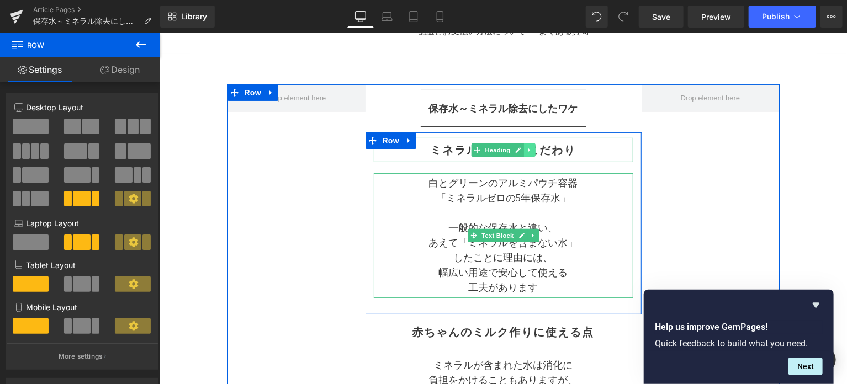
click at [530, 146] on icon at bounding box center [529, 149] width 6 height 7
click at [530, 151] on link at bounding box center [535, 149] width 12 height 13
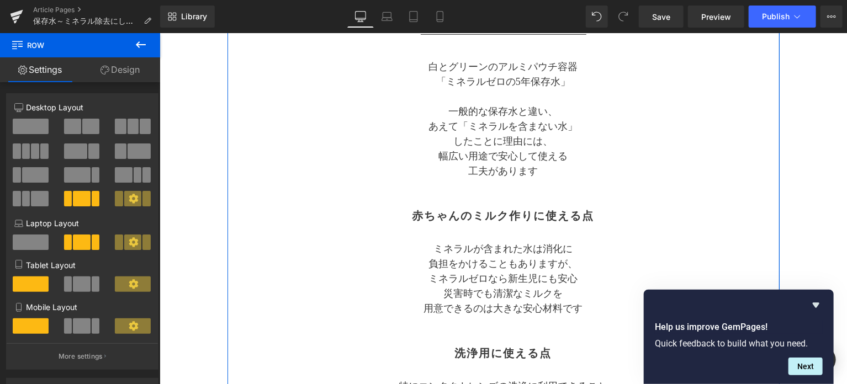
scroll to position [270, 0]
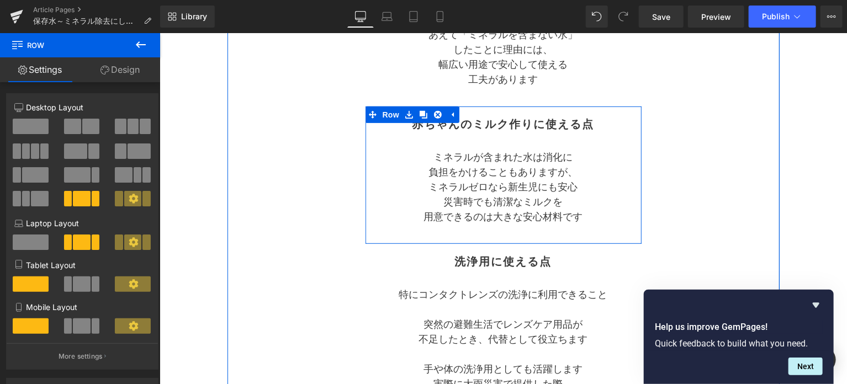
click at [412, 141] on div "赤ちゃんのミルク作りに使える点 Heading ミネラルが含まれた水は消化に 負担をかけることもありますが、 ミネラルゼロなら新生児にも安心 災害時でも清潔な…" at bounding box center [503, 175] width 276 height 126
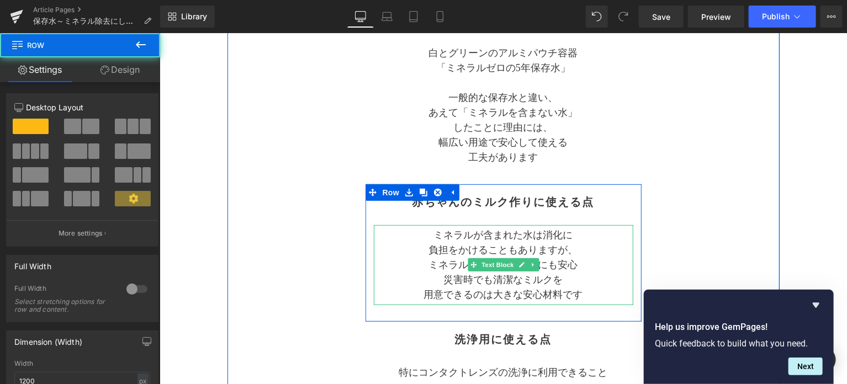
scroll to position [178, 0]
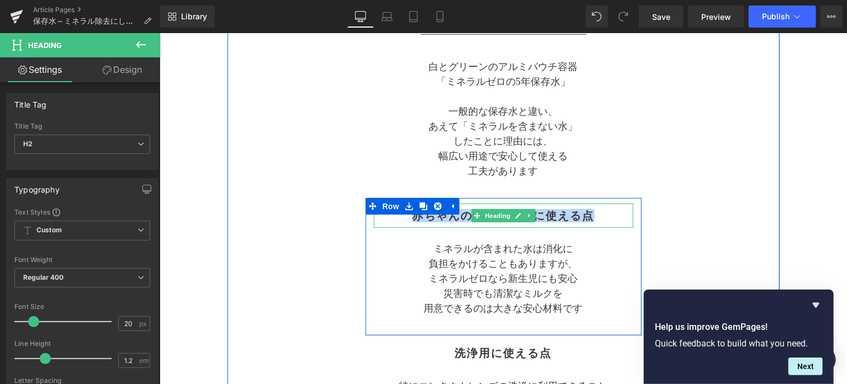
drag, startPoint x: 410, startPoint y: 219, endPoint x: 593, endPoint y: 222, distance: 183.4
click at [593, 222] on div "赤ちゃんのミルク作りに使える点" at bounding box center [503, 215] width 260 height 24
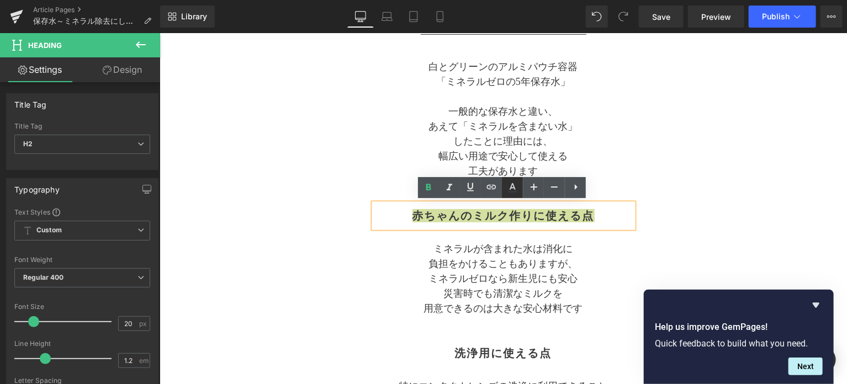
click at [518, 188] on icon at bounding box center [512, 187] width 13 height 13
type input "#3a3a3a"
type input "100"
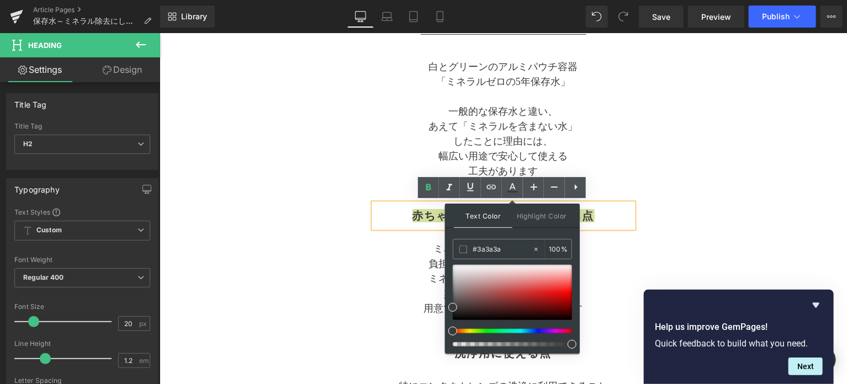
click at [539, 334] on div at bounding box center [512, 306] width 119 height 82
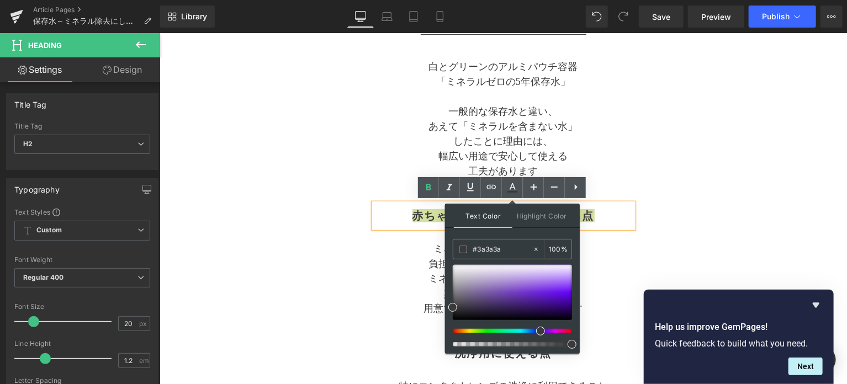
click at [536, 332] on div at bounding box center [508, 331] width 119 height 4
drag, startPoint x: 538, startPoint y: 334, endPoint x: 530, endPoint y: 334, distance: 8.3
click at [530, 334] on div at bounding box center [512, 306] width 119 height 82
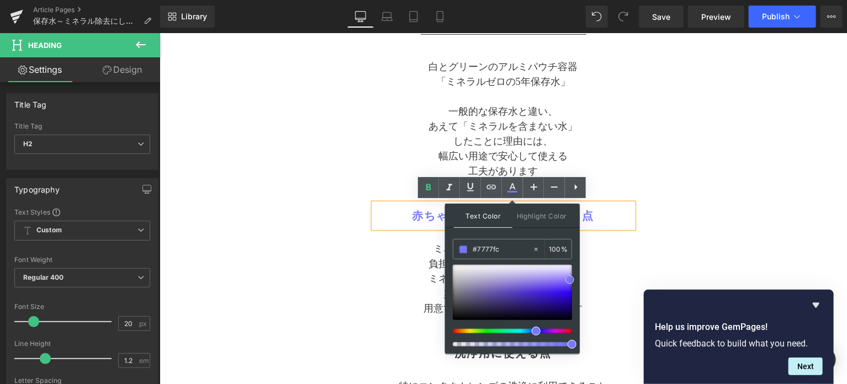
drag, startPoint x: 458, startPoint y: 308, endPoint x: 570, endPoint y: 280, distance: 114.9
click at [570, 280] on span at bounding box center [570, 280] width 9 height 9
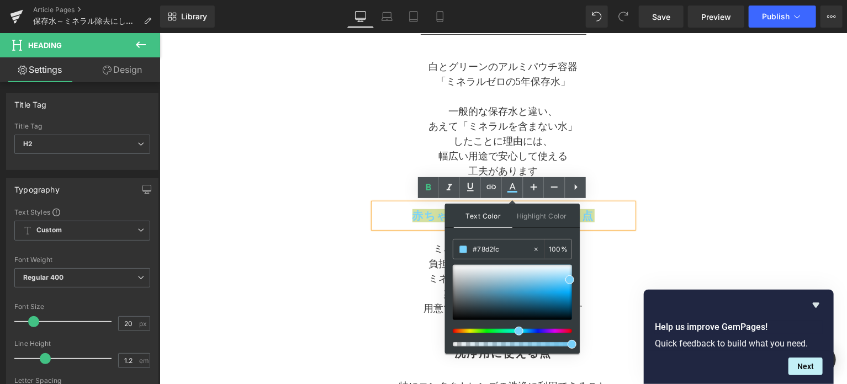
drag, startPoint x: 535, startPoint y: 333, endPoint x: 514, endPoint y: 331, distance: 21.1
click at [514, 331] on div at bounding box center [508, 331] width 119 height 4
type input "#20b7fc"
drag, startPoint x: 568, startPoint y: 281, endPoint x: 569, endPoint y: 290, distance: 9.4
click at [569, 290] on span at bounding box center [570, 289] width 9 height 9
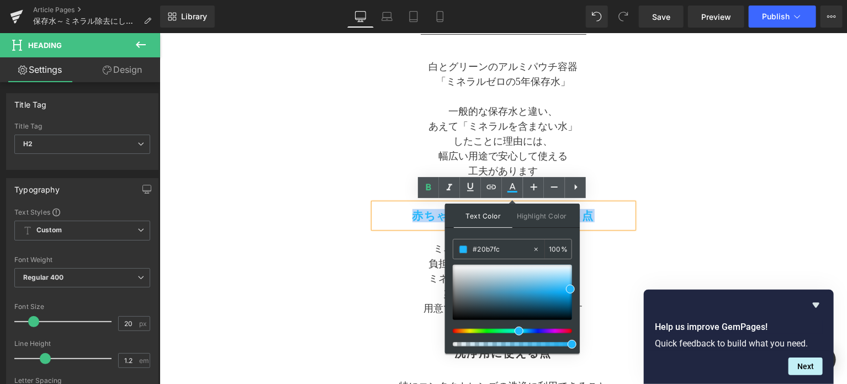
click at [637, 248] on div "赤ちゃんのミルク作りに使える点 Heading ミネラルが含まれた水は消化に 負担をかけることもありますが、 ミネラルゼロなら新生児にも安心 災害時でも清潔な…" at bounding box center [503, 266] width 276 height 126
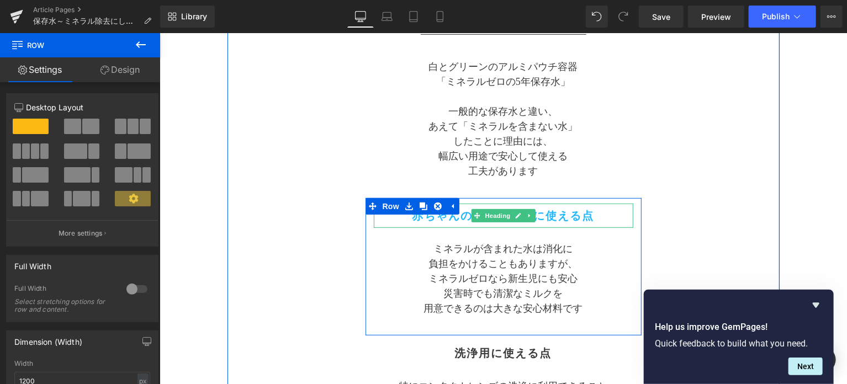
click at [597, 214] on h2 "赤ちゃんのミルク作りに使える点" at bounding box center [503, 215] width 260 height 13
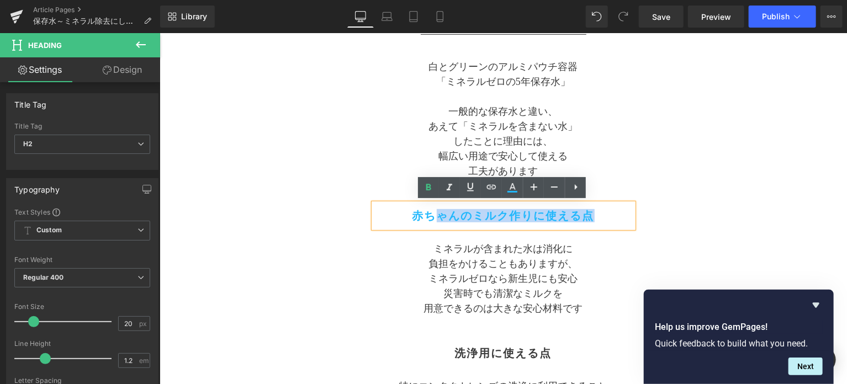
drag, startPoint x: 594, startPoint y: 214, endPoint x: 436, endPoint y: 214, distance: 158.0
click at [436, 214] on h2 "赤ちゃんのミルク作りに使える点" at bounding box center [503, 215] width 260 height 13
click at [513, 190] on icon at bounding box center [512, 187] width 13 height 13
type input "100"
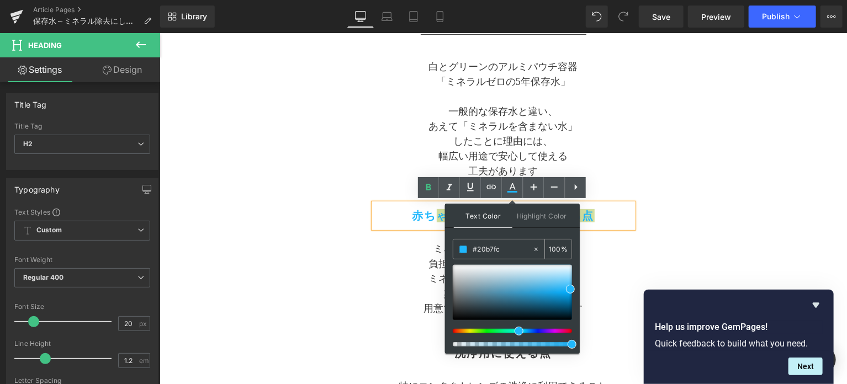
click at [505, 244] on input "#20b7fc" at bounding box center [503, 250] width 60 height 12
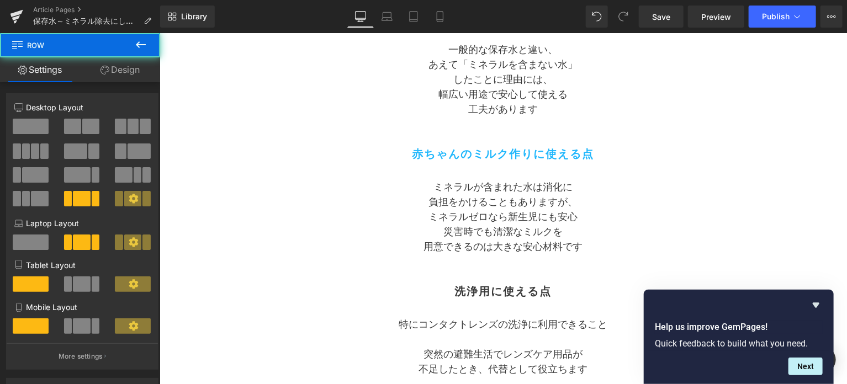
scroll to position [270, 0]
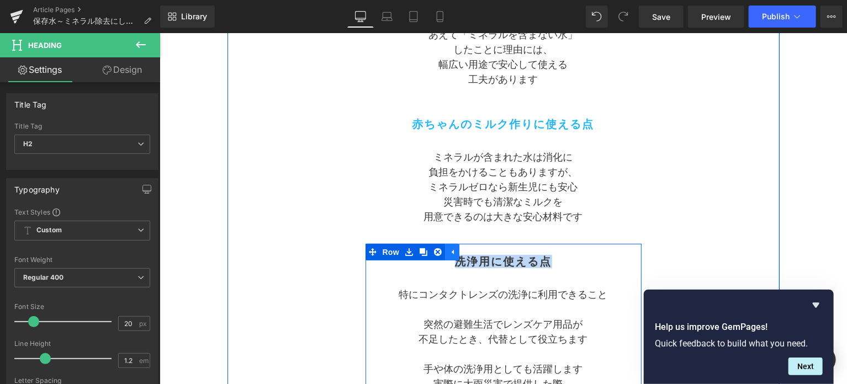
drag, startPoint x: 551, startPoint y: 260, endPoint x: 456, endPoint y: 259, distance: 94.5
click at [456, 259] on div "洗浄用に使える点 Heading 特にコンタクトレンズの洗浄に 利用できること 突然の避難生活でレンズケア用品が 不足したとき、代替として役立ちます 手や体の…" at bounding box center [503, 342] width 276 height 197
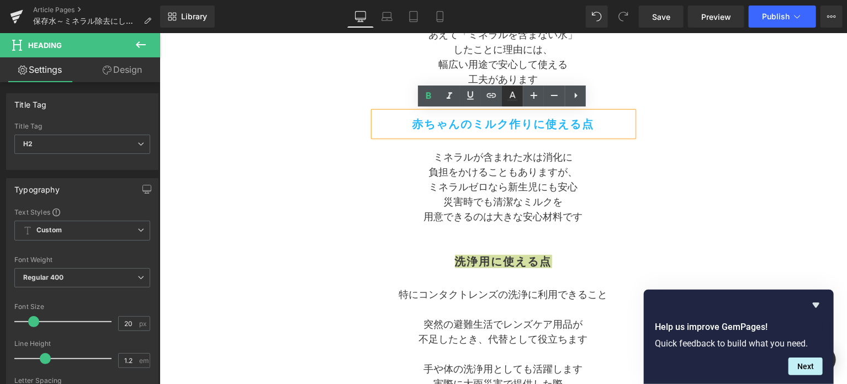
click at [510, 99] on icon at bounding box center [512, 95] width 13 height 13
type input "#3a3a3a"
type input "100"
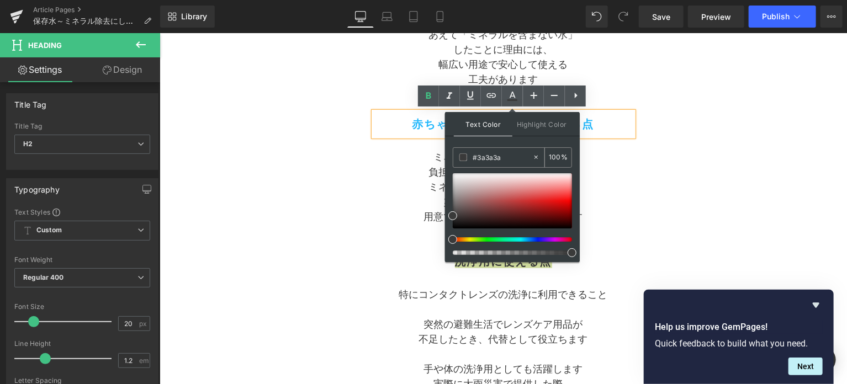
click at [535, 155] on icon at bounding box center [536, 158] width 8 height 8
type input "none"
type input "0"
click at [513, 155] on input "none" at bounding box center [503, 157] width 60 height 12
paste input "#20b7fc"
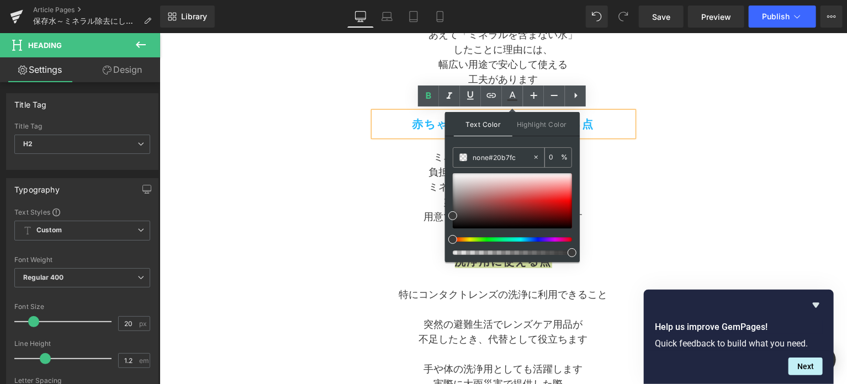
paste input "text"
type input "#20b7fc"
type input "100"
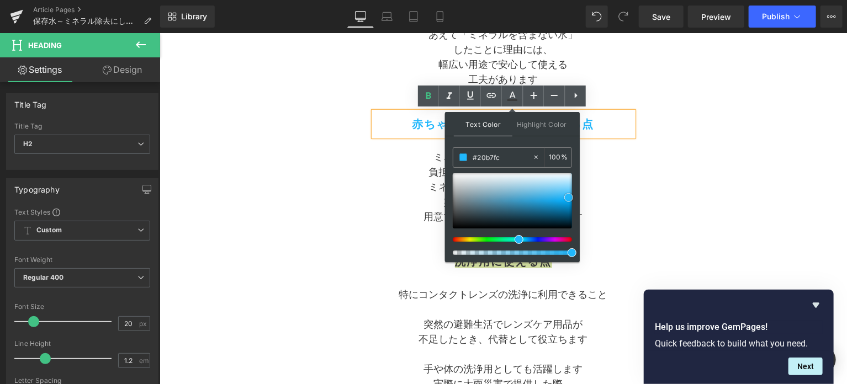
click at [565, 195] on span at bounding box center [569, 197] width 9 height 9
click at [615, 194] on p "災害時でも清潔なミルクを" at bounding box center [503, 201] width 260 height 15
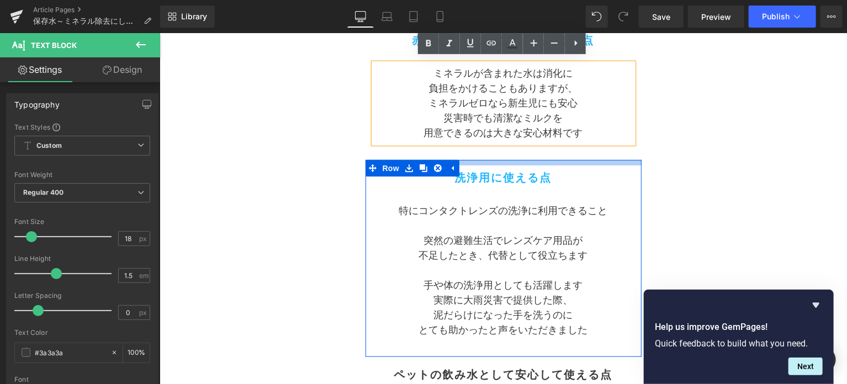
scroll to position [455, 0]
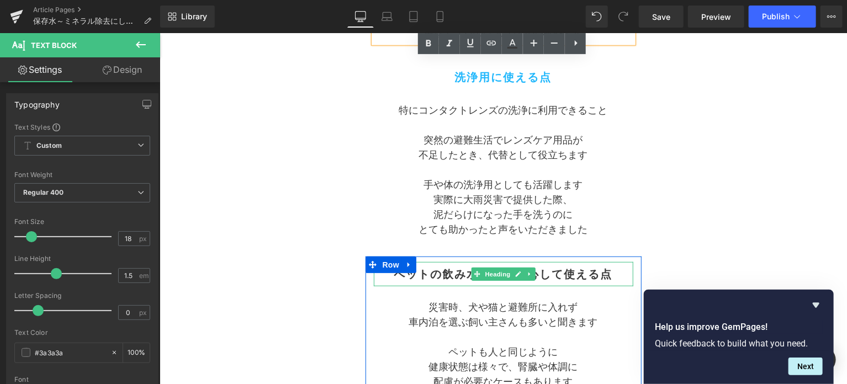
click at [407, 277] on h2 "ペットの飲み水として安心して使える点" at bounding box center [503, 273] width 260 height 13
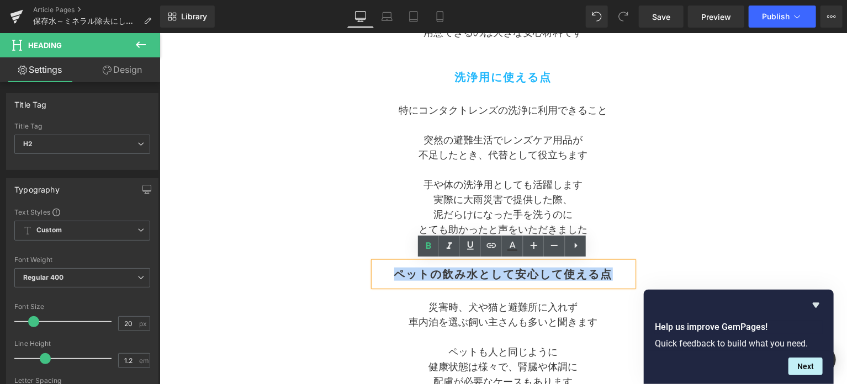
drag, startPoint x: 398, startPoint y: 275, endPoint x: 613, endPoint y: 273, distance: 214.9
click at [613, 273] on h2 "ペットの飲み水として安心して使える点" at bounding box center [503, 273] width 260 height 13
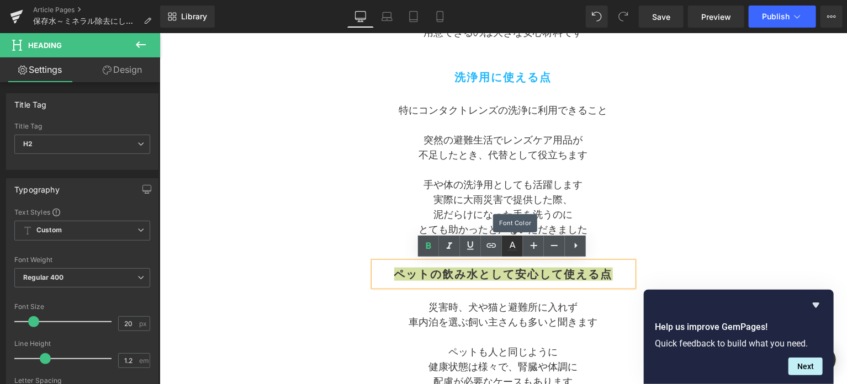
click at [513, 248] on icon at bounding box center [512, 246] width 13 height 13
type input "#3a3a3a"
type input "100"
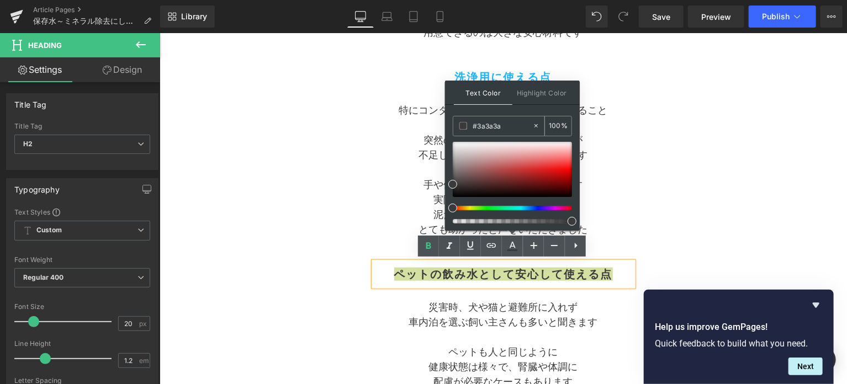
click at [532, 126] on icon at bounding box center [536, 126] width 8 height 8
type input "none"
type input "0"
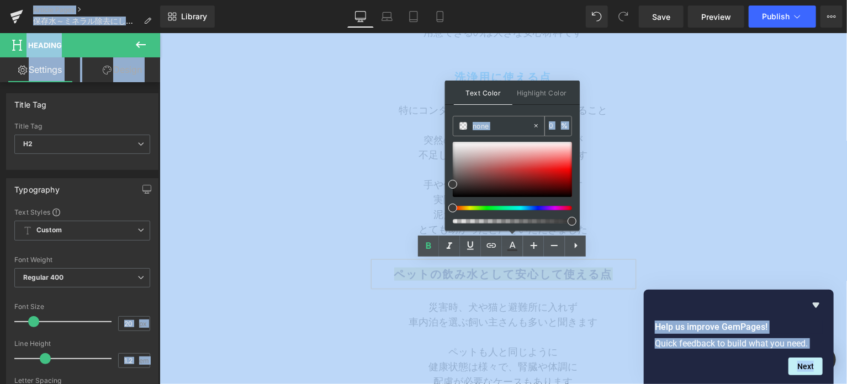
click at [514, 127] on input "none" at bounding box center [503, 126] width 60 height 12
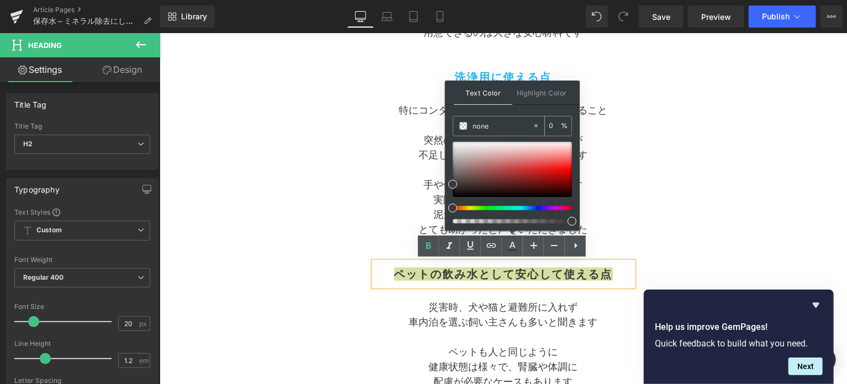
paste input "#20b7fc"
type input "#20b7fc"
type input "100"
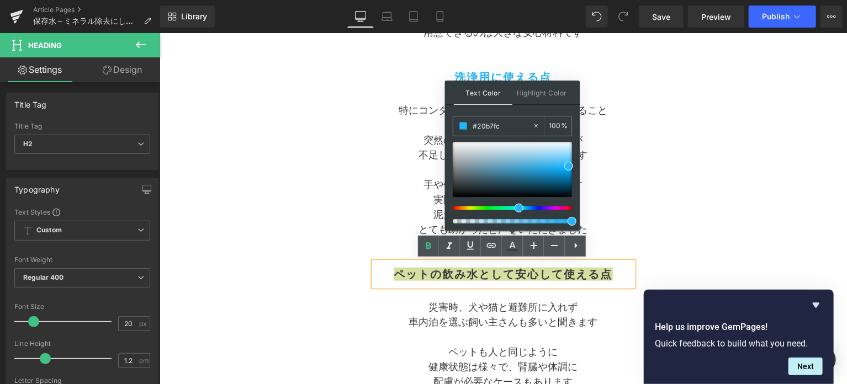
type input "#20b7fc"
click at [567, 165] on span at bounding box center [569, 166] width 9 height 9
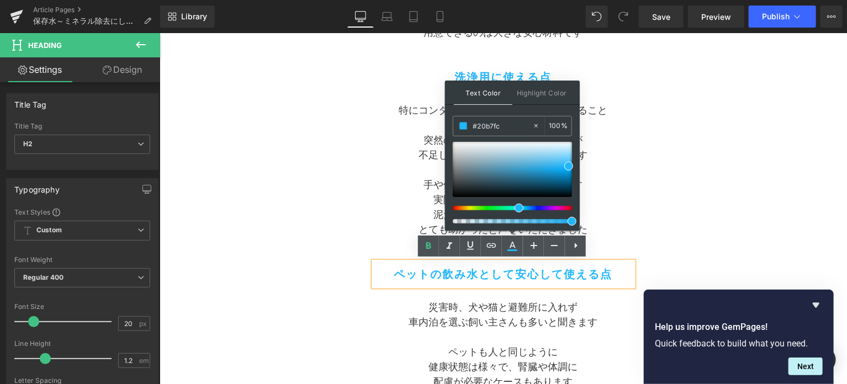
click at [599, 166] on p at bounding box center [503, 169] width 260 height 15
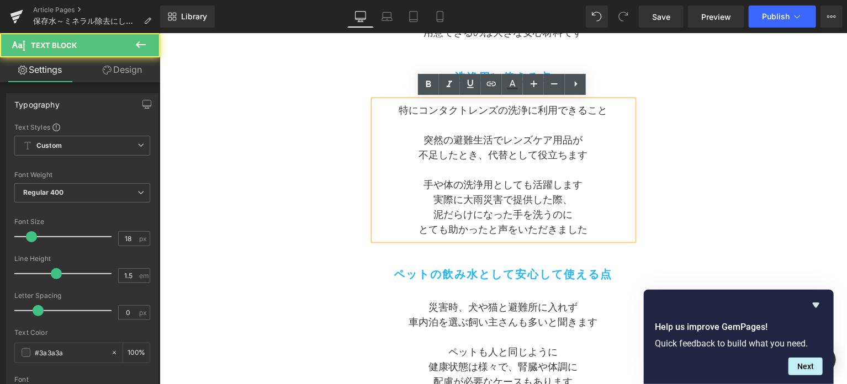
click at [669, 172] on div "Separator 保存水～ミネラル除去にしたワケ Text Block Separator 白とグリーンのアルミパウチ容器 「ミネラルゼロの5年保存水」 一…" at bounding box center [503, 232] width 552 height 1033
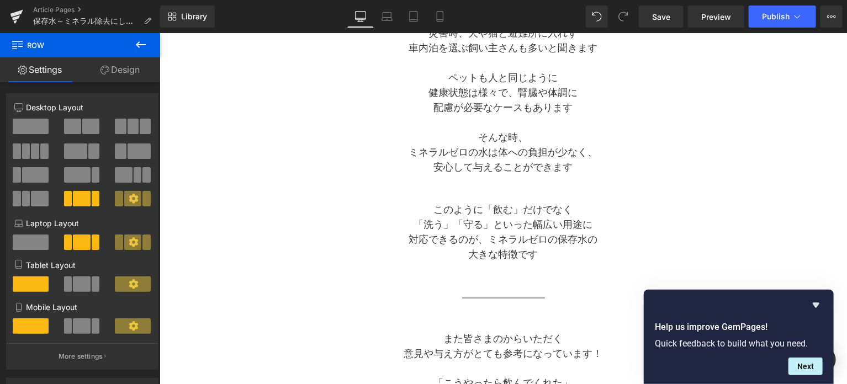
scroll to position [731, 0]
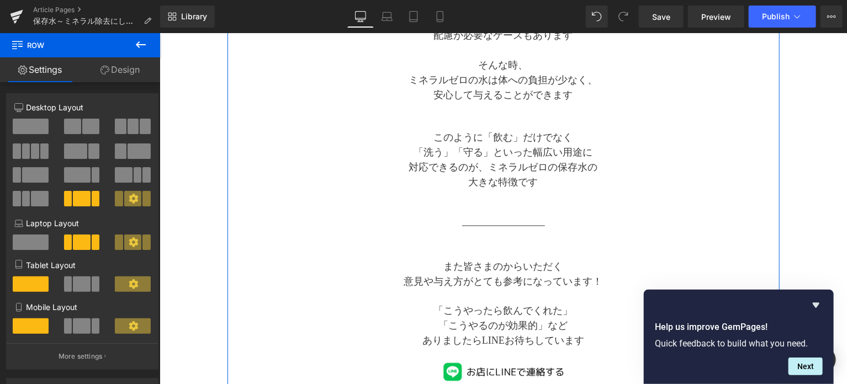
scroll to position [736, 0]
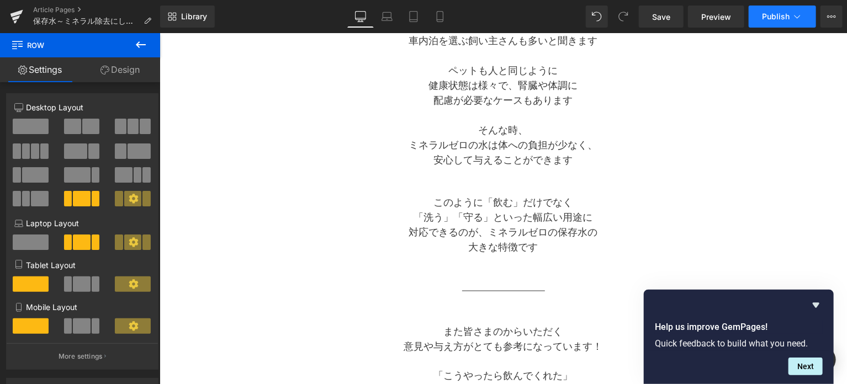
click at [785, 22] on button "Publish" at bounding box center [782, 17] width 67 height 22
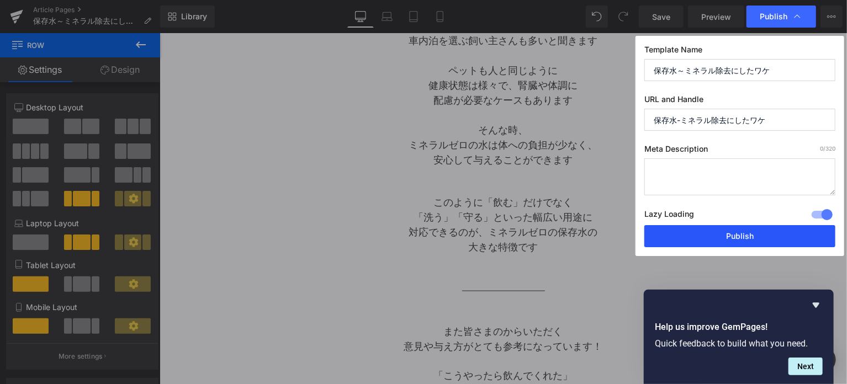
click at [749, 238] on button "Publish" at bounding box center [740, 236] width 191 height 22
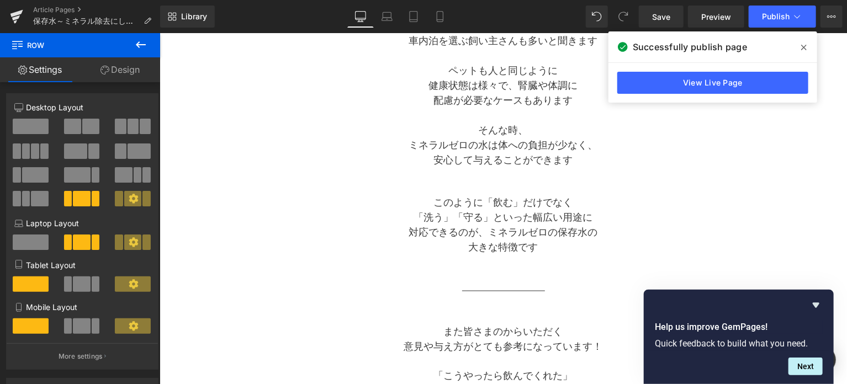
click at [808, 49] on span at bounding box center [804, 48] width 18 height 18
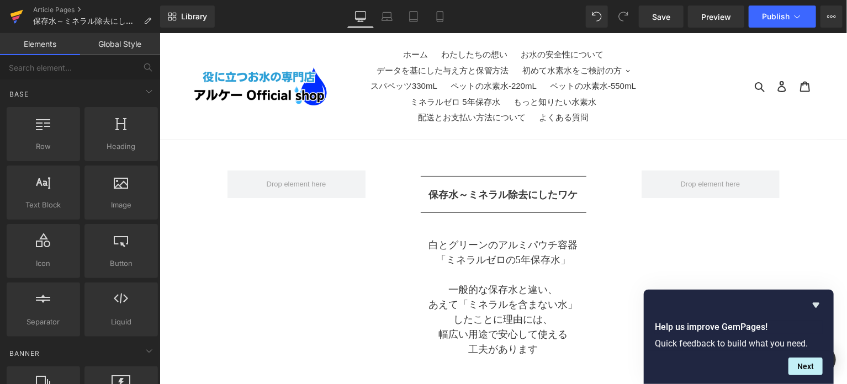
click at [10, 17] on icon at bounding box center [16, 17] width 13 height 28
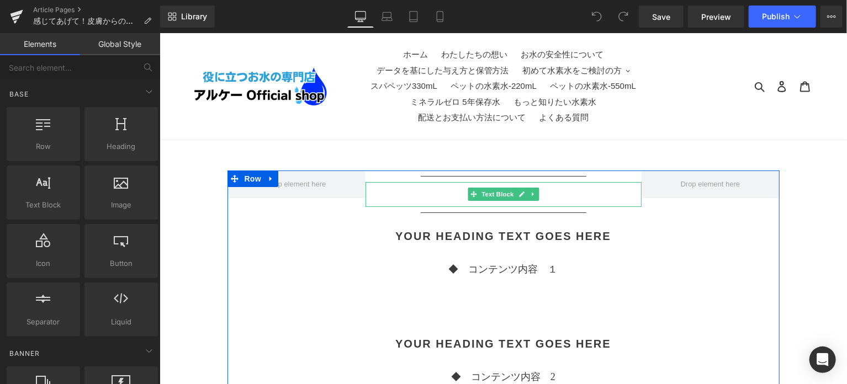
click at [449, 194] on p "◆　 タイトル" at bounding box center [503, 193] width 276 height 19
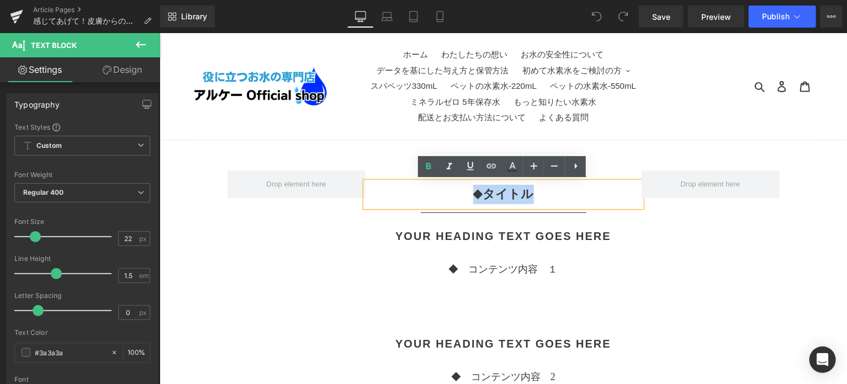
drag, startPoint x: 460, startPoint y: 194, endPoint x: 542, endPoint y: 198, distance: 82.4
click at [542, 198] on p "◆　 タイトル" at bounding box center [503, 193] width 276 height 19
paste div
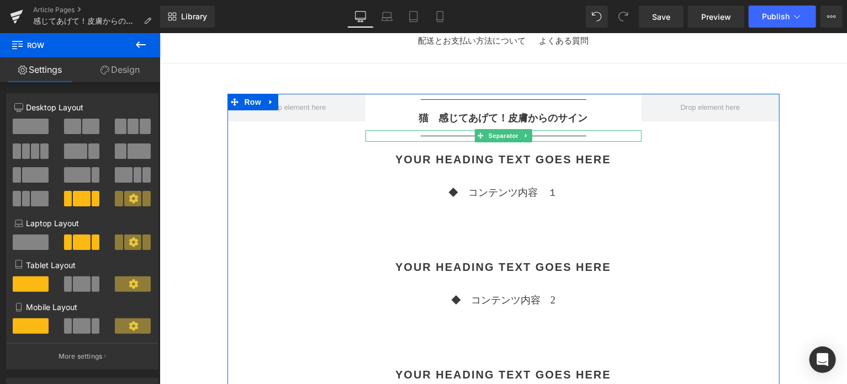
scroll to position [92, 0]
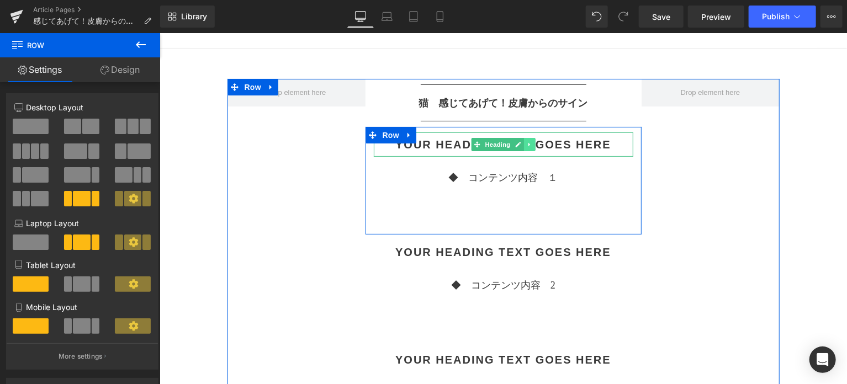
click at [528, 146] on icon at bounding box center [529, 144] width 6 height 7
click at [532, 142] on icon at bounding box center [535, 144] width 6 height 6
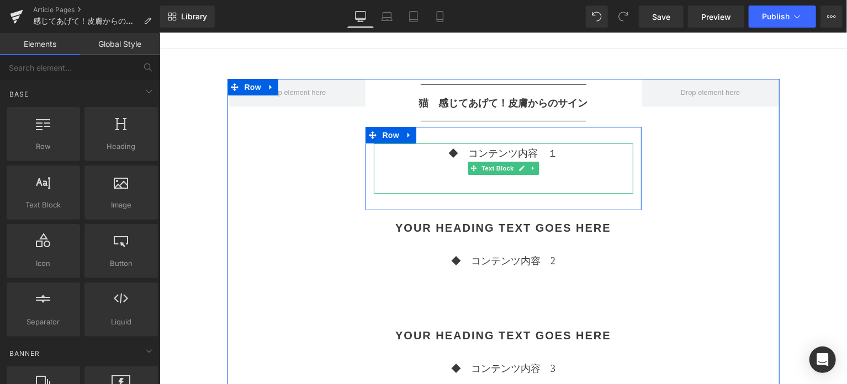
click at [565, 151] on p "◆　コンテンツ内容　１" at bounding box center [503, 153] width 260 height 15
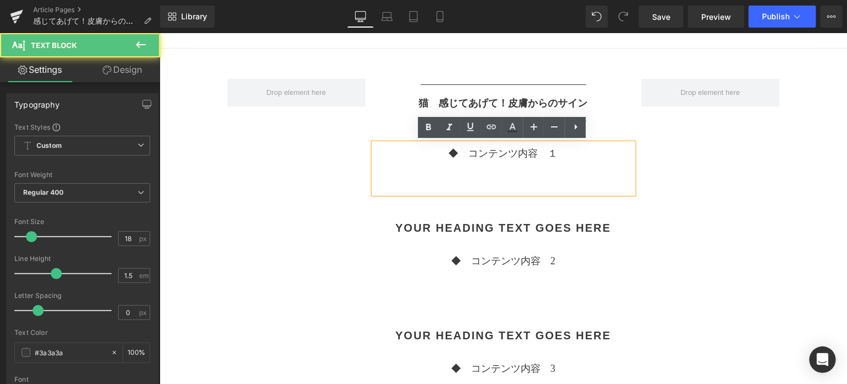
click at [560, 152] on p "◆　コンテンツ内容　１" at bounding box center [503, 153] width 260 height 15
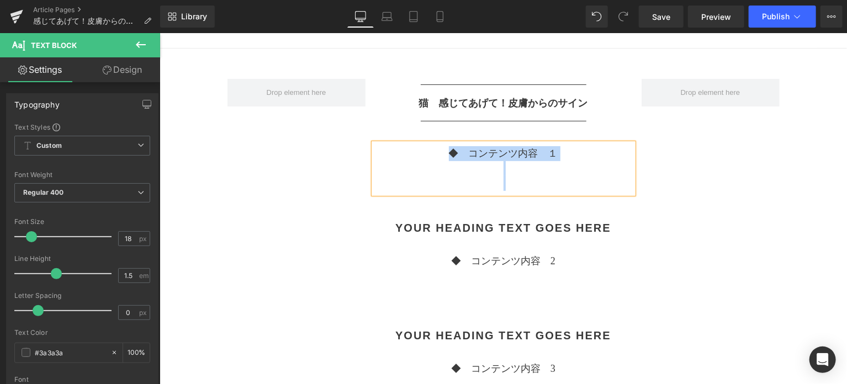
paste div
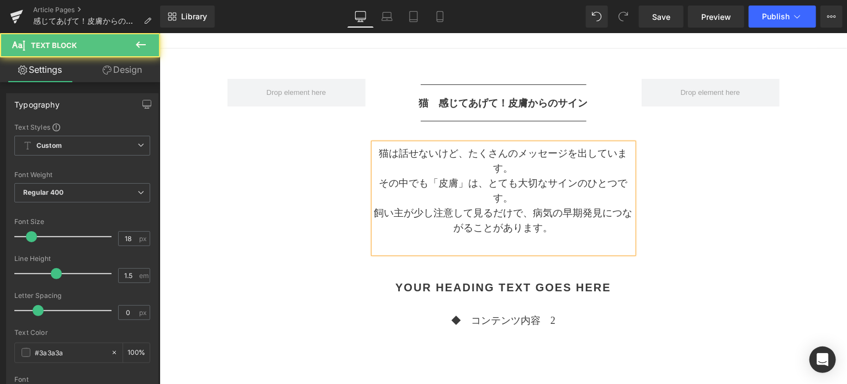
click at [471, 155] on p "猫は話せないけど、たくさんのメッセージを出しています。" at bounding box center [503, 161] width 260 height 30
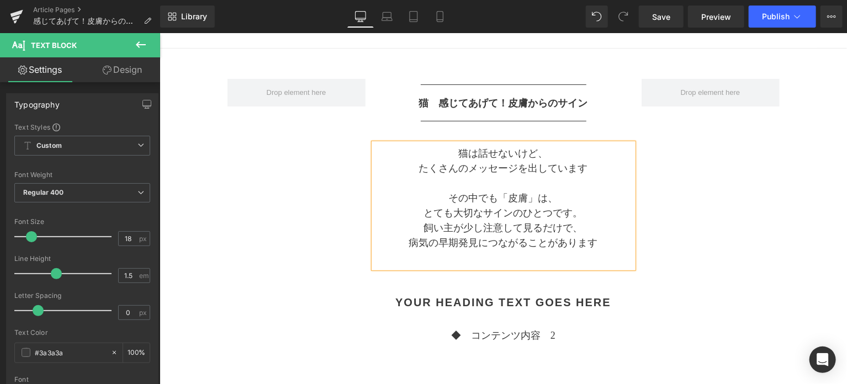
click at [702, 178] on div "Separator 猫　感じてあげて！皮膚からのサイン Text Block Separator 猫は話せないけど、 たくさんのメッセージを出しています その…" at bounding box center [503, 385] width 552 height 614
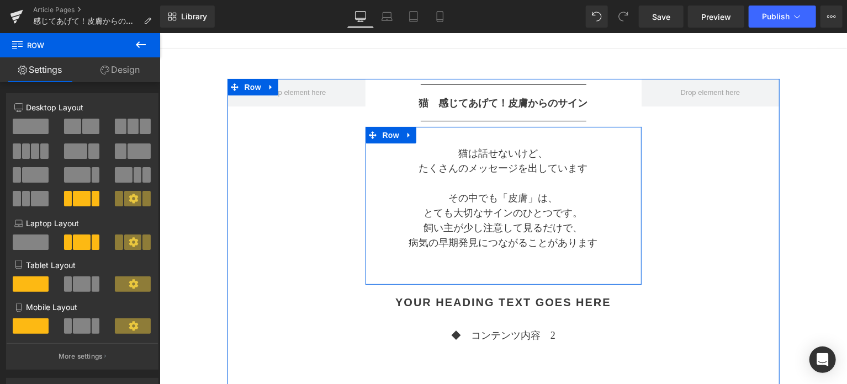
click at [516, 269] on div "猫は話せないけど、 たくさんのメッセージを出しています その中でも「皮膚」は、 とても大切なサインのひとつです。 飼い主が少し注意して見るだけで、 病気の早…" at bounding box center [503, 205] width 276 height 147
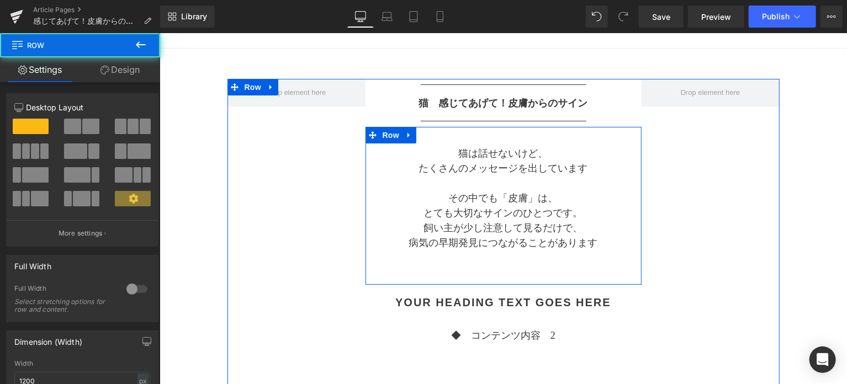
click at [506, 258] on p at bounding box center [503, 257] width 260 height 15
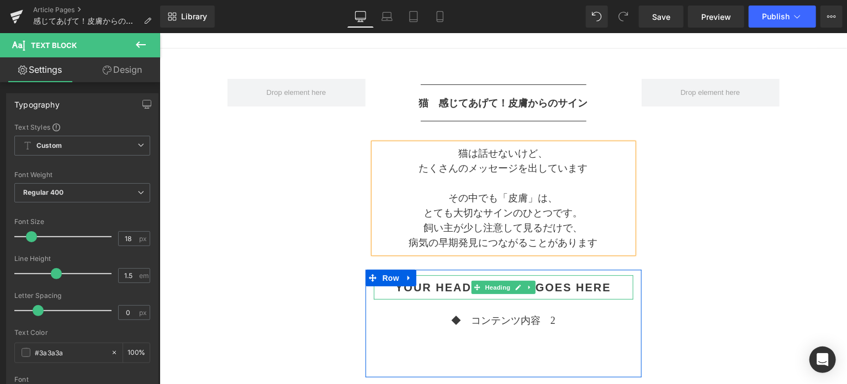
click at [574, 289] on h2 "Your heading text goes here" at bounding box center [503, 287] width 260 height 13
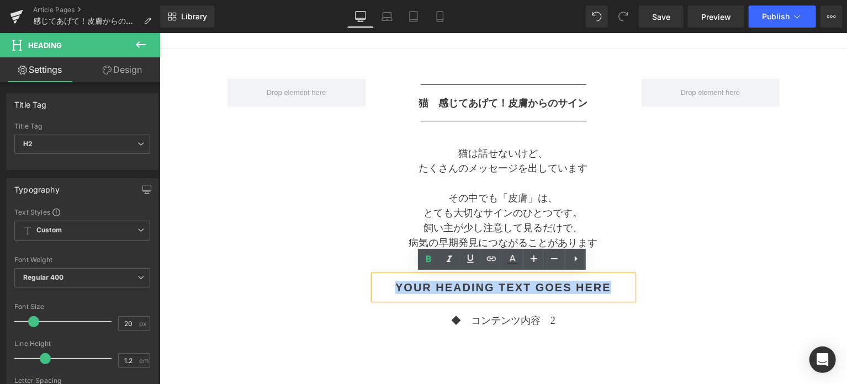
drag, startPoint x: 617, startPoint y: 287, endPoint x: 378, endPoint y: 285, distance: 239.2
click at [378, 285] on h2 "Your heading text goes here" at bounding box center [503, 287] width 260 height 13
paste div
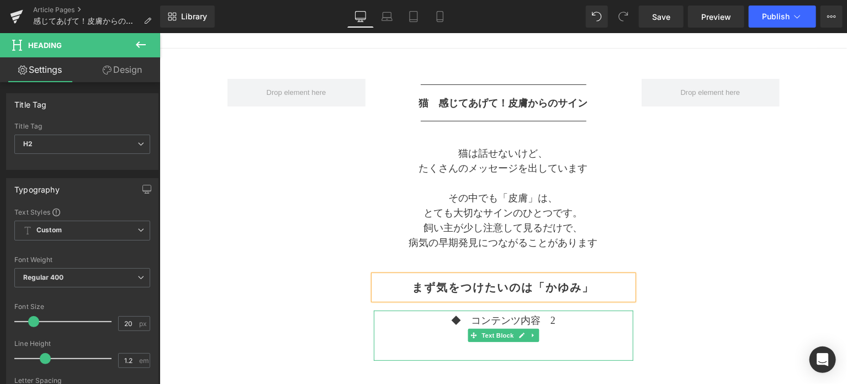
click at [608, 323] on p "◆　コンテンツ内容　2" at bounding box center [503, 320] width 260 height 15
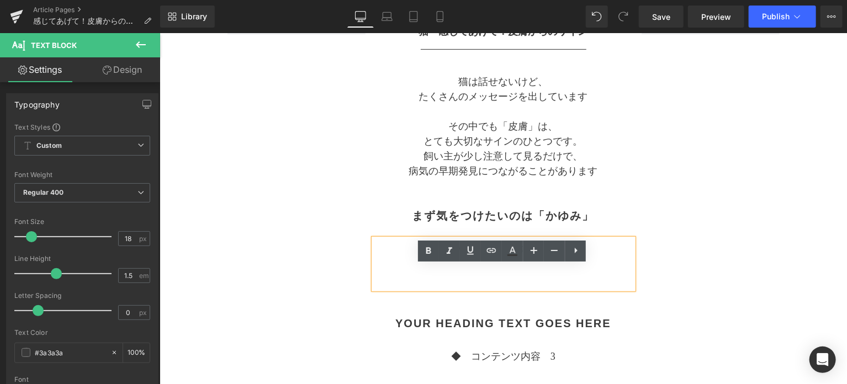
scroll to position [184, 0]
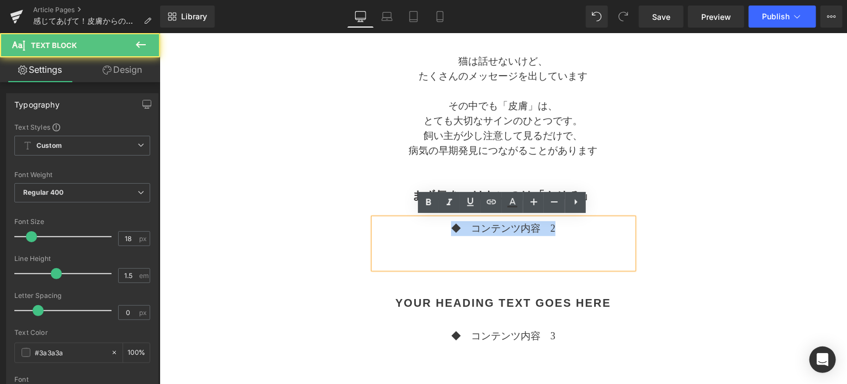
drag, startPoint x: 562, startPoint y: 230, endPoint x: 427, endPoint y: 228, distance: 134.8
click at [427, 228] on p "◆　コンテンツ内容　2" at bounding box center [503, 228] width 260 height 15
paste div
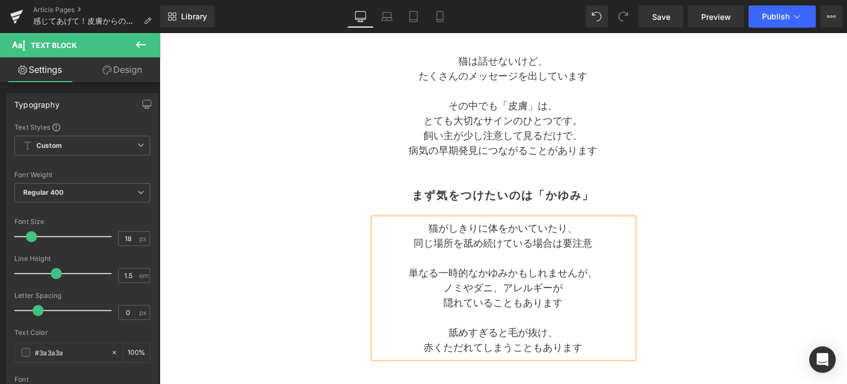
click at [706, 219] on div "Separator 猫　感じてあげて！皮膚からのサイン Text Block Separator 猫は話せないけど、 たくさんのメッセージを出しています その…" at bounding box center [503, 330] width 552 height 689
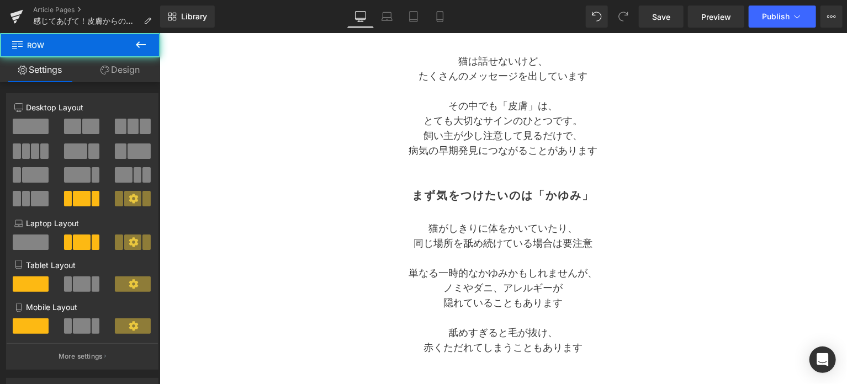
scroll to position [276, 0]
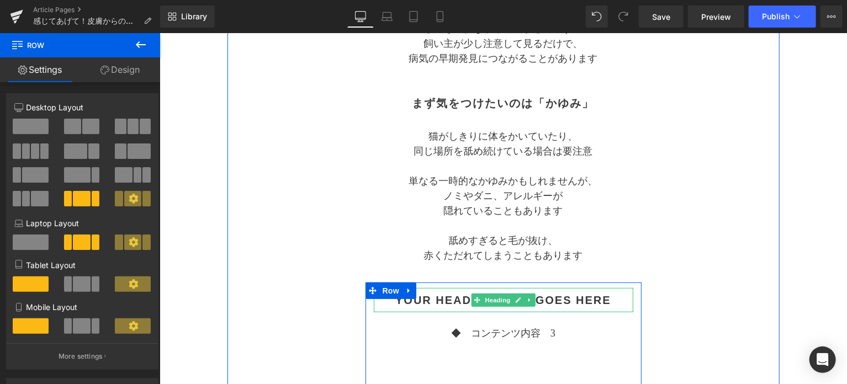
click at [576, 296] on h2 "Your heading text goes here" at bounding box center [503, 299] width 260 height 13
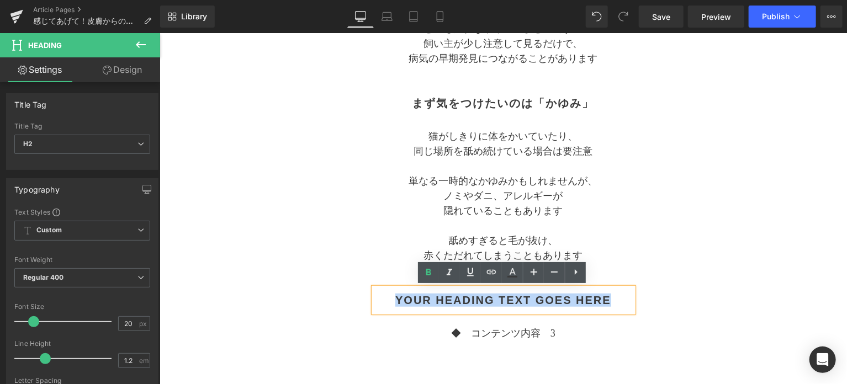
drag, startPoint x: 605, startPoint y: 298, endPoint x: 384, endPoint y: 300, distance: 221.0
click at [384, 300] on h2 "Your heading text goes here" at bounding box center [503, 299] width 260 height 13
paste div
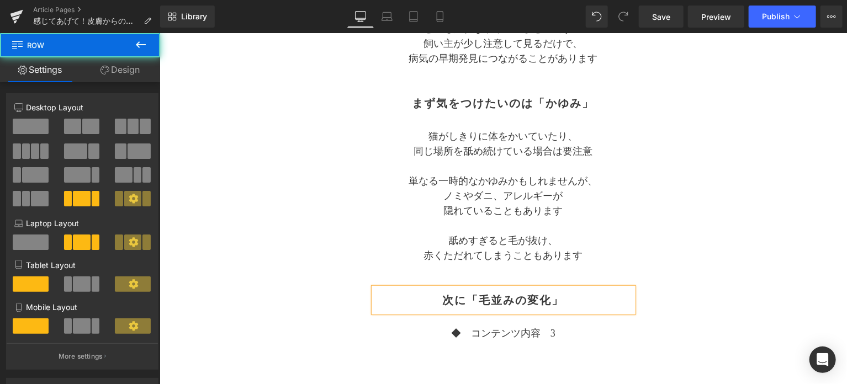
click at [709, 253] on div "Separator 猫　感じてあげて！皮膚からのサイン Text Block Separator 猫は話せないけど、 たくさんのメッセージを出しています その…" at bounding box center [503, 238] width 552 height 689
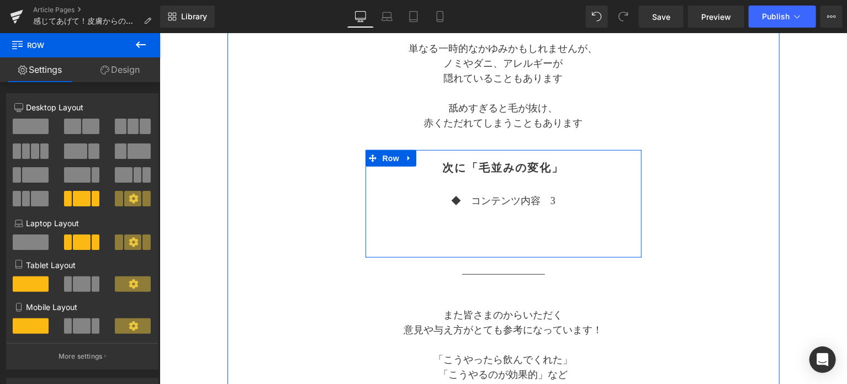
scroll to position [460, 0]
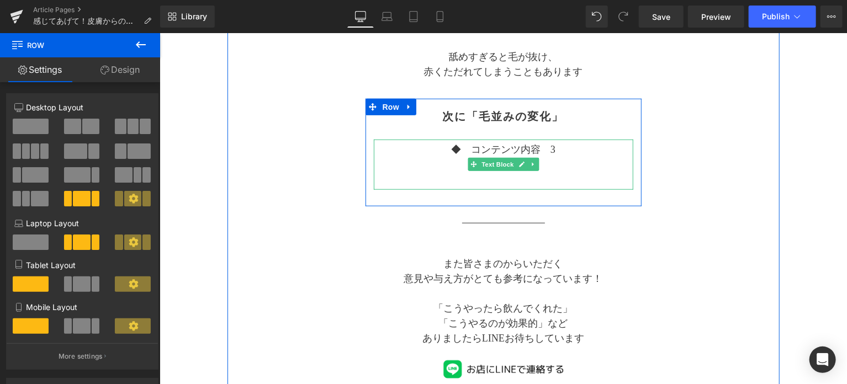
click at [560, 151] on p "◆　コンテンツ内容　3" at bounding box center [503, 149] width 260 height 15
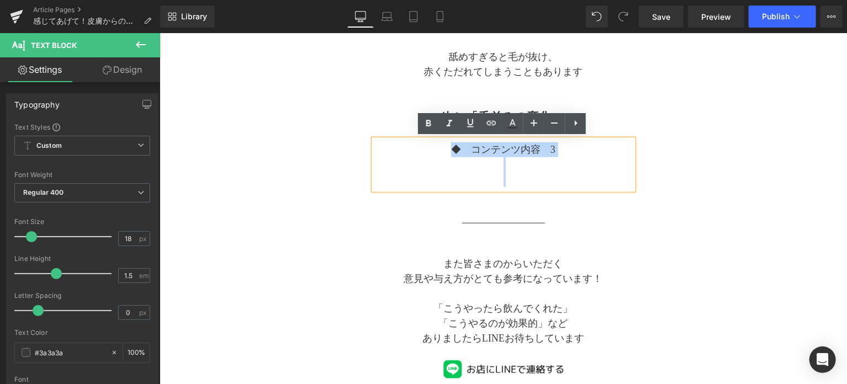
drag, startPoint x: 530, startPoint y: 179, endPoint x: 437, endPoint y: 151, distance: 96.8
click at [437, 151] on div "◆　コンテンツ内容　3" at bounding box center [503, 164] width 260 height 50
paste div
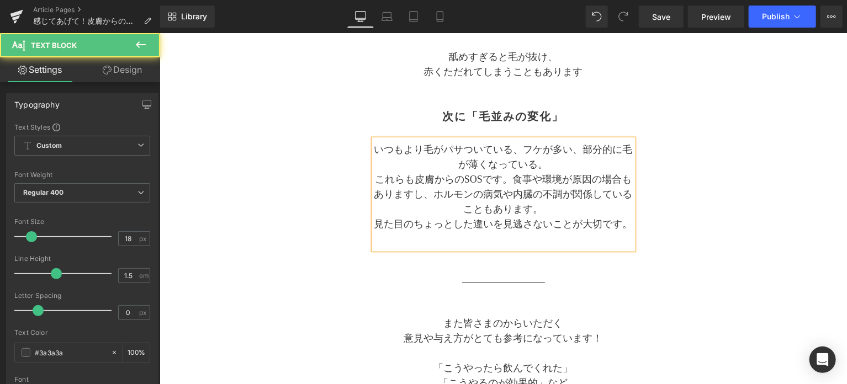
click at [437, 151] on p "いつもより毛がパサついている、フケが多い、部分的に毛が薄くなっている。" at bounding box center [503, 157] width 260 height 30
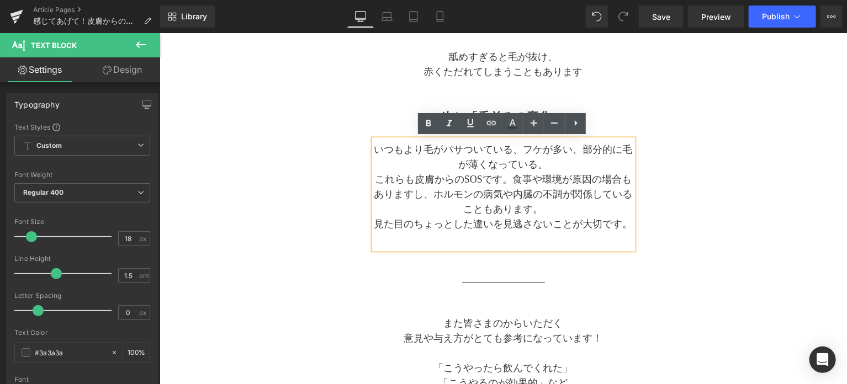
click at [524, 146] on p "いつもより毛がパサついている、フケが多い、部分的に毛が薄くなっている。" at bounding box center [503, 157] width 260 height 30
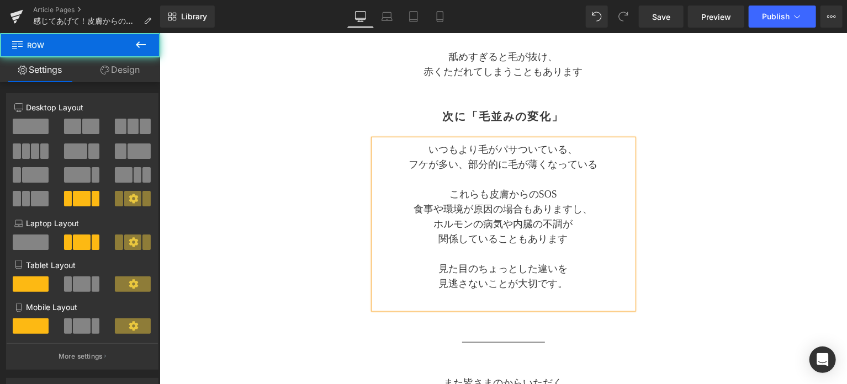
click at [360, 189] on div "Separator 猫　感じてあげて！皮膚からのサイン Text Block Separator 猫は話せないけど、 たくさんのメッセージを出しています その…" at bounding box center [503, 114] width 552 height 808
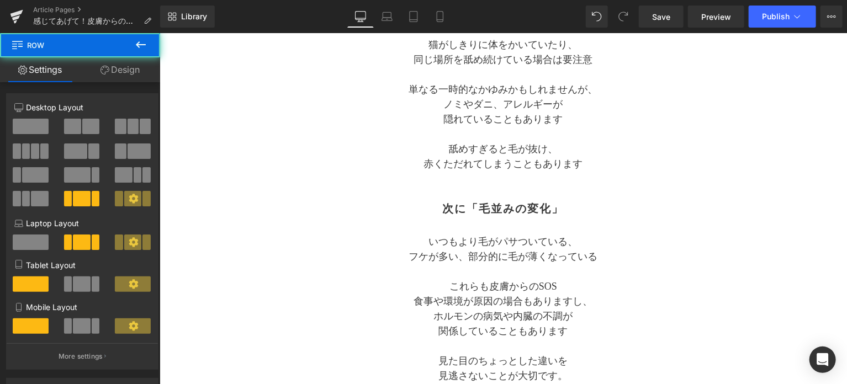
click at [428, 133] on p at bounding box center [503, 133] width 260 height 15
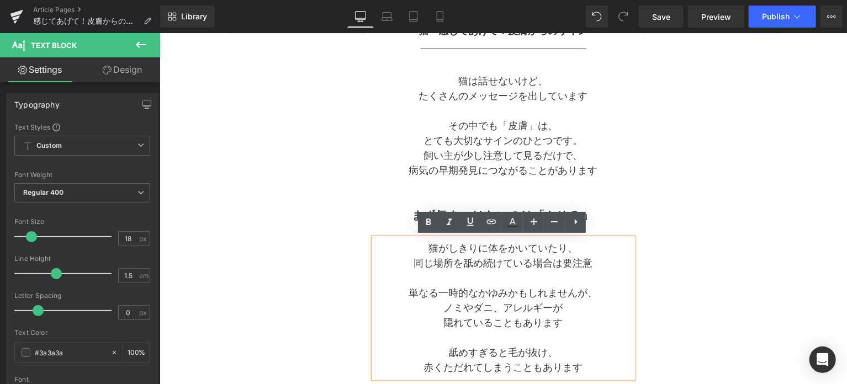
scroll to position [184, 0]
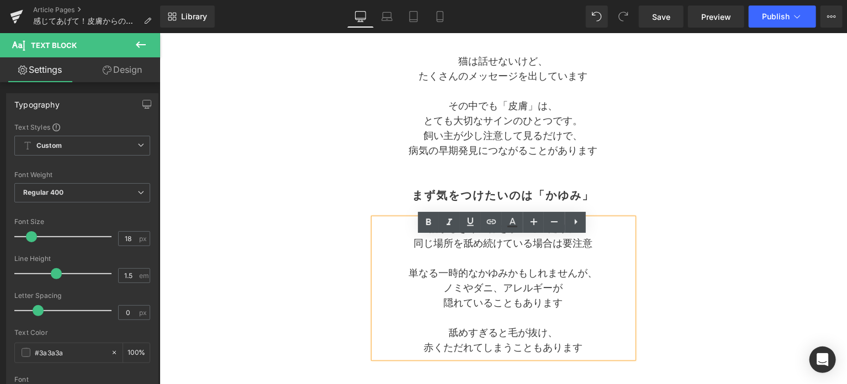
click at [451, 148] on p "病気の早期発見につながることがあります" at bounding box center [503, 150] width 260 height 15
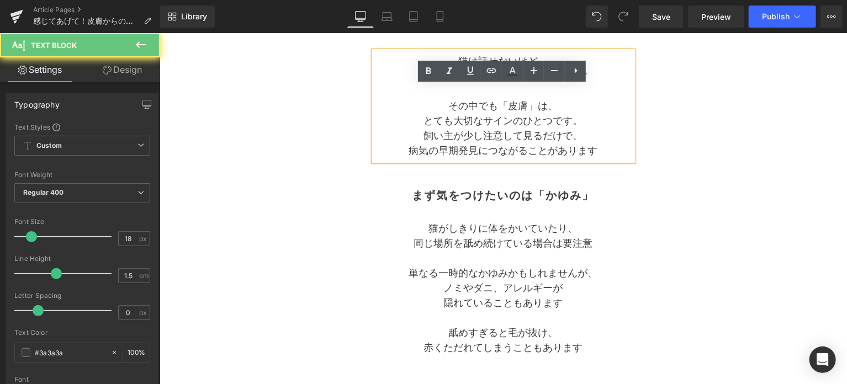
click at [449, 115] on p "とても大切なサインのひとつです。" at bounding box center [503, 120] width 260 height 15
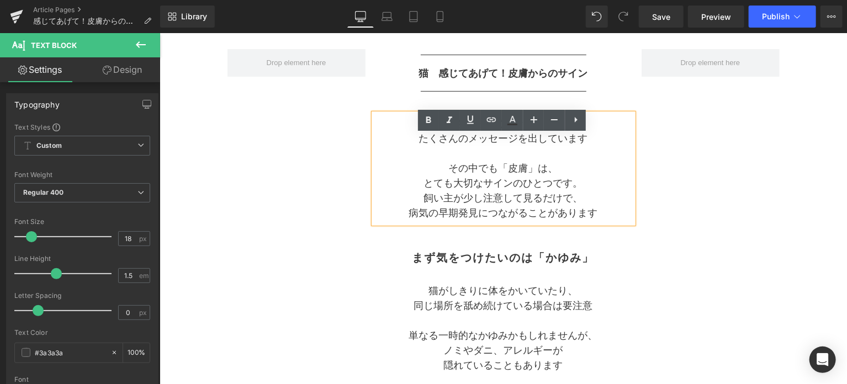
scroll to position [92, 0]
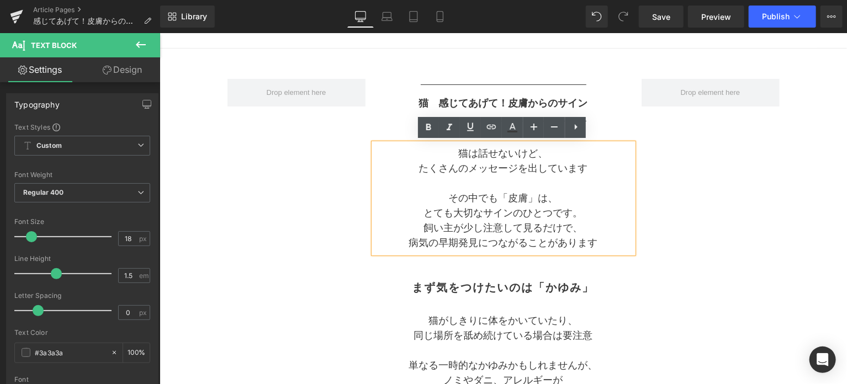
click at [424, 293] on div "まず気をつけたいのは「かゆみ」" at bounding box center [503, 287] width 260 height 24
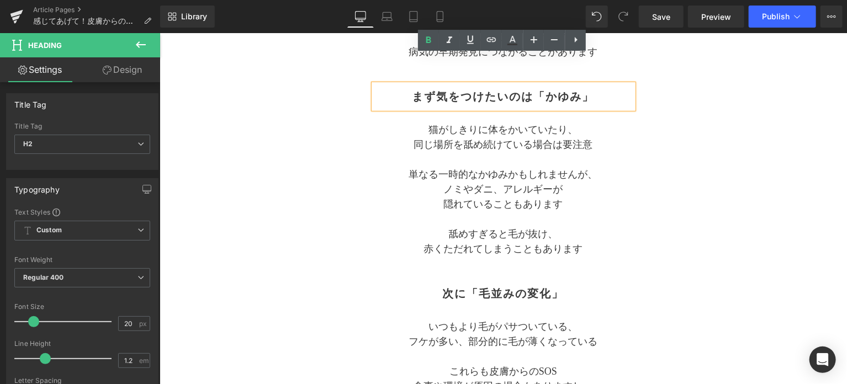
scroll to position [368, 0]
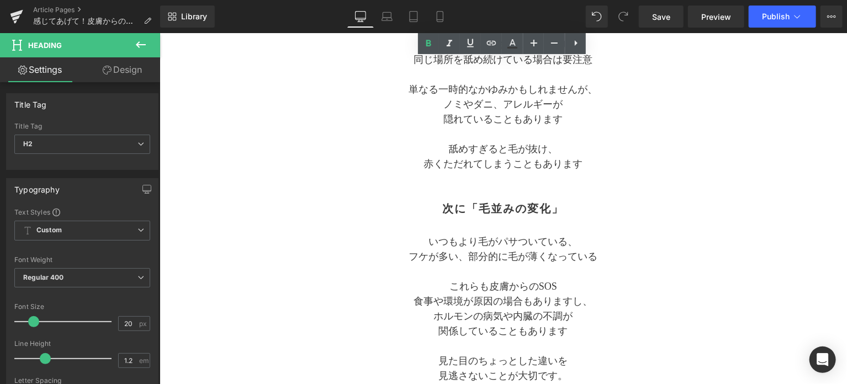
click at [402, 257] on p "フケが多い、部分的に毛が薄くなっている" at bounding box center [503, 256] width 260 height 15
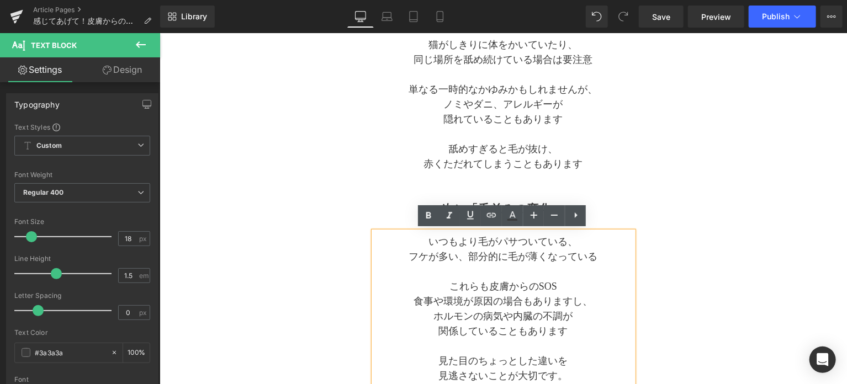
click at [358, 209] on div "Separator 猫　感じてあげて！皮膚からのサイン Text Block Separator 猫は話せないけど、 たくさんのメッセージを出しています その…" at bounding box center [503, 206] width 552 height 808
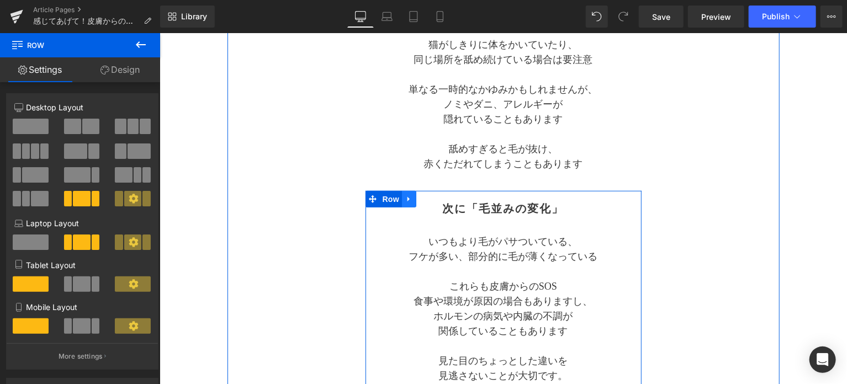
click at [405, 199] on icon at bounding box center [409, 198] width 8 height 8
click at [422, 201] on icon at bounding box center [423, 199] width 8 height 8
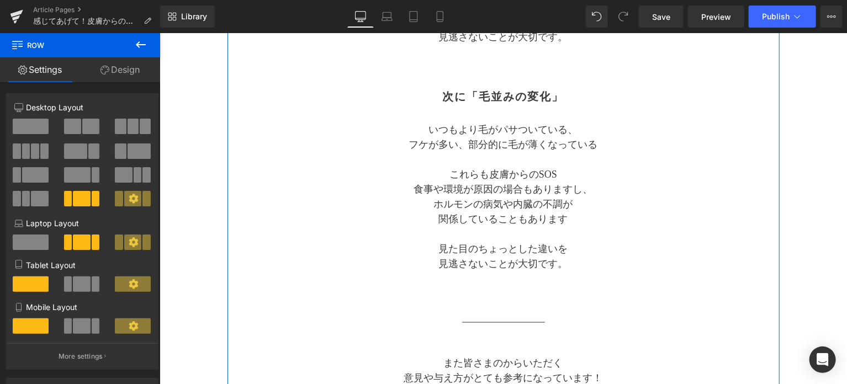
scroll to position [708, 0]
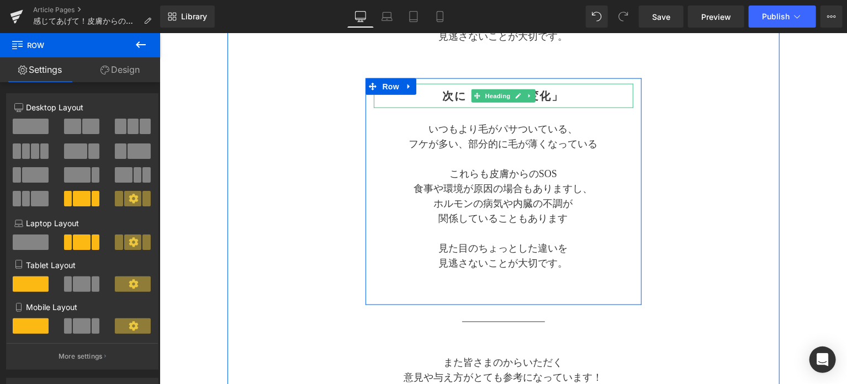
click at [551, 93] on h2 "次に「毛並みの変化」" at bounding box center [503, 95] width 260 height 13
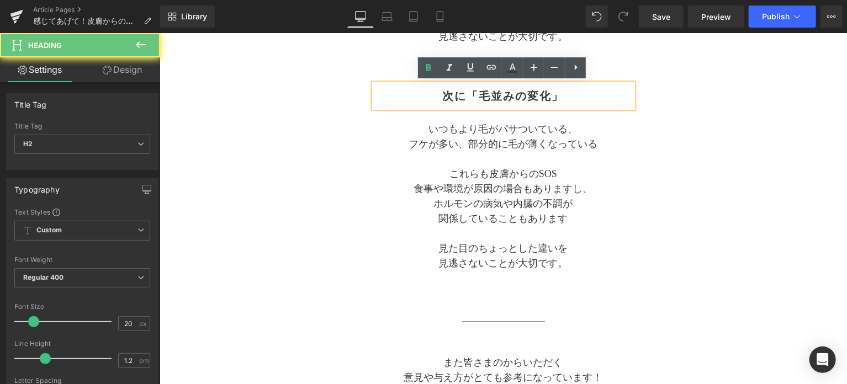
click at [555, 91] on h2 "次に「毛並みの変化」" at bounding box center [503, 95] width 260 height 13
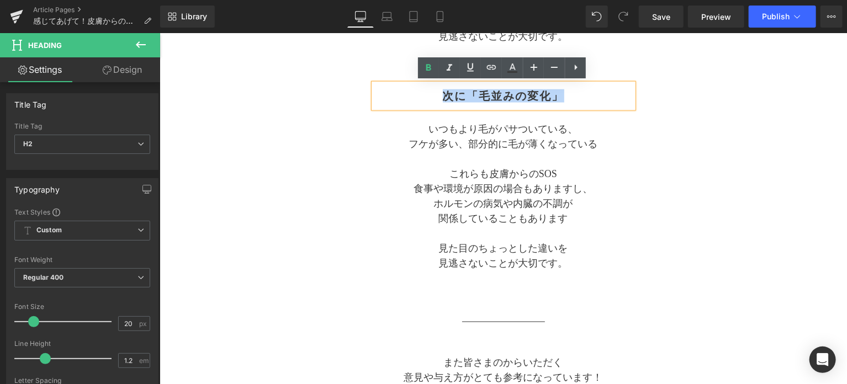
drag, startPoint x: 561, startPoint y: 92, endPoint x: 418, endPoint y: 99, distance: 143.2
click at [418, 99] on h2 "次に「毛並みの変化」" at bounding box center [503, 95] width 260 height 13
paste div
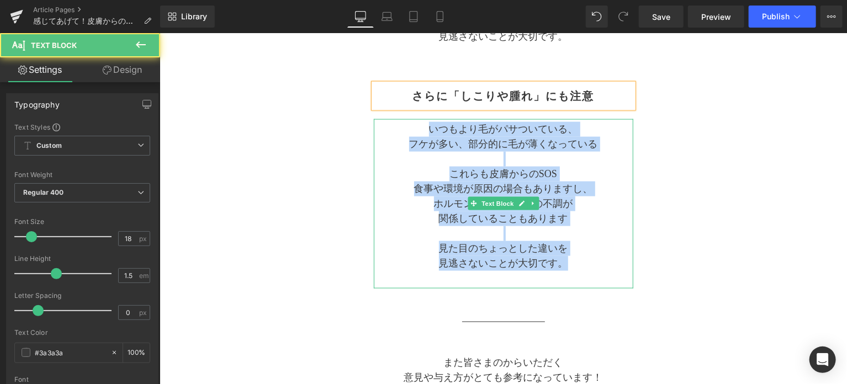
drag, startPoint x: 428, startPoint y: 129, endPoint x: 590, endPoint y: 259, distance: 207.6
click at [590, 259] on div "いつもより毛がパサついている、 フケが多い、部分的に毛が薄くなっている これらも皮膚からのSOS 食事や環境が原因の場合もありますし、 ホルモンの病気や内臓の…" at bounding box center [503, 204] width 260 height 170
paste div
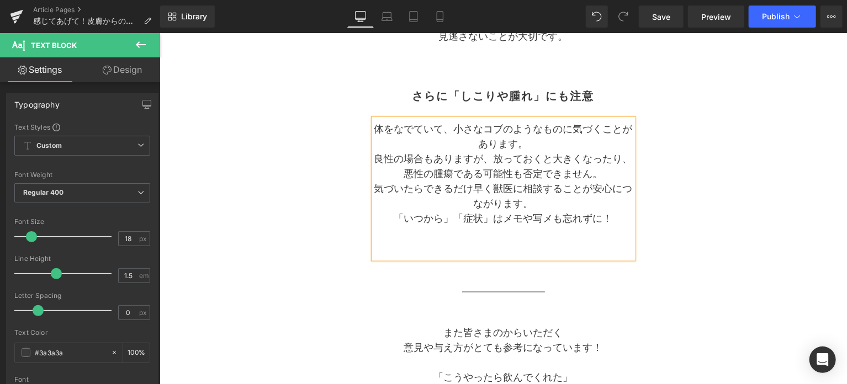
click at [453, 128] on p "体をなでていて、小さなコブのようなものに気づくことがあります。" at bounding box center [503, 137] width 260 height 30
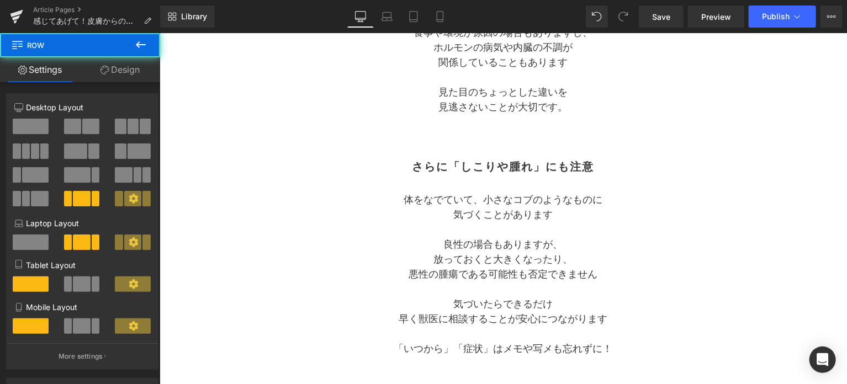
scroll to position [616, 0]
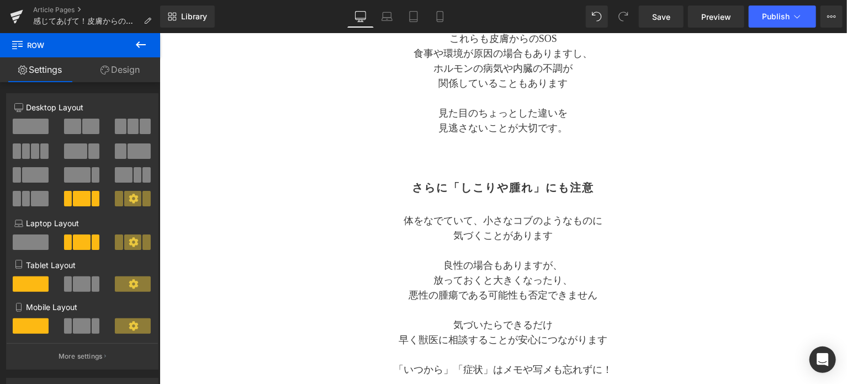
click at [392, 175] on span "Row" at bounding box center [391, 177] width 18 height 13
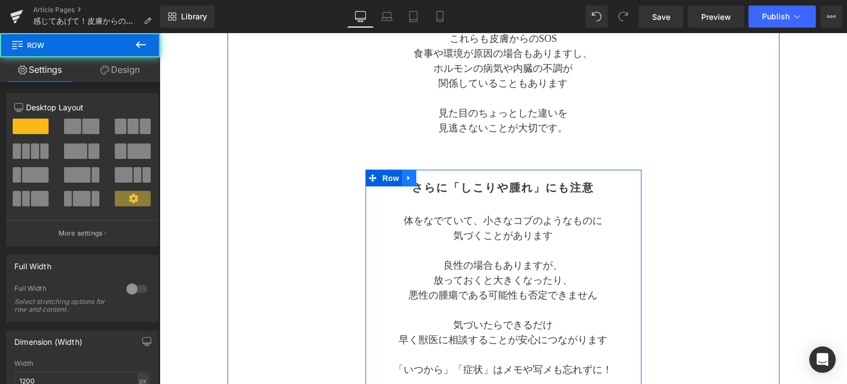
click at [405, 173] on icon at bounding box center [409, 177] width 8 height 8
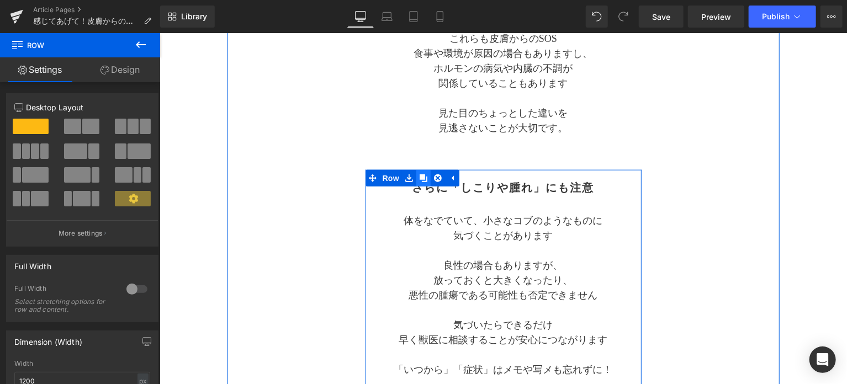
click at [425, 178] on icon at bounding box center [423, 178] width 8 height 8
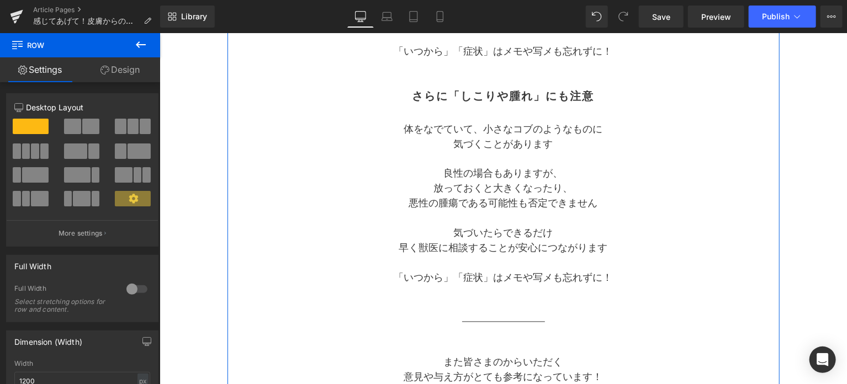
scroll to position [935, 0]
click at [423, 95] on h2 "さらに「しこりや腫れ」にも注意" at bounding box center [503, 95] width 260 height 13
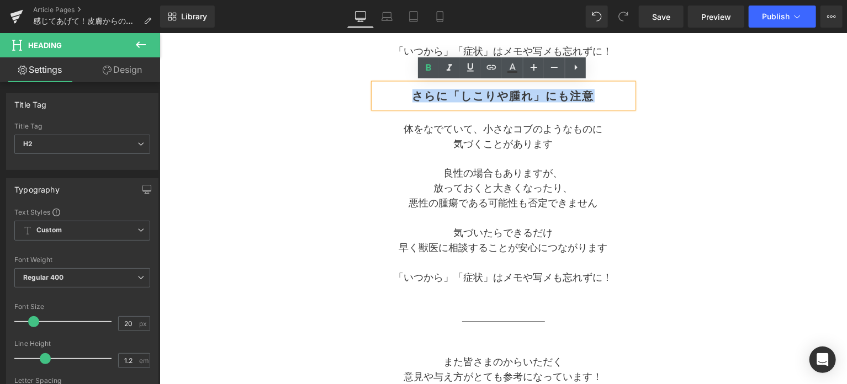
drag, startPoint x: 413, startPoint y: 95, endPoint x: 592, endPoint y: 89, distance: 179.1
click at [592, 89] on h2 "さらに「しこりや腫れ」にも注意" at bounding box center [503, 95] width 260 height 13
paste div
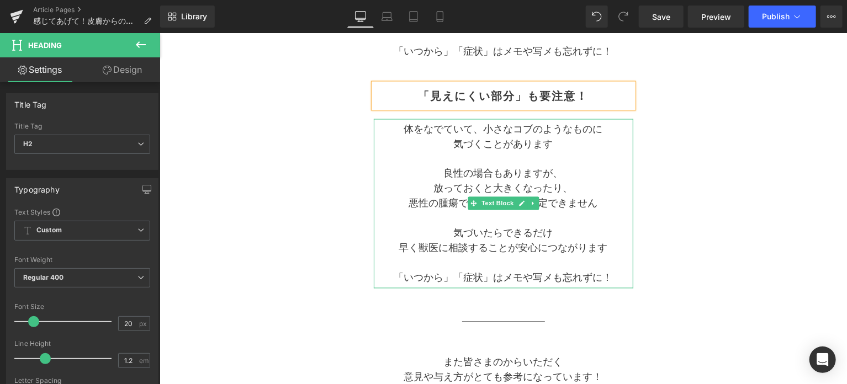
click at [607, 276] on p "「いつから」「症状」はメモや写メも忘れずに！" at bounding box center [503, 278] width 260 height 15
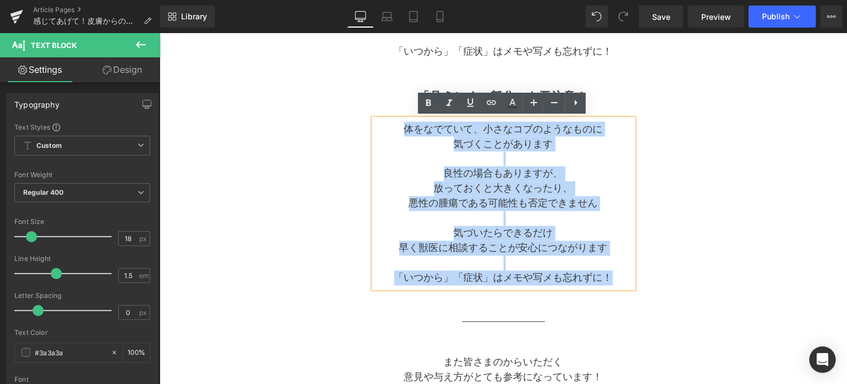
drag, startPoint x: 611, startPoint y: 280, endPoint x: 401, endPoint y: 134, distance: 255.7
click at [401, 134] on div "体をなでていて、 小さなコブのようなものに 気づくことがあります 良性の場合もありますが、 放っておくと大きくなったり、 悪性の腫瘍である可能性も否定できませ…" at bounding box center [503, 204] width 260 height 170
paste div
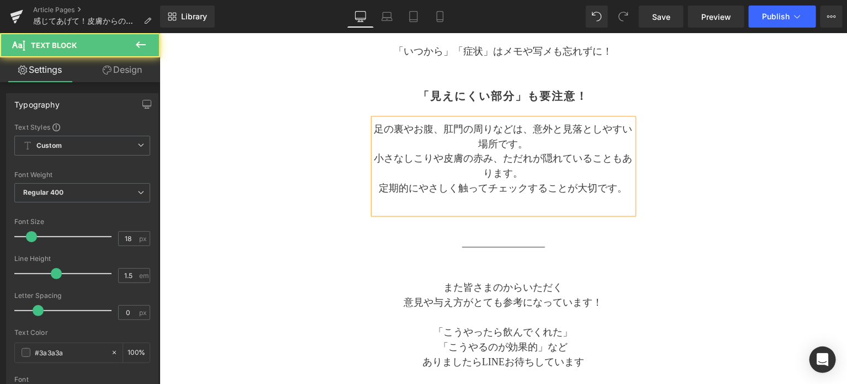
click at [532, 128] on p "足の裏やお腹、肛門の周りなどは、意外と見落としやすい場所です。" at bounding box center [503, 137] width 260 height 30
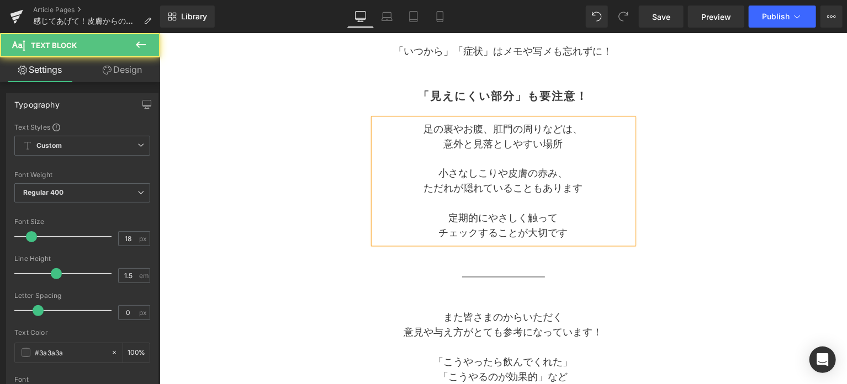
click at [574, 179] on p "小さなしこりや皮膚の赤み、" at bounding box center [503, 173] width 260 height 15
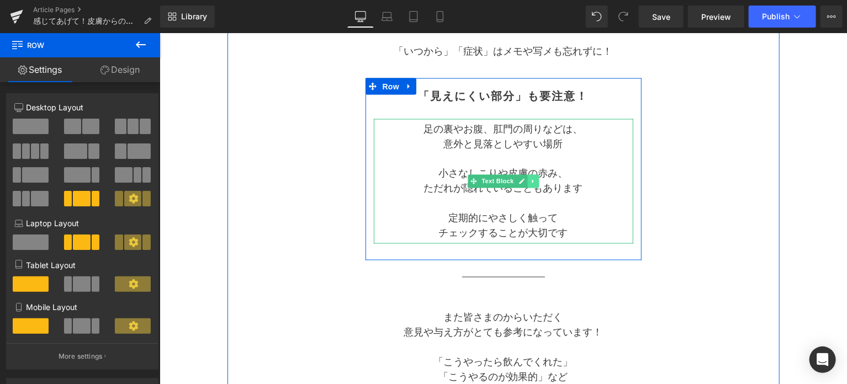
click at [531, 181] on icon at bounding box center [532, 181] width 2 height 4
click at [524, 182] on icon at bounding box center [527, 181] width 6 height 6
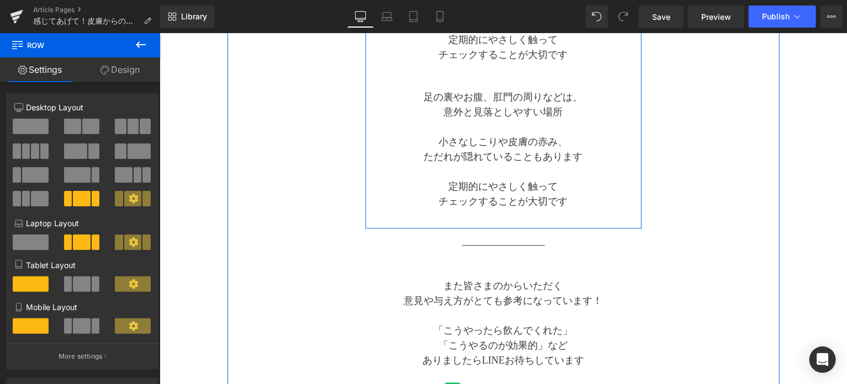
scroll to position [1122, 0]
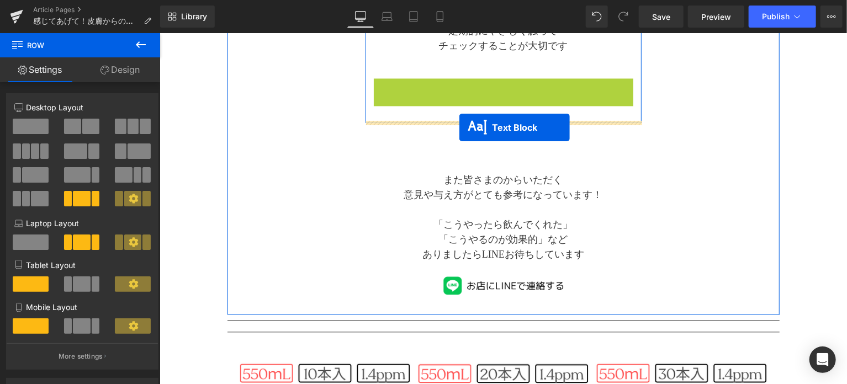
drag, startPoint x: 472, startPoint y: 141, endPoint x: 459, endPoint y: 127, distance: 19.5
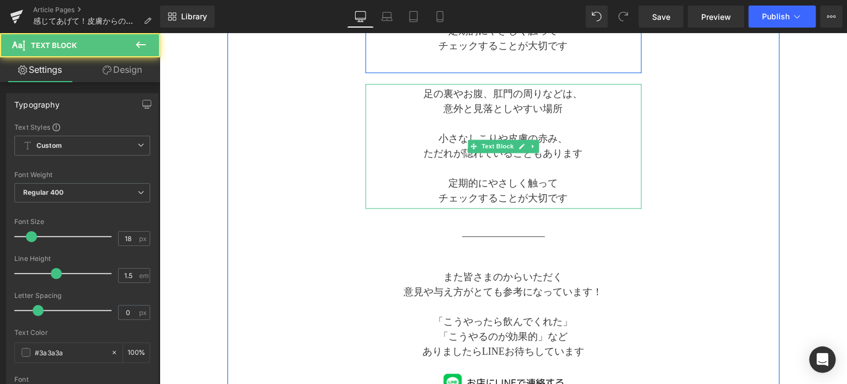
click at [431, 94] on p "足の裏やお腹、肛門の周りなどは、" at bounding box center [503, 93] width 276 height 15
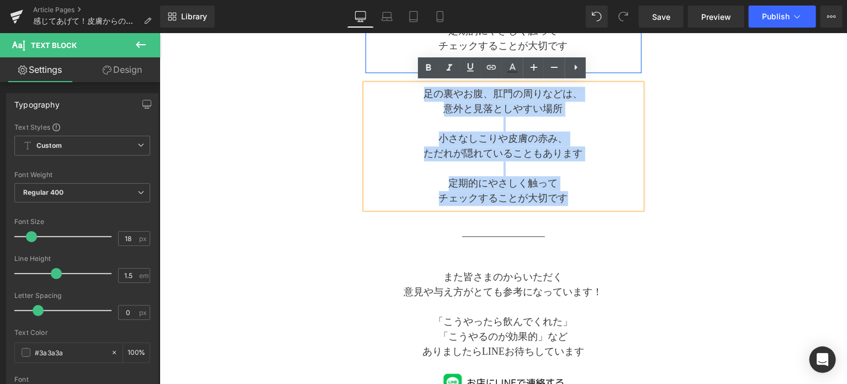
drag, startPoint x: 422, startPoint y: 93, endPoint x: 583, endPoint y: 193, distance: 189.3
click at [583, 193] on div "足の裏やお腹、肛門の周りなどは、 意外と見落としやすい場所 小さなしこりや皮膚の赤み、 ただれが隠れていることもあります 定期的にやさしく触って チェックする…" at bounding box center [503, 145] width 276 height 125
paste div
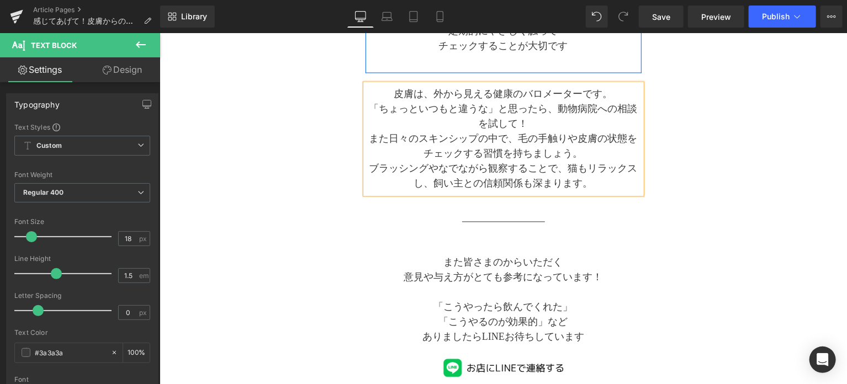
click at [496, 93] on p "皮膚は、外から見える健康のバロメーターです。" at bounding box center [503, 93] width 276 height 15
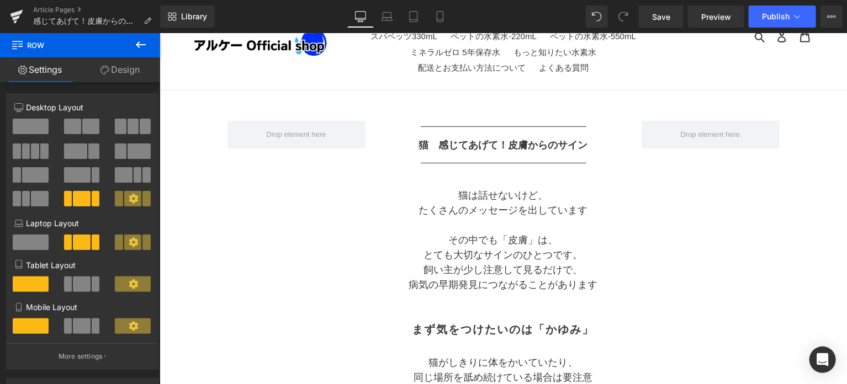
scroll to position [18, 0]
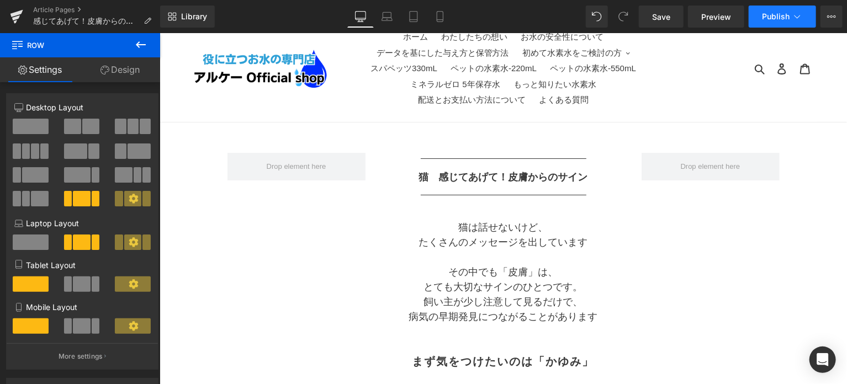
click at [778, 19] on span "Publish" at bounding box center [776, 16] width 28 height 9
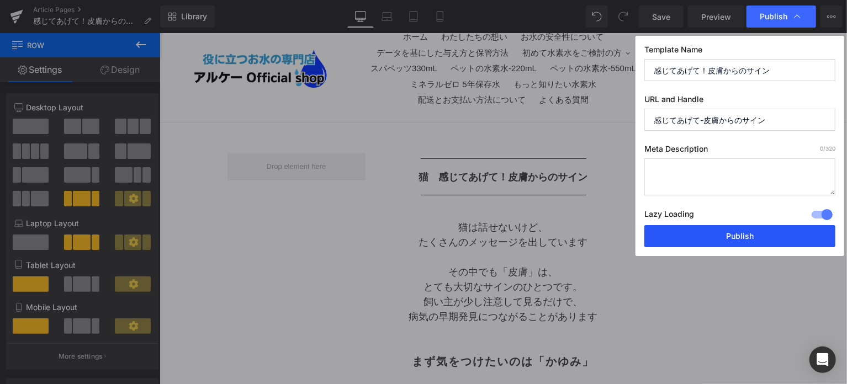
click at [740, 240] on button "Publish" at bounding box center [740, 236] width 191 height 22
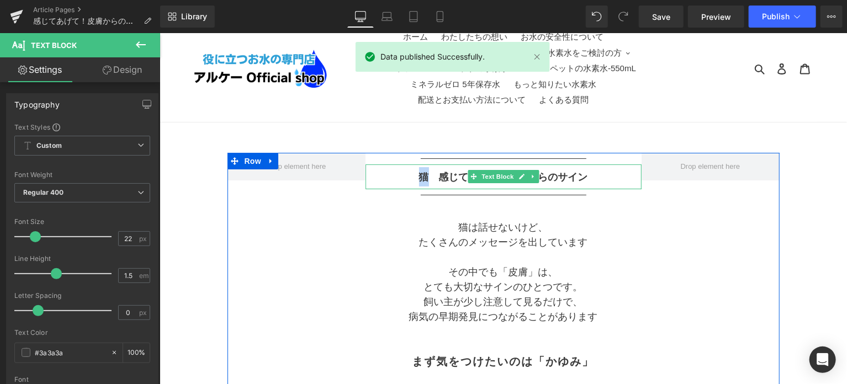
drag, startPoint x: 426, startPoint y: 180, endPoint x: 418, endPoint y: 180, distance: 8.8
click at [419, 180] on b "猫　感じてあげて！皮膚からのサイン" at bounding box center [503, 176] width 169 height 11
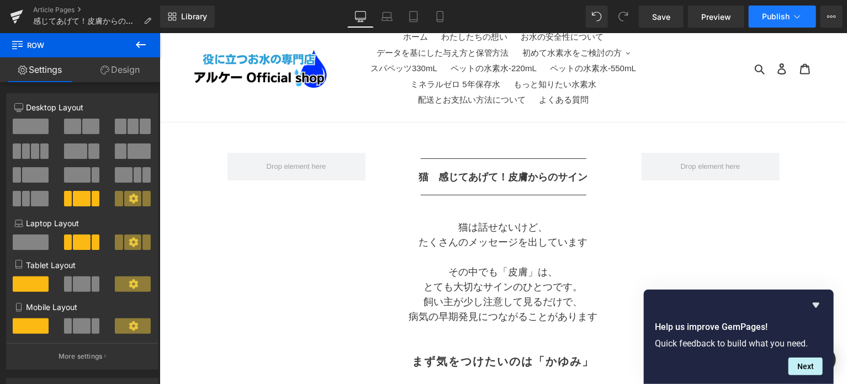
click at [789, 23] on button "Publish" at bounding box center [782, 17] width 67 height 22
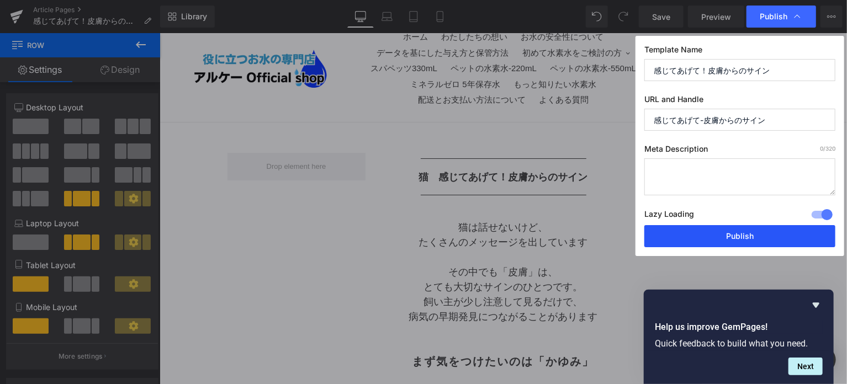
click at [704, 233] on button "Publish" at bounding box center [740, 236] width 191 height 22
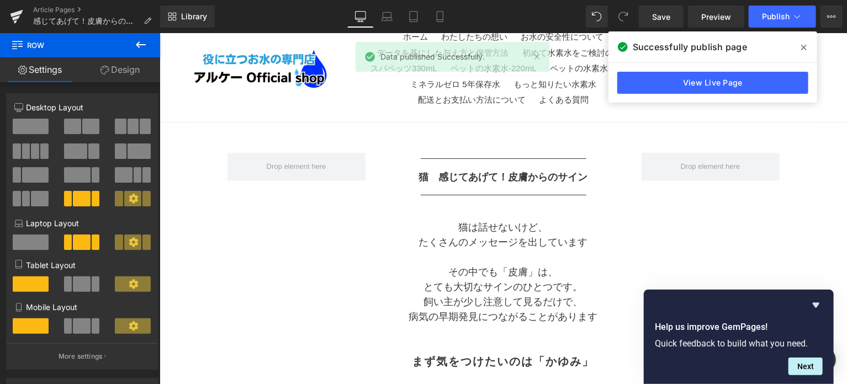
click at [800, 45] on span at bounding box center [804, 48] width 18 height 18
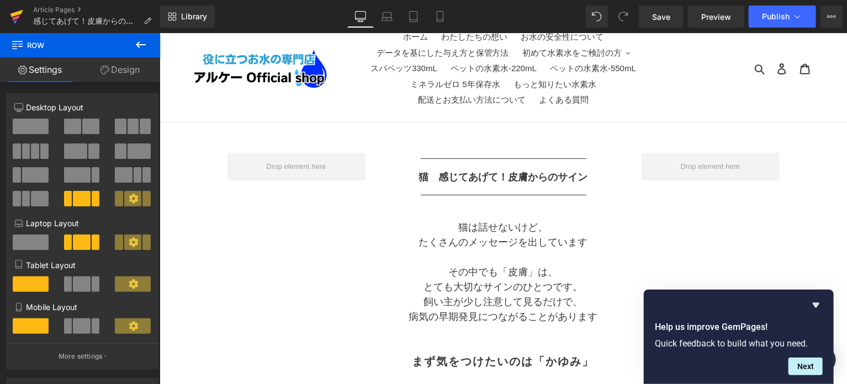
click at [10, 18] on icon at bounding box center [16, 17] width 13 height 28
